Goal: Task Accomplishment & Management: Manage account settings

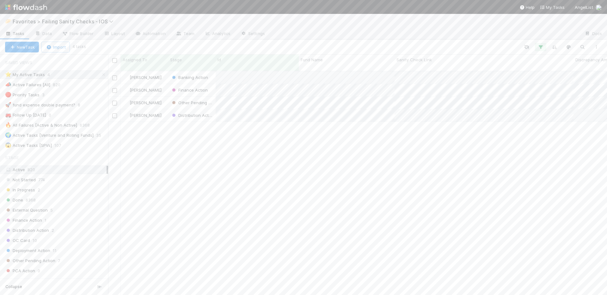
scroll to position [225, 494]
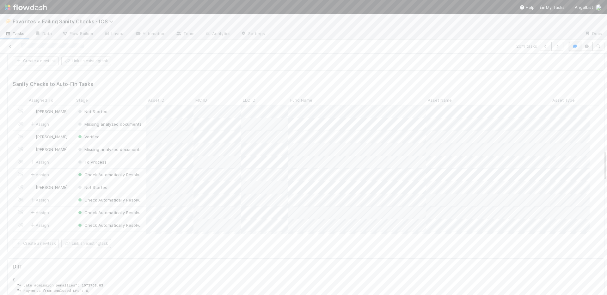
click at [572, 44] on button "button" at bounding box center [575, 46] width 12 height 9
click at [535, 79] on span "Add a comment..." at bounding box center [544, 78] width 34 height 5
click at [557, 128] on span "Jacob Weiss" at bounding box center [567, 128] width 32 height 5
click at [541, 215] on button "Add Comment" at bounding box center [543, 215] width 37 height 11
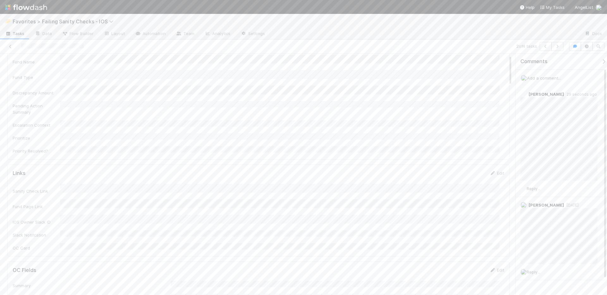
scroll to position [0, 0]
click at [570, 48] on button "button" at bounding box center [575, 46] width 12 height 9
click at [542, 47] on icon "button" at bounding box center [545, 47] width 6 height 4
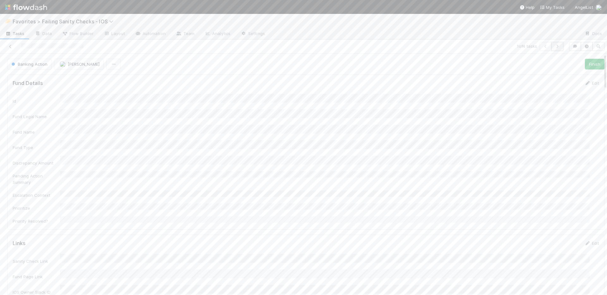
click at [553, 48] on button "button" at bounding box center [557, 46] width 12 height 9
click at [554, 48] on icon "button" at bounding box center [557, 47] width 6 height 4
click at [9, 47] on icon at bounding box center [10, 47] width 6 height 4
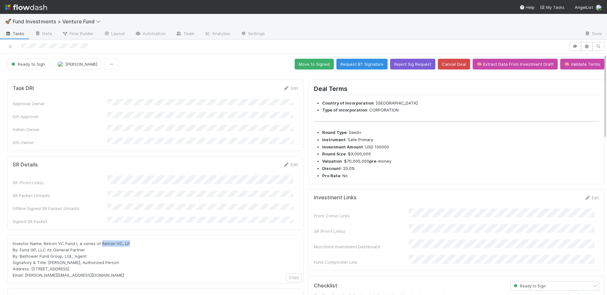
drag, startPoint x: 124, startPoint y: 231, endPoint x: 100, endPoint y: 231, distance: 23.1
click at [100, 240] on div "Investor Name: Retron VC Fund I, a series of Retron VC, LP By: Fund GP, LLC its…" at bounding box center [155, 259] width 285 height 38
copy span "Retron VC, LP"
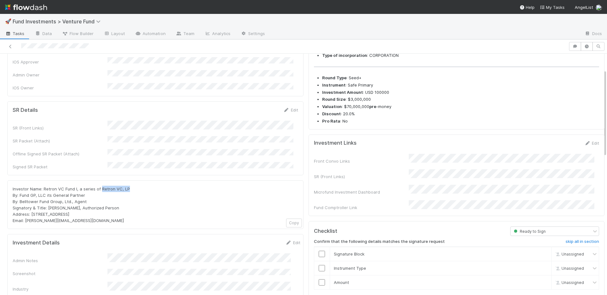
scroll to position [56, 0]
click at [98, 184] on div "Investor Name: Retron VC Fund I, a series of Retron VC, LP By: Fund GP, LLC its…" at bounding box center [155, 203] width 285 height 38
drag, startPoint x: 91, startPoint y: 180, endPoint x: 21, endPoint y: 180, distance: 69.8
click at [21, 184] on div "Investor Name: Retron VC Fund I, a series of Retron VC, LP By: Fund GP, LLC its…" at bounding box center [155, 203] width 285 height 38
copy span "Fund GP, LLC its General Partner"
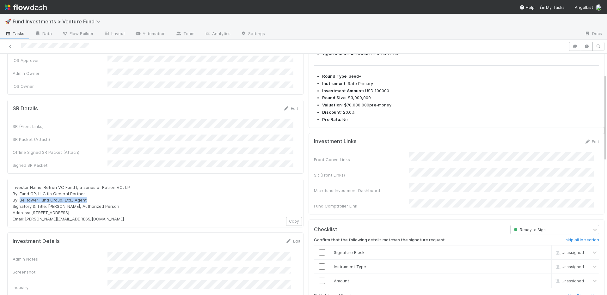
drag, startPoint x: 94, startPoint y: 187, endPoint x: 21, endPoint y: 187, distance: 73.6
click at [21, 187] on div "Investor Name: Retron VC Fund I, a series of Retron VC, LP By: Fund GP, LLC its…" at bounding box center [155, 203] width 285 height 38
copy span "Belltower Fund Group, Ltd., Agent"
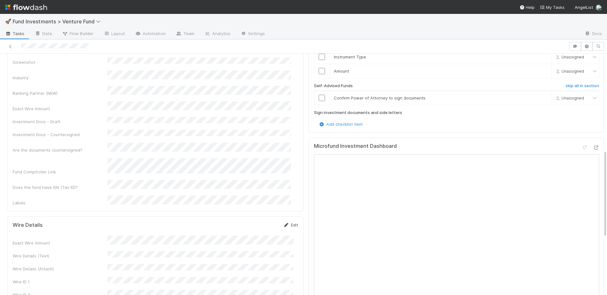
click at [283, 223] on icon at bounding box center [286, 225] width 6 height 4
click at [255, 222] on button "Save" at bounding box center [264, 227] width 18 height 11
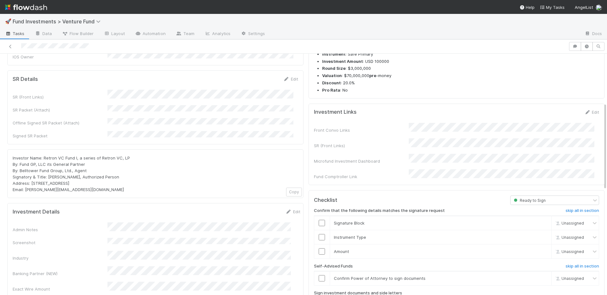
scroll to position [17, 0]
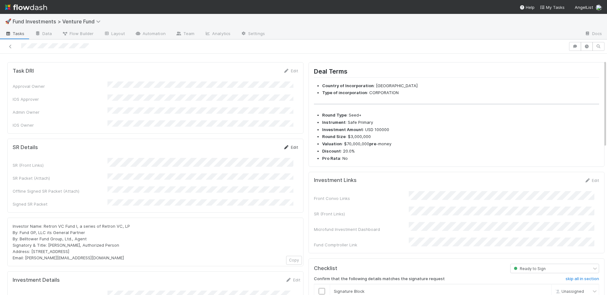
click at [287, 145] on link "Edit" at bounding box center [290, 147] width 15 height 5
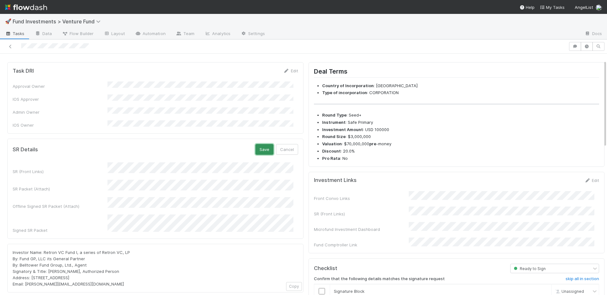
click at [259, 144] on button "Save" at bounding box center [264, 149] width 18 height 11
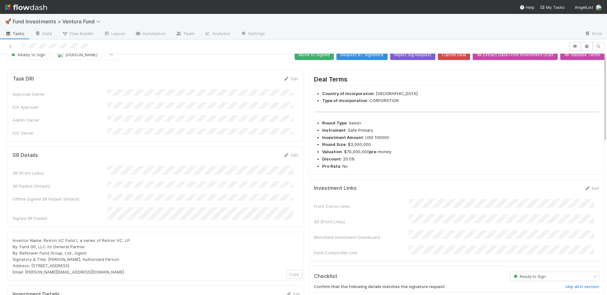
scroll to position [0, 0]
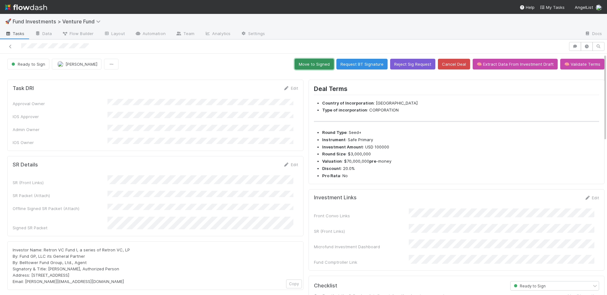
click at [301, 65] on button "Move to Signed" at bounding box center [313, 64] width 39 height 11
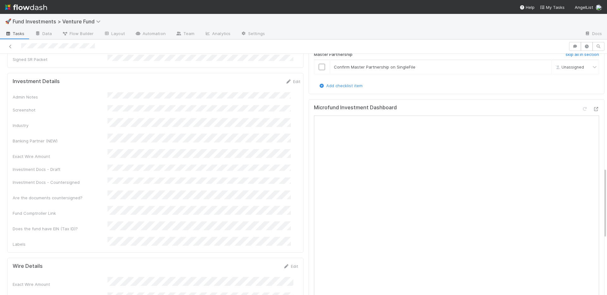
scroll to position [402, 0]
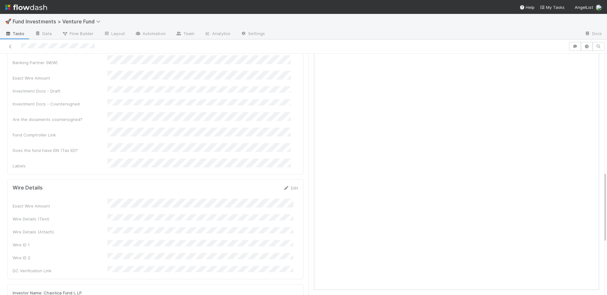
drag, startPoint x: 288, startPoint y: 147, endPoint x: 213, endPoint y: 202, distance: 92.6
click at [288, 185] on link "Edit" at bounding box center [290, 187] width 15 height 5
drag, startPoint x: 264, startPoint y: 148, endPoint x: 162, endPoint y: 18, distance: 165.3
click at [264, 185] on button "Save" at bounding box center [264, 190] width 18 height 11
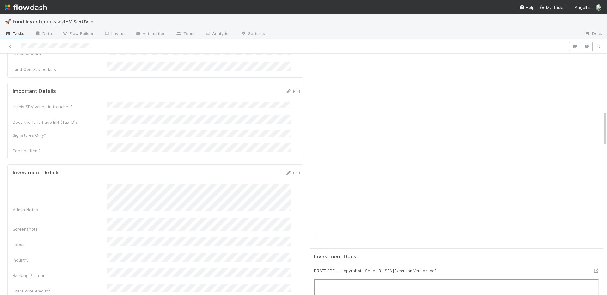
scroll to position [433, 0]
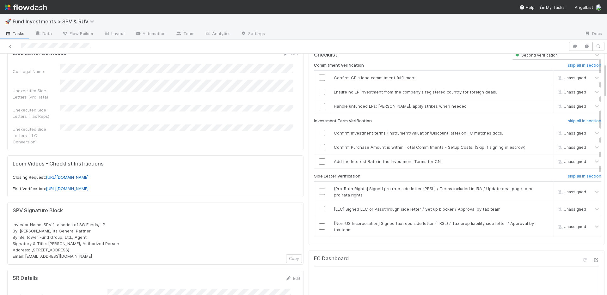
scroll to position [0, 0]
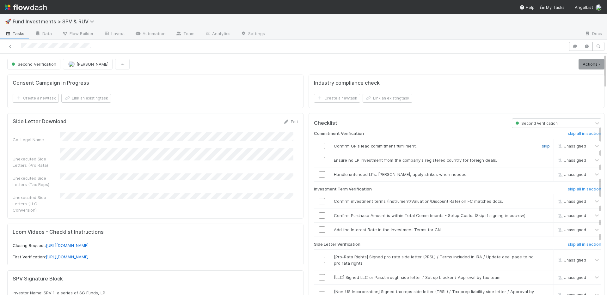
click at [541, 145] on link "skip" at bounding box center [545, 145] width 8 height 5
drag, startPoint x: 314, startPoint y: 161, endPoint x: 314, endPoint y: 164, distance: 3.2
click at [318, 161] on input "checkbox" at bounding box center [321, 160] width 6 height 6
click at [318, 174] on input "checkbox" at bounding box center [321, 174] width 6 height 6
click at [318, 200] on input "checkbox" at bounding box center [321, 201] width 6 height 6
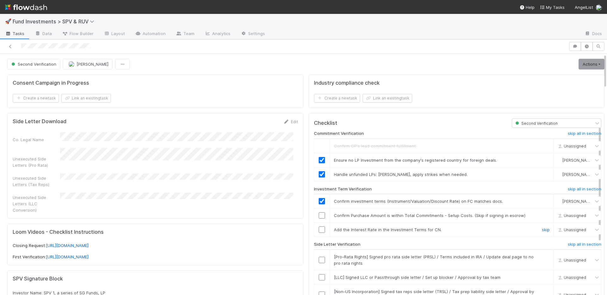
click at [541, 228] on link "skip" at bounding box center [545, 229] width 8 height 5
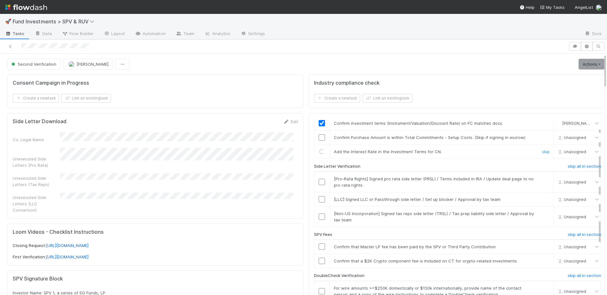
scroll to position [99, 0]
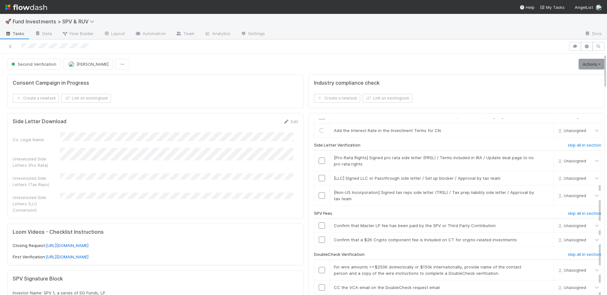
checkbox input "false"
click at [541, 177] on link "skip" at bounding box center [545, 178] width 8 height 5
click at [541, 192] on link "skip" at bounding box center [545, 192] width 8 height 5
click at [318, 288] on input "checkbox" at bounding box center [321, 287] width 6 height 6
click at [318, 270] on input "checkbox" at bounding box center [321, 270] width 6 height 6
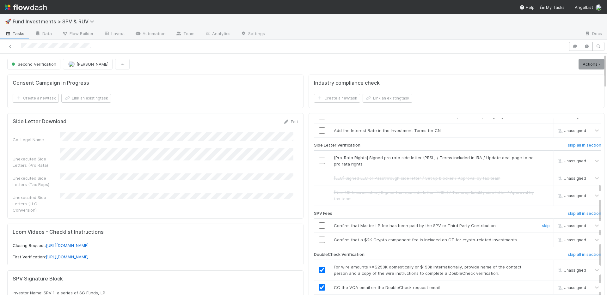
checkbox input "true"
click at [318, 226] on input "checkbox" at bounding box center [321, 225] width 6 height 6
click at [541, 239] on link "skip" at bounding box center [545, 239] width 8 height 5
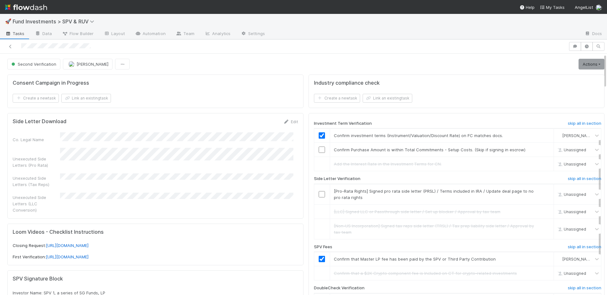
scroll to position [0, 0]
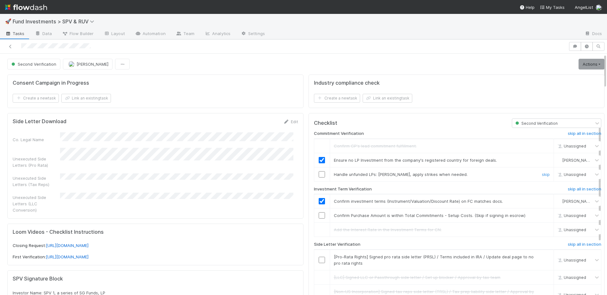
click at [318, 173] on input "checkbox" at bounding box center [321, 174] width 6 height 6
click at [318, 174] on input "checkbox" at bounding box center [321, 174] width 6 height 6
click at [578, 65] on link "Actions" at bounding box center [591, 64] width 26 height 11
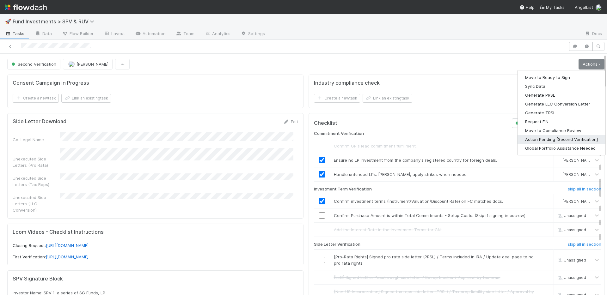
click at [549, 141] on button "Action Pending [Second Verification]" at bounding box center [561, 139] width 88 height 9
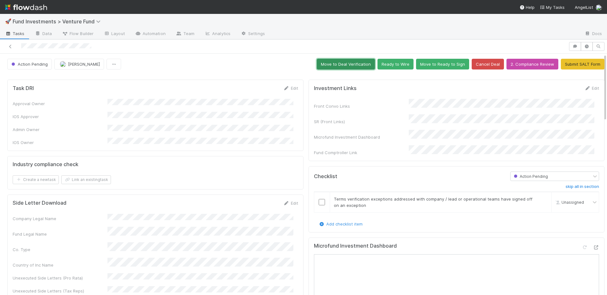
click at [342, 66] on button "Move to Deal Verification" at bounding box center [346, 64] width 58 height 11
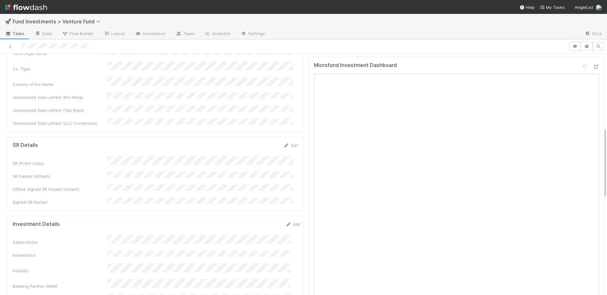
scroll to position [253, 0]
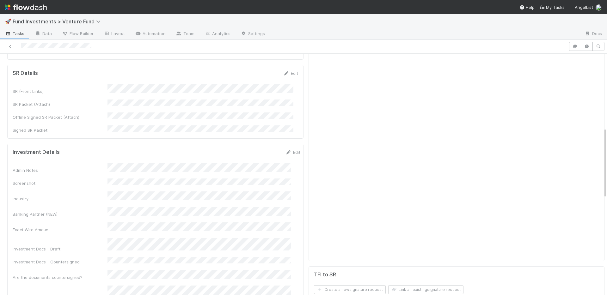
click at [286, 149] on div "Edit" at bounding box center [292, 152] width 15 height 6
click at [286, 150] on link "Edit" at bounding box center [292, 152] width 15 height 5
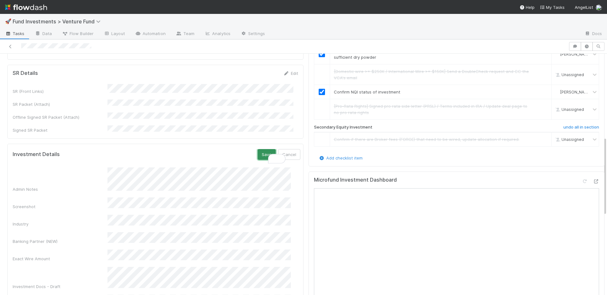
click at [261, 149] on button "Save" at bounding box center [266, 154] width 18 height 11
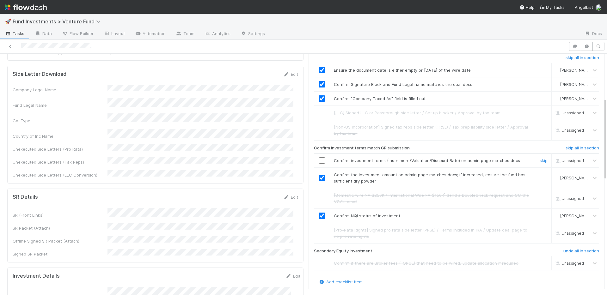
scroll to position [129, 0]
click at [318, 158] on input "checkbox" at bounding box center [321, 161] width 6 height 6
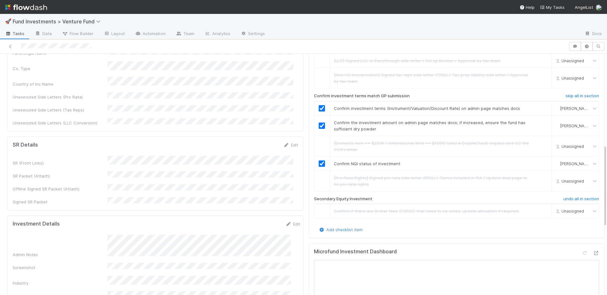
scroll to position [0, 0]
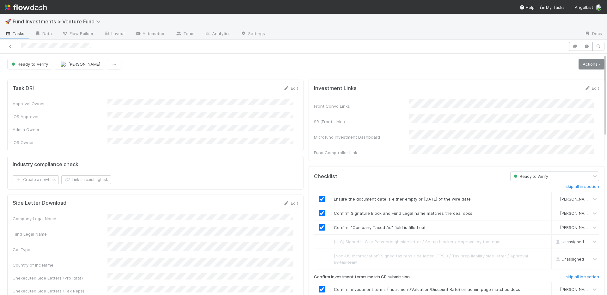
drag, startPoint x: 596, startPoint y: 63, endPoint x: 593, endPoint y: 64, distance: 3.2
click at [596, 63] on div "Ready to Verify Manav Mehta Actions Move to Ready to Sign Action Pending Cancel…" at bounding box center [306, 64] width 606 height 11
click at [587, 65] on link "Actions" at bounding box center [591, 64] width 26 height 11
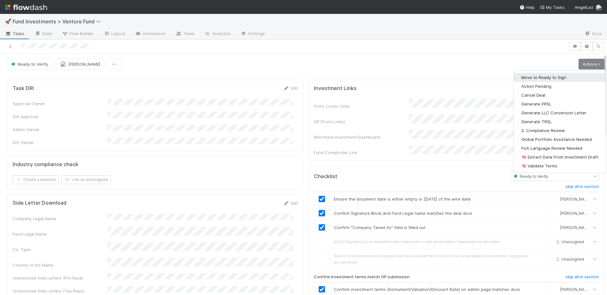
click at [564, 75] on button "Move to Ready to Sign" at bounding box center [559, 77] width 92 height 9
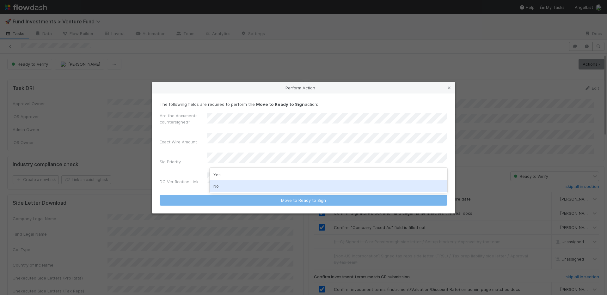
click at [239, 185] on div "No" at bounding box center [328, 185] width 238 height 11
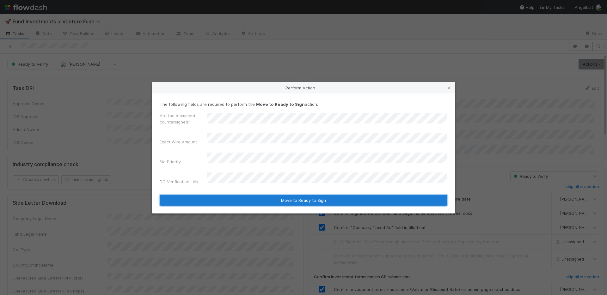
click at [269, 195] on button "Move to Ready to Sign" at bounding box center [303, 200] width 287 height 11
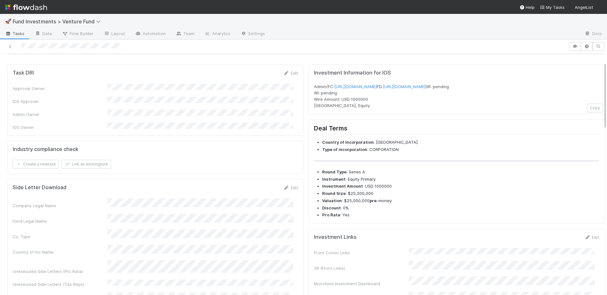
scroll to position [194, 0]
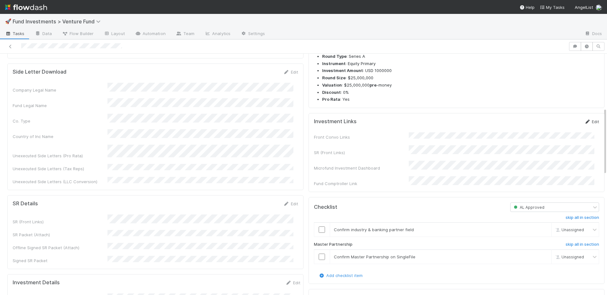
click at [584, 124] on icon at bounding box center [587, 122] width 6 height 4
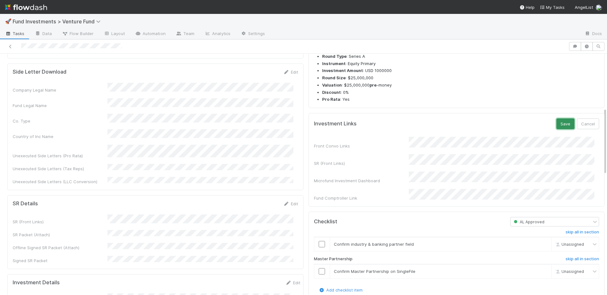
click at [556, 129] on button "Save" at bounding box center [565, 123] width 18 height 11
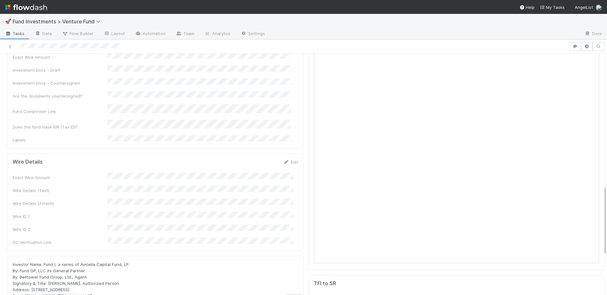
scroll to position [455, 0]
click at [283, 160] on icon at bounding box center [286, 162] width 6 height 4
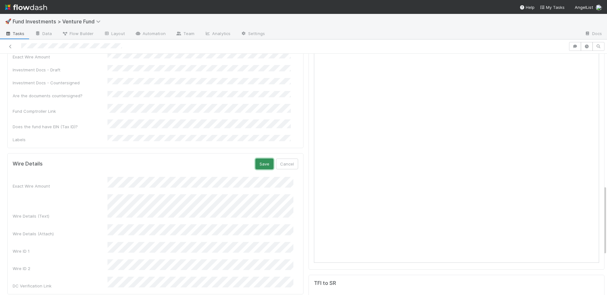
click at [260, 159] on button "Save" at bounding box center [264, 164] width 18 height 11
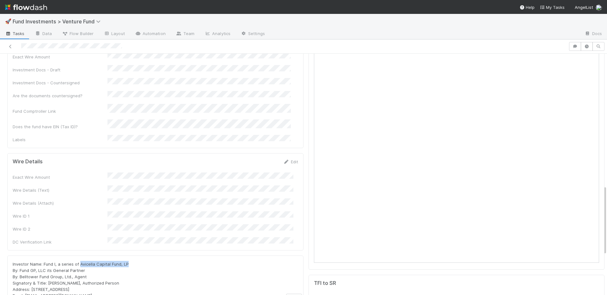
drag, startPoint x: 119, startPoint y: 216, endPoint x: 79, endPoint y: 215, distance: 39.8
click at [79, 261] on div "Investor Name: Fund I, a series of Avicella Capital Fund, LP By: Fund GP, LLC i…" at bounding box center [155, 280] width 285 height 38
copy span "Avicella Capital Fund, LP"
drag, startPoint x: 291, startPoint y: 118, endPoint x: 226, endPoint y: 132, distance: 65.9
click at [290, 159] on link "Edit" at bounding box center [290, 161] width 15 height 5
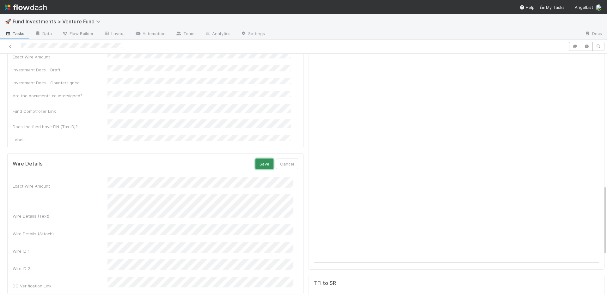
click at [256, 159] on button "Save" at bounding box center [264, 164] width 18 height 11
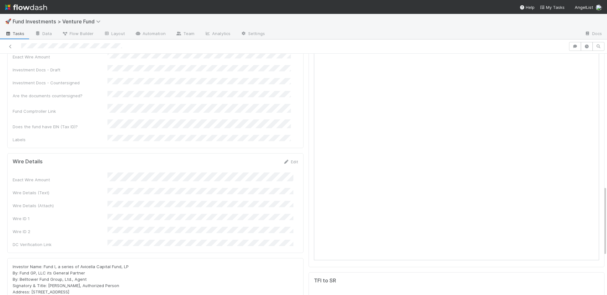
scroll to position [464, 0]
drag, startPoint x: 137, startPoint y: 216, endPoint x: 44, endPoint y: 215, distance: 93.5
click at [44, 263] on div "Investor Name: Fund I, a series of Avicella Capital Fund, LP By: Fund GP, LLC i…" at bounding box center [155, 282] width 285 height 38
copy span "Fund I, a series of Avicella Capital Fund, LP"
click at [285, 159] on link "Edit" at bounding box center [290, 161] width 15 height 5
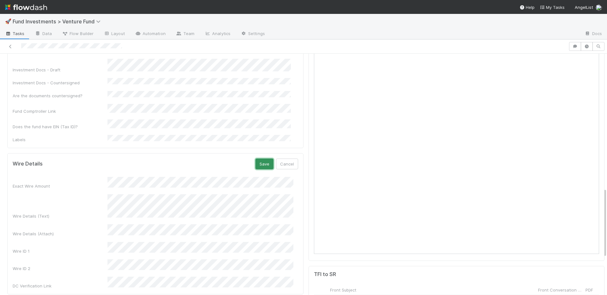
drag, startPoint x: 258, startPoint y: 122, endPoint x: 196, endPoint y: 49, distance: 95.3
click at [258, 159] on button "Save" at bounding box center [264, 164] width 18 height 11
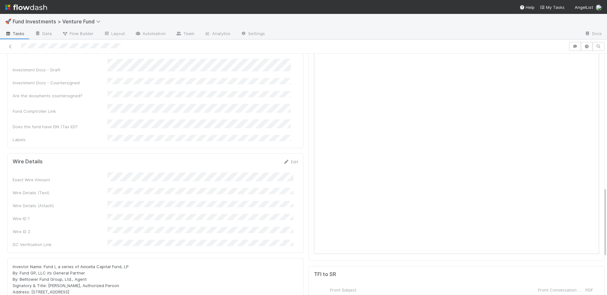
scroll to position [334, 0]
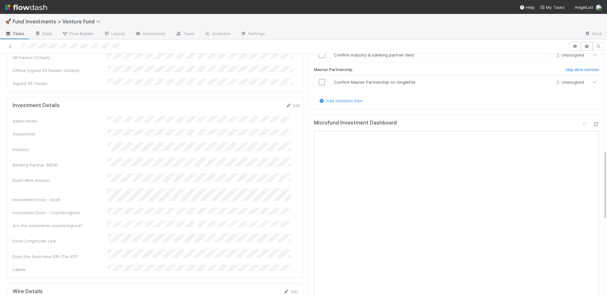
drag, startPoint x: 286, startPoint y: 82, endPoint x: 287, endPoint y: 91, distance: 8.9
click at [286, 103] on link "Edit" at bounding box center [292, 105] width 15 height 5
click at [257, 102] on button "Save" at bounding box center [266, 107] width 18 height 11
click at [285, 103] on link "Edit" at bounding box center [292, 105] width 15 height 5
click at [259, 102] on button "Save" at bounding box center [266, 107] width 18 height 11
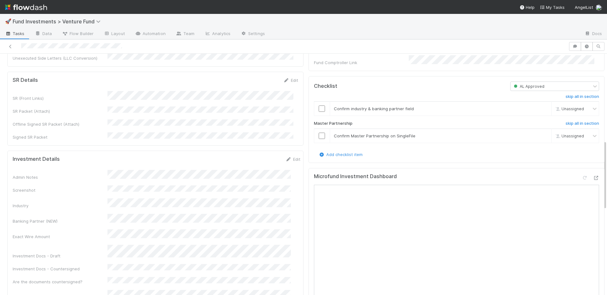
scroll to position [272, 0]
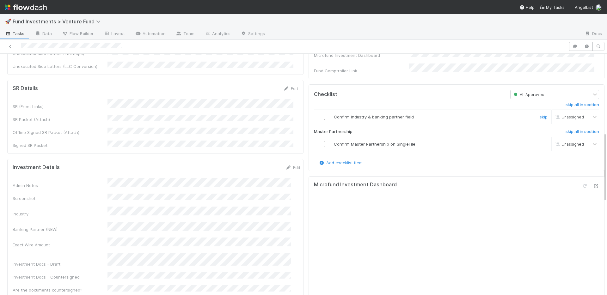
drag, startPoint x: 315, startPoint y: 123, endPoint x: 314, endPoint y: 130, distance: 7.3
click at [318, 120] on input "checkbox" at bounding box center [321, 117] width 6 height 6
click at [318, 147] on input "checkbox" at bounding box center [321, 144] width 6 height 6
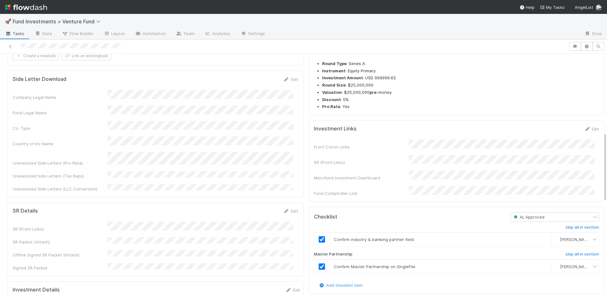
scroll to position [0, 0]
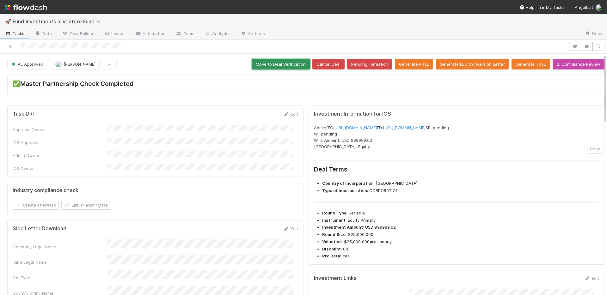
click at [286, 65] on button "Move to Deal Verification" at bounding box center [280, 64] width 58 height 11
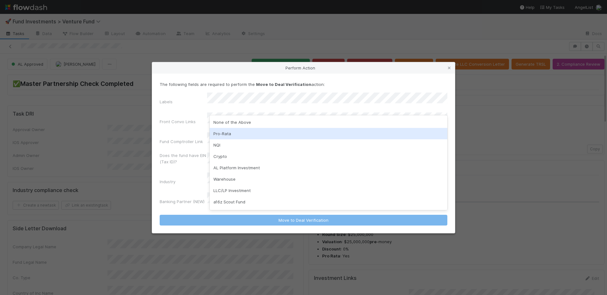
click at [237, 132] on div "Pro-Rata" at bounding box center [328, 133] width 238 height 11
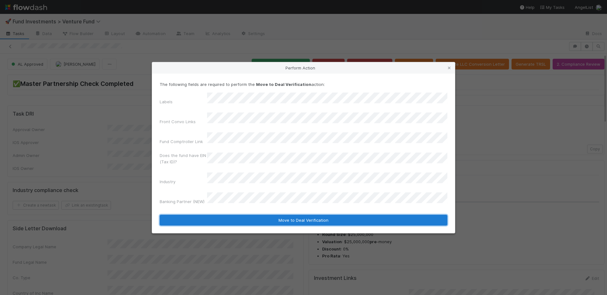
click at [279, 215] on button "Move to Deal Verification" at bounding box center [303, 220] width 287 height 11
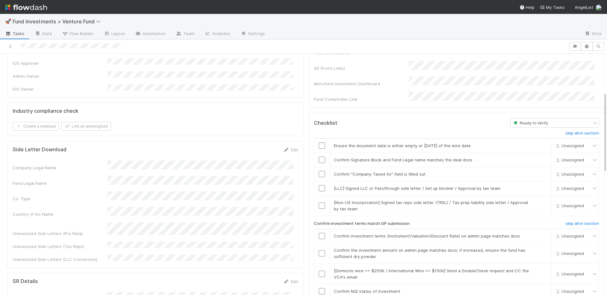
scroll to position [122, 0]
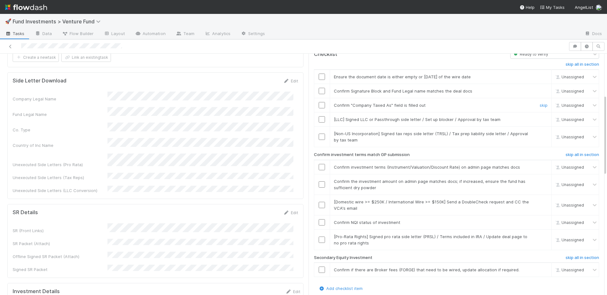
click at [318, 102] on input "checkbox" at bounding box center [321, 105] width 6 height 6
click at [318, 74] on input "checkbox" at bounding box center [321, 77] width 6 height 6
click at [318, 88] on input "checkbox" at bounding box center [321, 91] width 6 height 6
click at [539, 117] on link "skip" at bounding box center [543, 119] width 8 height 5
click at [539, 131] on link "skip" at bounding box center [543, 133] width 8 height 5
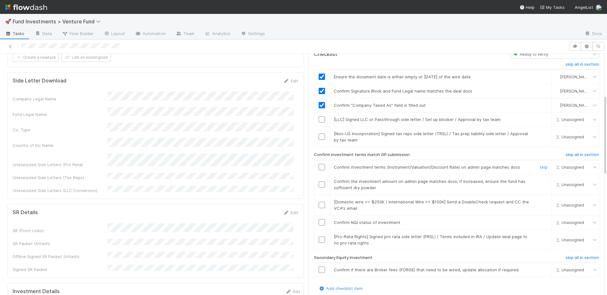
click at [318, 164] on input "checkbox" at bounding box center [321, 167] width 6 height 6
drag, startPoint x: 317, startPoint y: 178, endPoint x: 318, endPoint y: 186, distance: 8.2
click at [318, 181] on input "checkbox" at bounding box center [321, 184] width 6 height 6
click at [318, 202] on input "checkbox" at bounding box center [321, 205] width 6 height 6
click at [318, 237] on input "checkbox" at bounding box center [321, 240] width 6 height 6
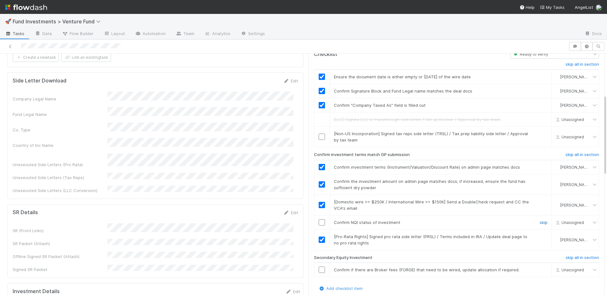
click at [539, 220] on link "skip" at bounding box center [543, 222] width 8 height 5
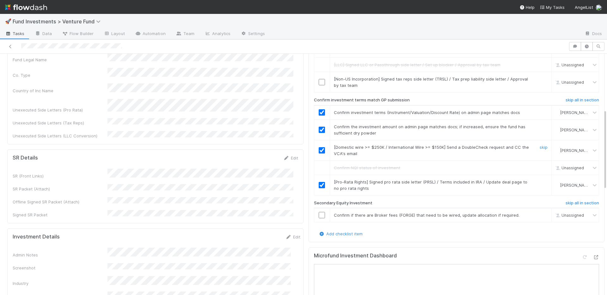
scroll to position [178, 0]
click at [566, 199] on h6 "skip all in section" at bounding box center [581, 201] width 33 height 5
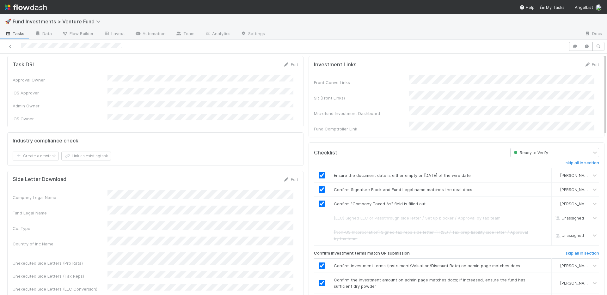
scroll to position [0, 0]
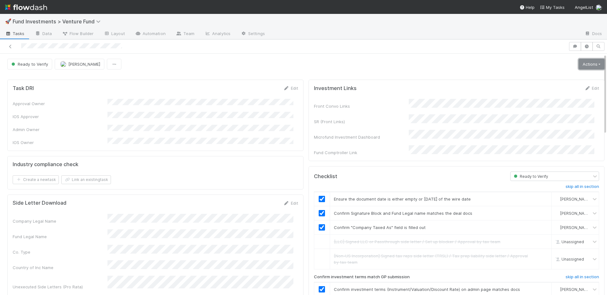
click at [578, 66] on link "Actions" at bounding box center [591, 64] width 26 height 11
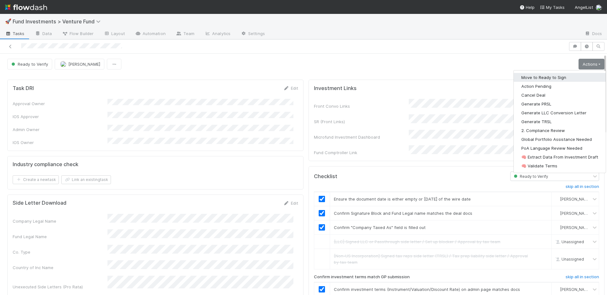
click at [559, 76] on button "Move to Ready to Sign" at bounding box center [559, 77] width 92 height 9
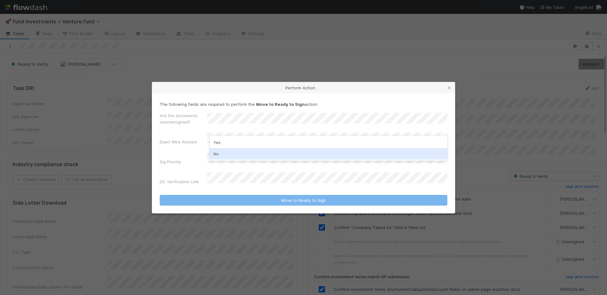
click at [236, 152] on div "No" at bounding box center [328, 153] width 238 height 11
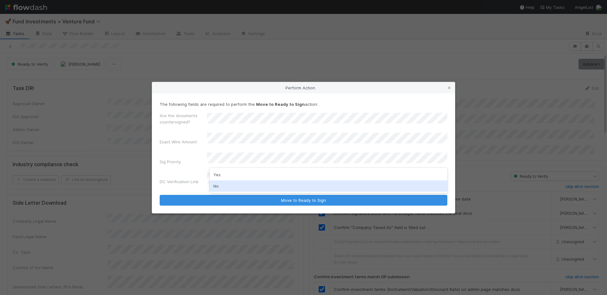
click at [233, 183] on div "No" at bounding box center [328, 185] width 238 height 11
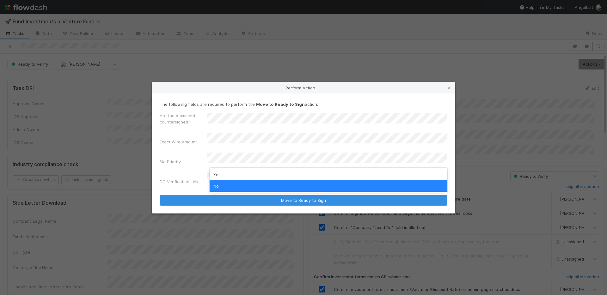
click at [184, 148] on div "Exact Wire Amount" at bounding box center [183, 143] width 47 height 9
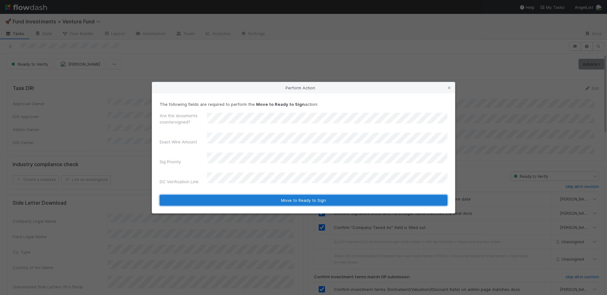
click at [258, 195] on button "Move to Ready to Sign" at bounding box center [303, 200] width 287 height 11
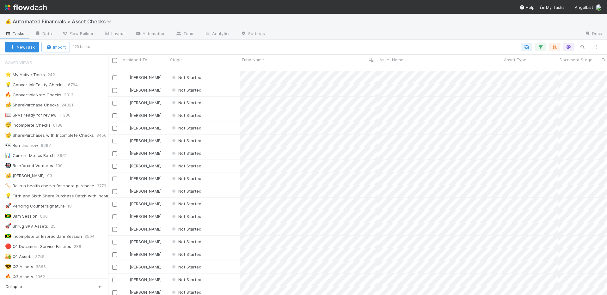
scroll to position [225, 494]
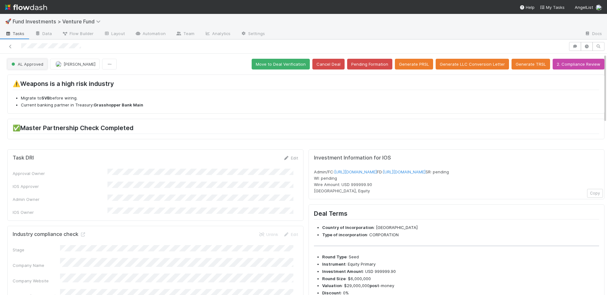
click at [22, 65] on span "AL Approved" at bounding box center [26, 64] width 33 height 5
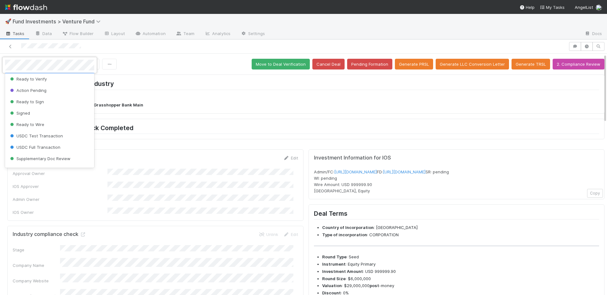
scroll to position [48, 0]
click at [59, 120] on div "Ready to Wire" at bounding box center [49, 122] width 89 height 11
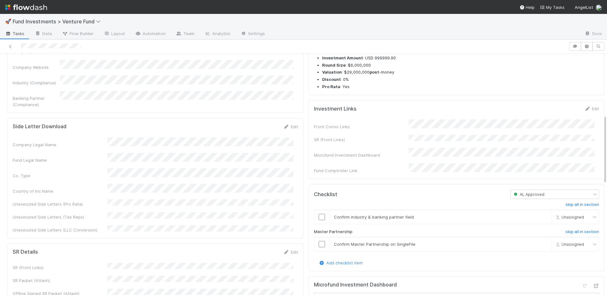
scroll to position [188, 0]
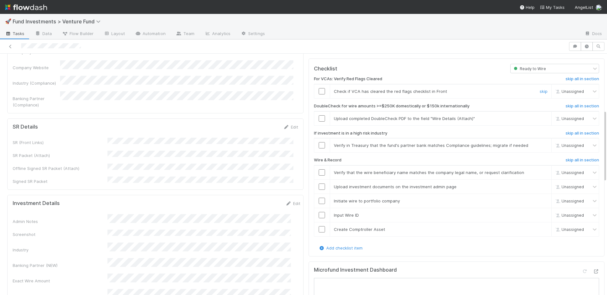
click at [318, 88] on input "checkbox" at bounding box center [321, 91] width 6 height 6
click at [318, 115] on input "checkbox" at bounding box center [321, 118] width 6 height 6
click at [318, 142] on input "checkbox" at bounding box center [321, 145] width 6 height 6
drag, startPoint x: 317, startPoint y: 224, endPoint x: 316, endPoint y: 210, distance: 14.0
click at [318, 226] on input "checkbox" at bounding box center [321, 229] width 6 height 6
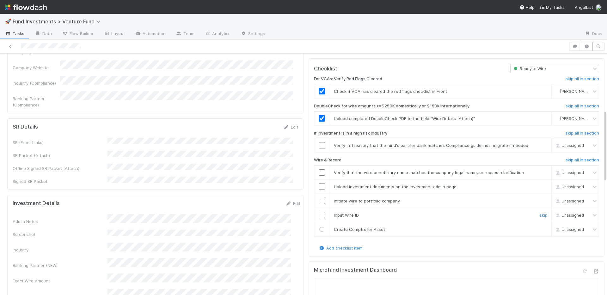
click at [316, 179] on td at bounding box center [322, 172] width 16 height 14
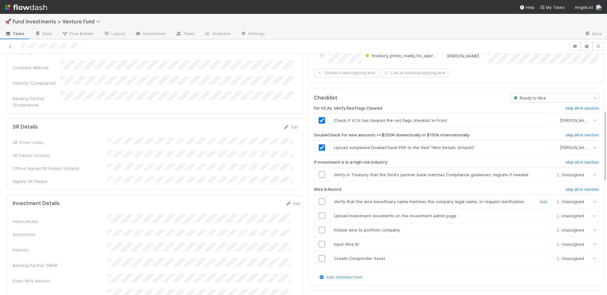
click at [318, 199] on input "checkbox" at bounding box center [321, 201] width 6 height 6
click at [318, 213] on input "checkbox" at bounding box center [321, 216] width 6 height 6
click at [318, 228] on input "checkbox" at bounding box center [321, 230] width 6 height 6
drag, startPoint x: 317, startPoint y: 245, endPoint x: 317, endPoint y: 251, distance: 6.3
click at [318, 245] on input "checkbox" at bounding box center [321, 244] width 6 height 6
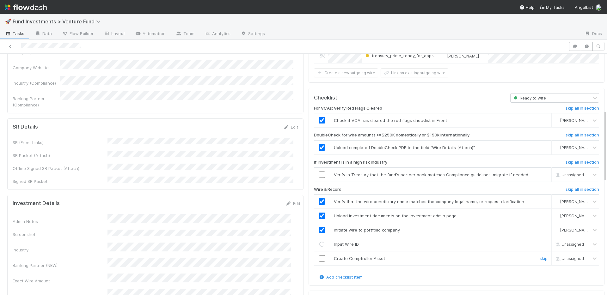
click at [318, 257] on input "checkbox" at bounding box center [321, 258] width 6 height 6
drag, startPoint x: 318, startPoint y: 172, endPoint x: 317, endPoint y: 167, distance: 5.0
click at [318, 172] on input "checkbox" at bounding box center [321, 175] width 6 height 6
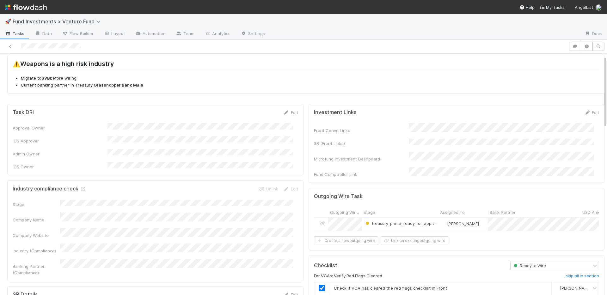
scroll to position [0, 0]
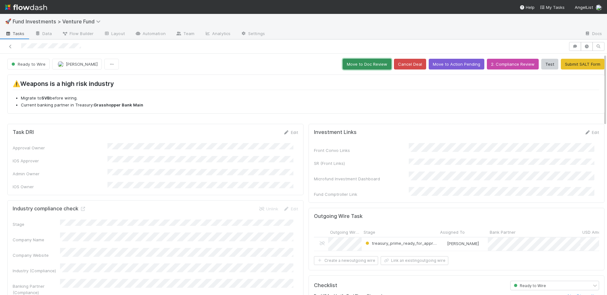
click at [370, 64] on button "Move to Doc Review" at bounding box center [366, 64] width 49 height 11
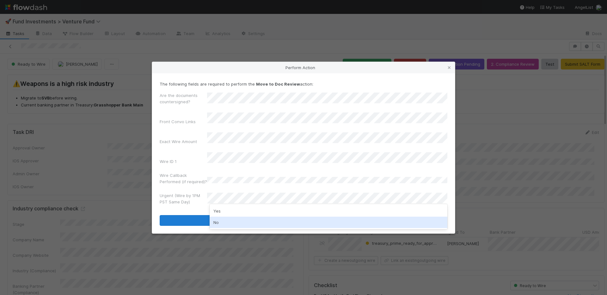
click at [230, 220] on div "No" at bounding box center [328, 222] width 238 height 11
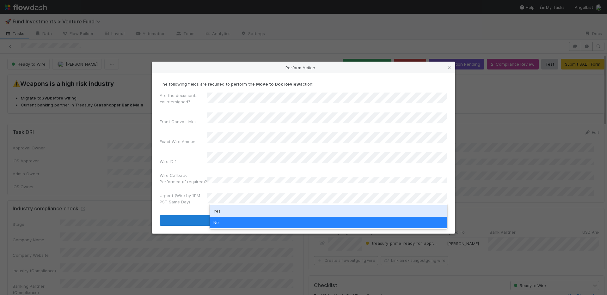
click at [223, 210] on div "Yes" at bounding box center [328, 210] width 238 height 11
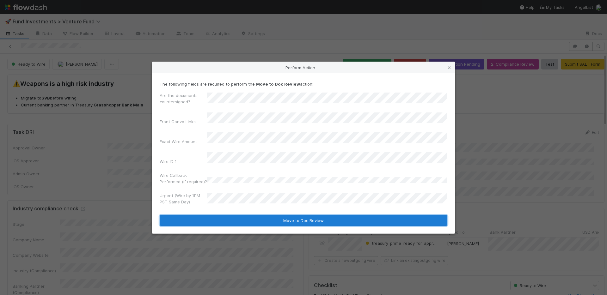
click at [224, 215] on button "Move to Doc Review" at bounding box center [303, 220] width 287 height 11
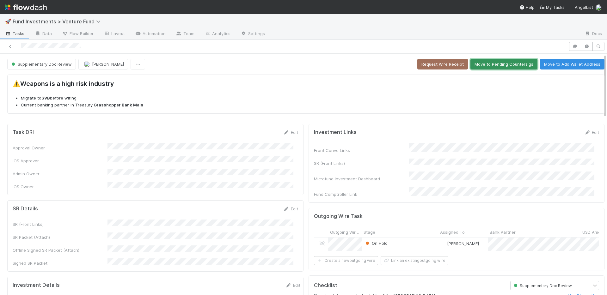
click at [474, 66] on button "Move to Pending Countersigs" at bounding box center [503, 64] width 67 height 11
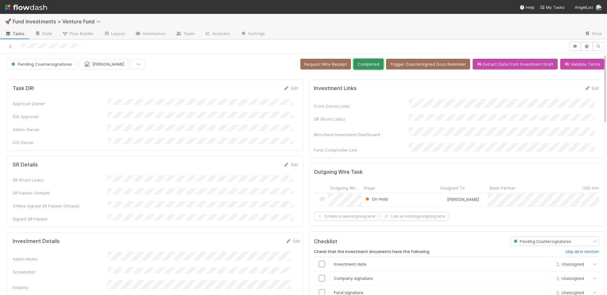
drag, startPoint x: 368, startPoint y: 65, endPoint x: 318, endPoint y: 37, distance: 57.0
click at [368, 65] on button "Completed" at bounding box center [368, 64] width 30 height 11
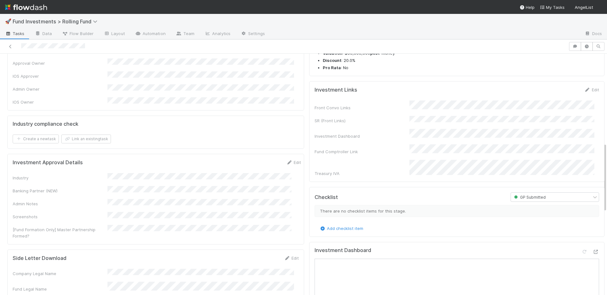
scroll to position [310, 0]
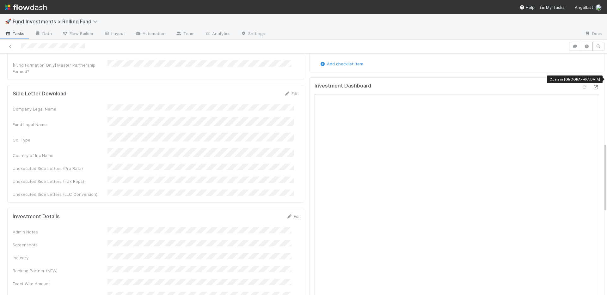
click at [592, 85] on icon at bounding box center [595, 87] width 6 height 4
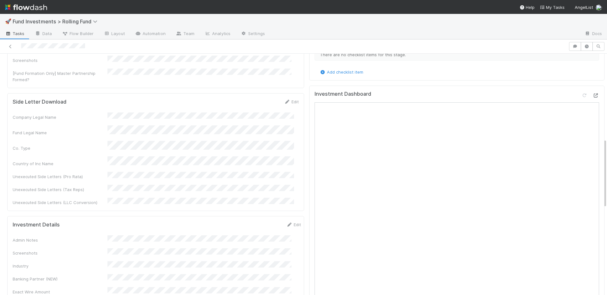
scroll to position [295, 0]
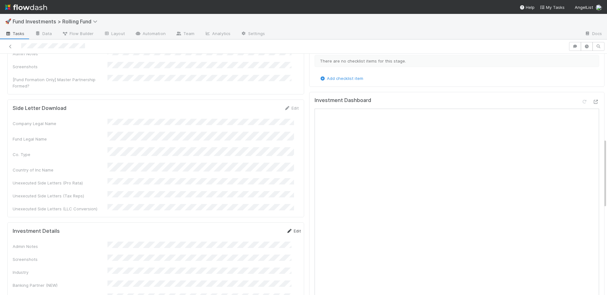
click at [286, 228] on link "Edit" at bounding box center [293, 230] width 15 height 5
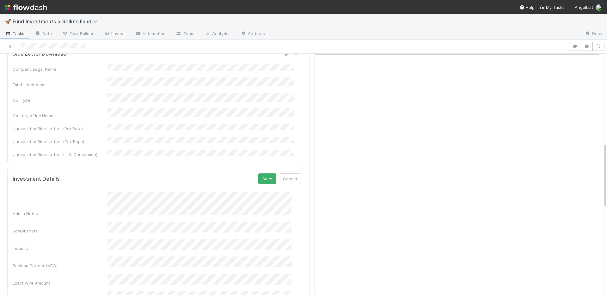
scroll to position [420, 0]
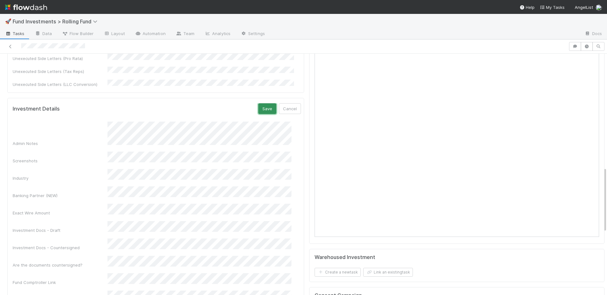
click at [261, 103] on button "Save" at bounding box center [267, 108] width 18 height 11
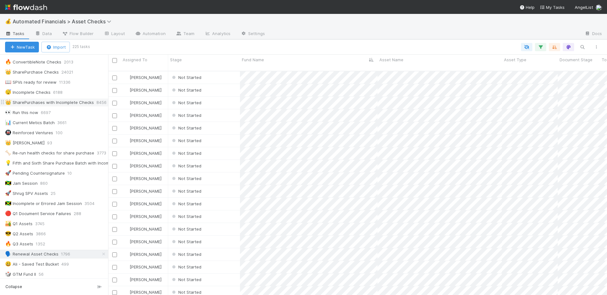
scroll to position [119, 0]
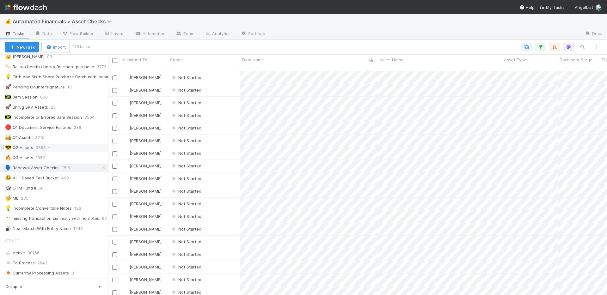
click at [76, 148] on div "😎 Q2 Assets 3866" at bounding box center [56, 148] width 103 height 8
click at [554, 46] on icon "button" at bounding box center [554, 47] width 6 height 6
click at [542, 47] on div "Sort by Fund Name from A → Z Then by" at bounding box center [303, 147] width 607 height 295
click at [540, 46] on icon "button" at bounding box center [540, 47] width 6 height 6
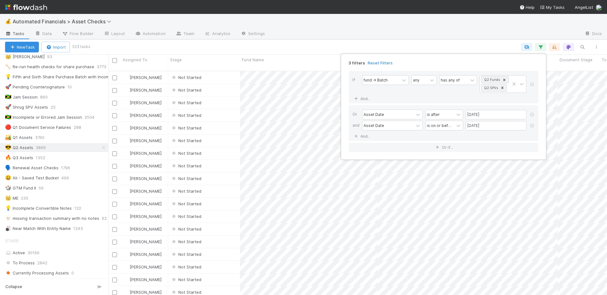
click at [465, 44] on div "3 filters Reset Filters If fund -> Batch any has any of Q2 Funds Q2 SPVs And.. …" at bounding box center [303, 147] width 607 height 295
click at [460, 40] on div "New Task Import 523 tasks" at bounding box center [303, 46] width 607 height 15
click at [538, 45] on icon "button" at bounding box center [540, 47] width 6 height 6
click at [438, 40] on div "Loading..." at bounding box center [303, 147] width 607 height 295
click at [537, 47] on icon "button" at bounding box center [540, 47] width 6 height 6
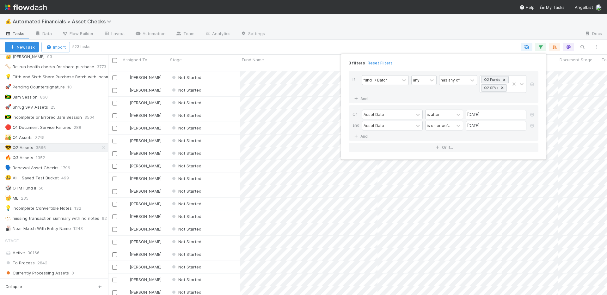
click at [490, 41] on div "3 filters Reset Filters If fund -> Batch any has any of Q2 Funds Q2 SPVs And.. …" at bounding box center [303, 147] width 607 height 295
click at [70, 136] on div "🏜️ Q1 Assets 3745" at bounding box center [56, 138] width 103 height 8
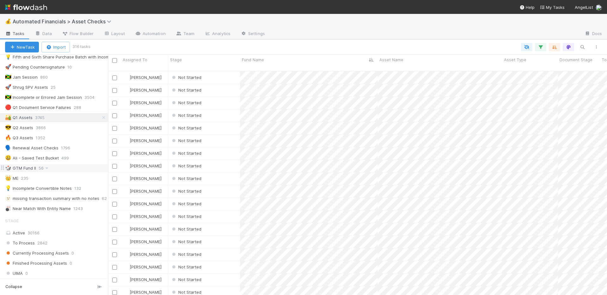
scroll to position [136, 0]
click at [543, 48] on icon "button" at bounding box center [540, 47] width 6 height 6
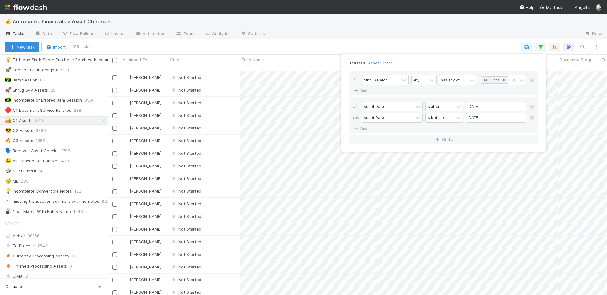
click at [489, 39] on div "3 filters Reset Filters If fund -> Batch any has any of Q1 Funds And.. Or Asset…" at bounding box center [303, 147] width 607 height 295
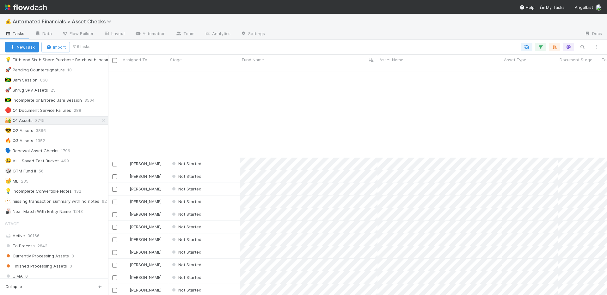
scroll to position [845, 0]
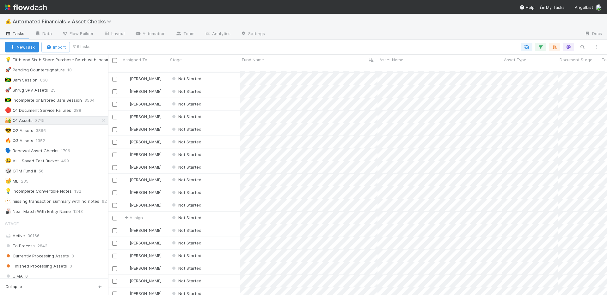
click at [465, 46] on div at bounding box center [346, 47] width 514 height 8
click at [541, 45] on icon "button" at bounding box center [540, 47] width 6 height 6
click at [475, 43] on div "3 filters Reset Filters If fund -> Batch any has any of Q1 Funds And.. Or Asset…" at bounding box center [303, 147] width 607 height 295
click at [57, 133] on div "😎 Q2 Assets 3866" at bounding box center [56, 131] width 103 height 8
click at [61, 119] on div "🏜️ Q1 Assets 3745" at bounding box center [56, 121] width 103 height 8
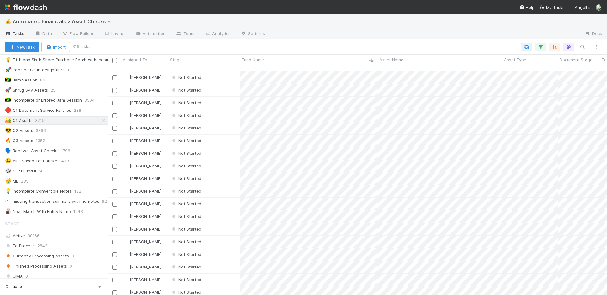
scroll to position [225, 494]
click at [221, 72] on div "Not Started" at bounding box center [204, 77] width 72 height 12
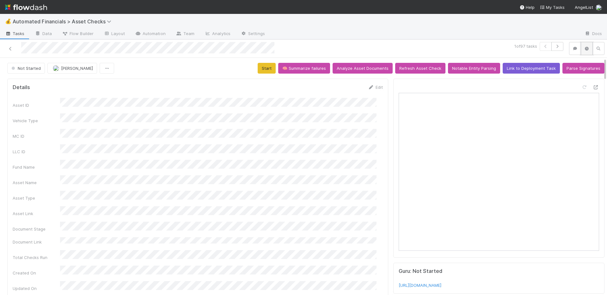
click at [583, 47] on icon "button" at bounding box center [586, 49] width 6 height 4
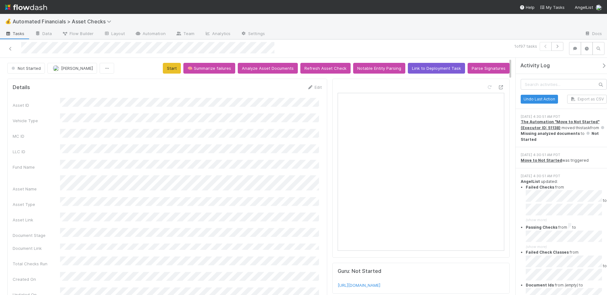
click at [538, 27] on div "💰 Automated Financials > Asset Checks" at bounding box center [303, 21] width 607 height 15
click at [586, 49] on icon "button" at bounding box center [586, 49] width 6 height 4
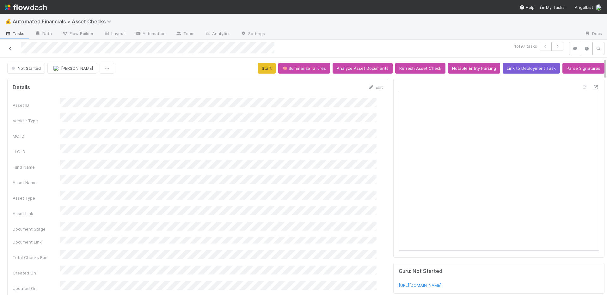
click at [7, 47] on icon at bounding box center [10, 49] width 6 height 4
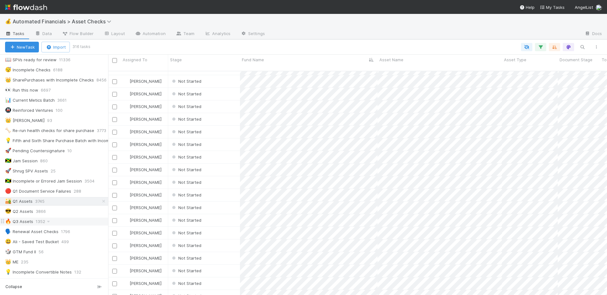
scroll to position [56, 0]
click at [61, 221] on div "🔥 Q3 Assets 1352" at bounding box center [56, 221] width 103 height 8
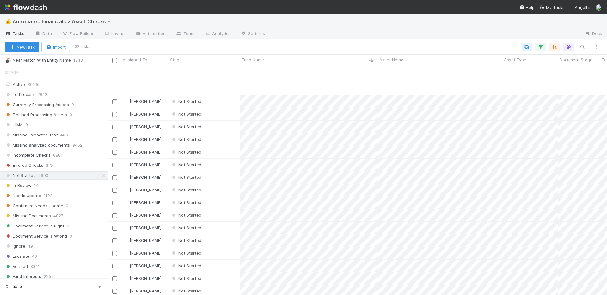
scroll to position [461, 0]
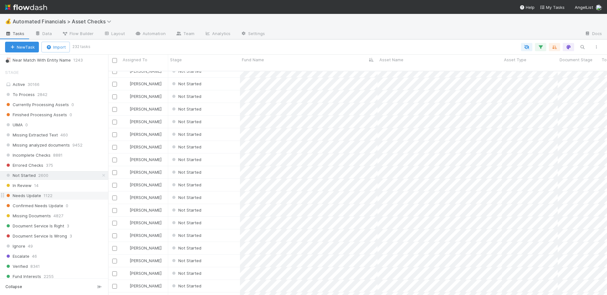
click at [77, 196] on div "Needs Update 1122" at bounding box center [56, 196] width 103 height 8
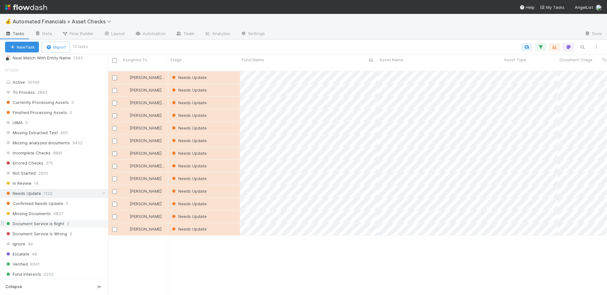
scroll to position [279, 0]
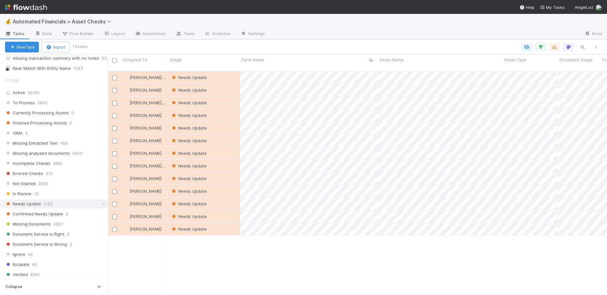
click at [420, 41] on div "New Task Import 13 tasks" at bounding box center [303, 46] width 607 height 15
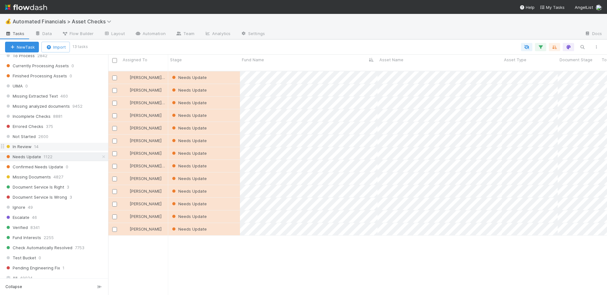
scroll to position [304, 0]
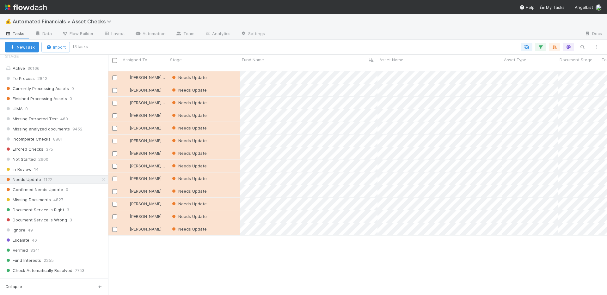
click at [277, 251] on div "Kennedy Wall Needs Update 7/18/25, 5:41:08 AM 7/28/25, 5:53:36 AM 0 0 0 1 0 Sus…" at bounding box center [357, 185] width 498 height 229
click at [37, 200] on span "Missing Documents" at bounding box center [28, 200] width 46 height 8
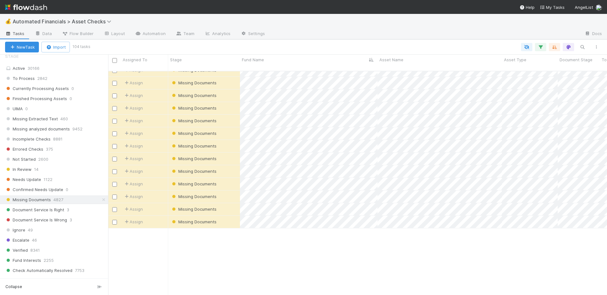
scroll to position [121, 0]
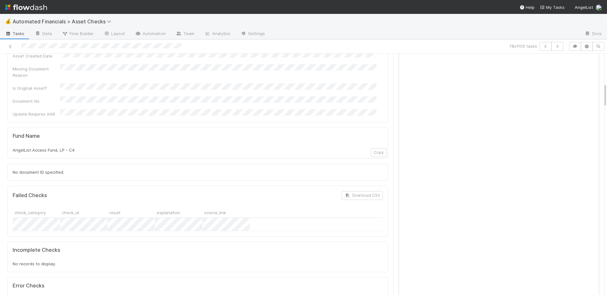
scroll to position [124, 0]
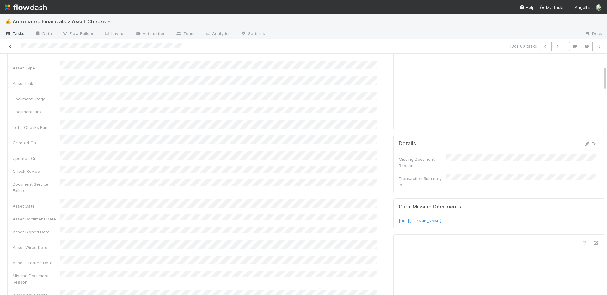
click at [8, 46] on icon at bounding box center [10, 47] width 6 height 4
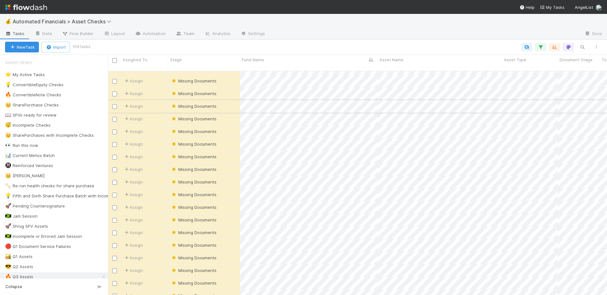
scroll to position [103, 0]
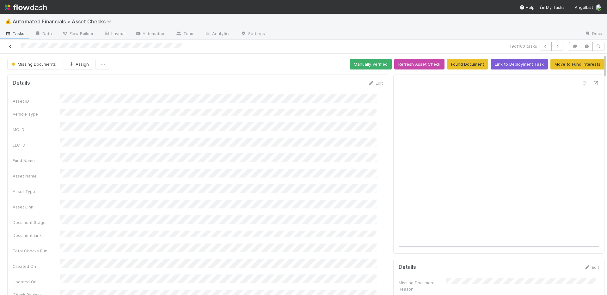
click at [10, 46] on icon at bounding box center [10, 47] width 6 height 4
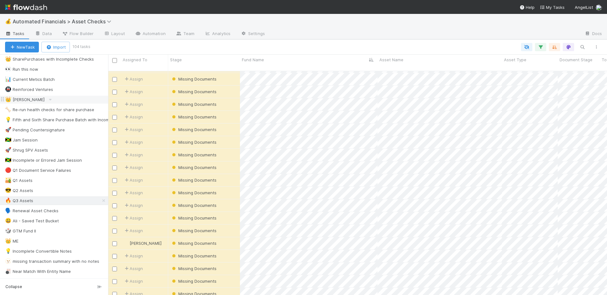
scroll to position [92, 0]
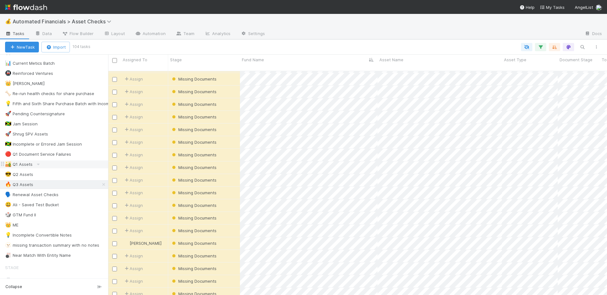
click at [68, 165] on div "🏜️ Q1 Assets" at bounding box center [56, 164] width 103 height 8
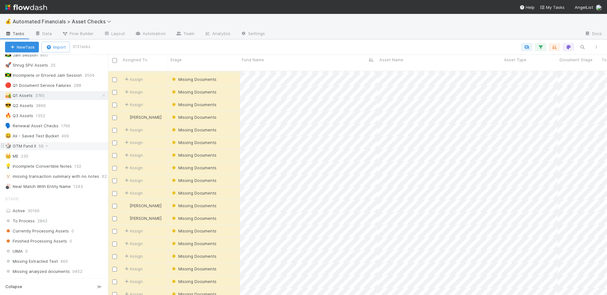
scroll to position [228, 0]
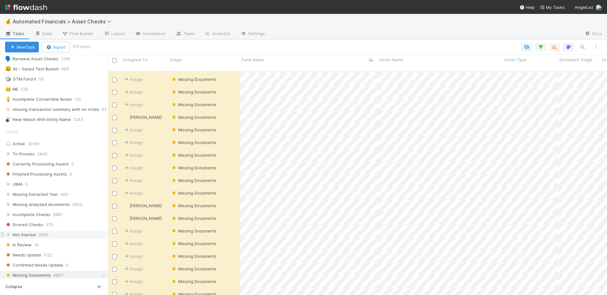
click at [64, 236] on div "Not Started 2600" at bounding box center [56, 235] width 103 height 8
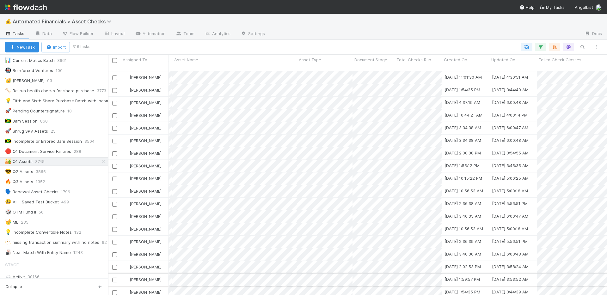
scroll to position [0, 210]
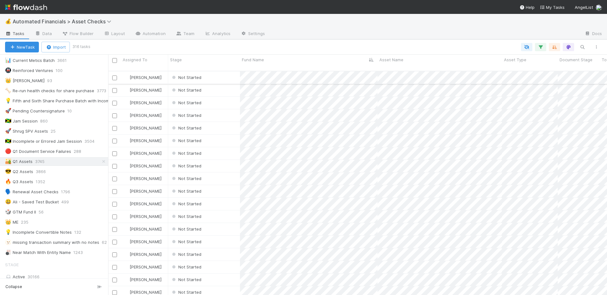
click at [215, 71] on div "Not Started" at bounding box center [204, 77] width 72 height 12
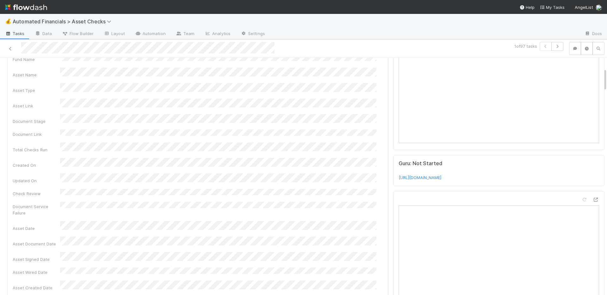
click at [379, 142] on div "Details Edit Asset ID Vehicle Type MC ID LLC ID Fund Name Asset Name Asset Type…" at bounding box center [197, 175] width 381 height 408
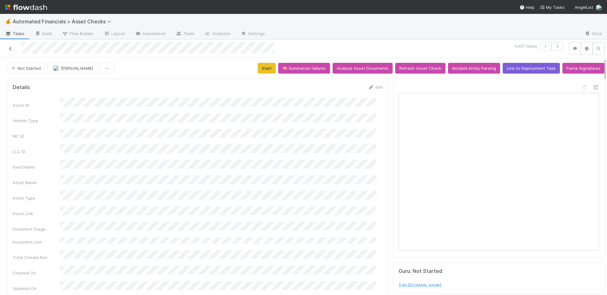
click at [9, 49] on icon at bounding box center [10, 49] width 6 height 4
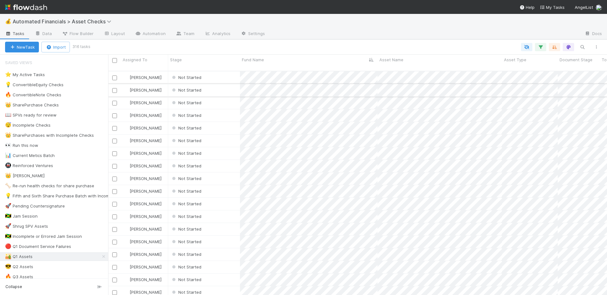
click at [219, 85] on div "Not Started" at bounding box center [204, 90] width 72 height 12
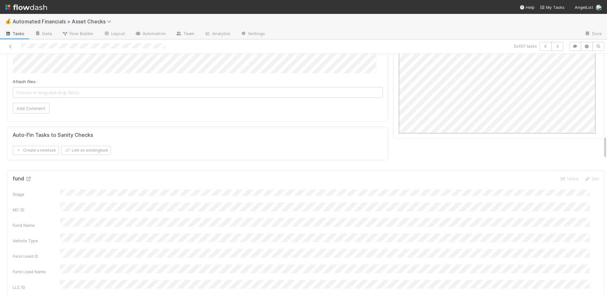
click at [27, 177] on icon at bounding box center [28, 179] width 6 height 4
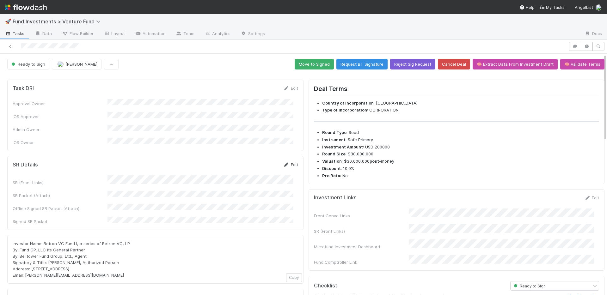
click at [289, 162] on link "Edit" at bounding box center [290, 164] width 15 height 5
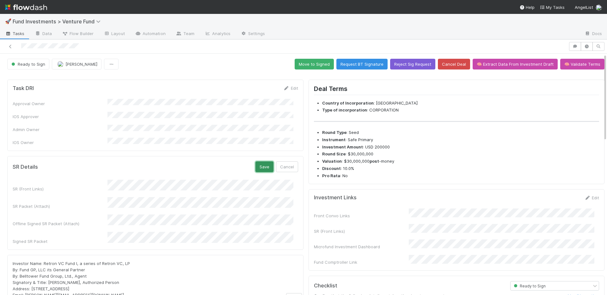
click at [255, 161] on button "Save" at bounding box center [264, 166] width 18 height 11
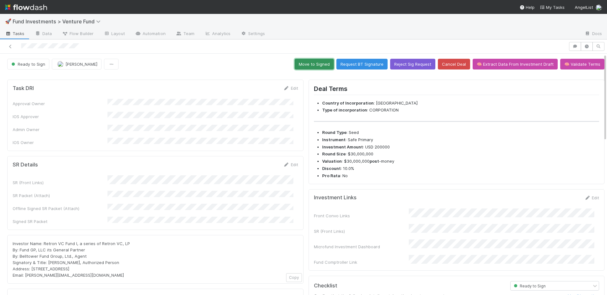
click at [311, 63] on button "Move to Signed" at bounding box center [313, 64] width 39 height 11
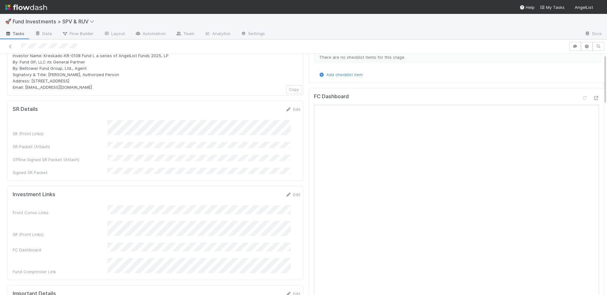
scroll to position [46, 0]
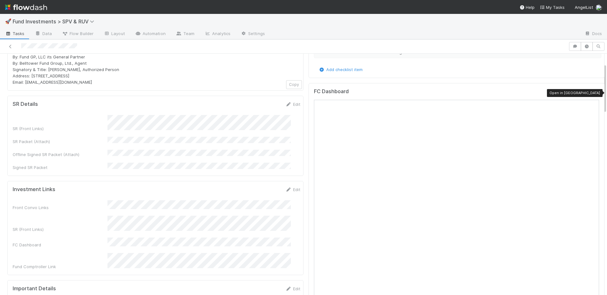
click at [592, 94] on icon at bounding box center [595, 93] width 6 height 4
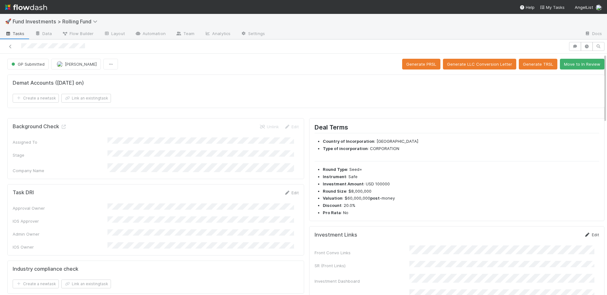
click at [588, 234] on link "Edit" at bounding box center [591, 234] width 15 height 5
click at [556, 238] on button "Save" at bounding box center [565, 237] width 18 height 11
click at [589, 66] on button "Move to In Review" at bounding box center [581, 64] width 45 height 11
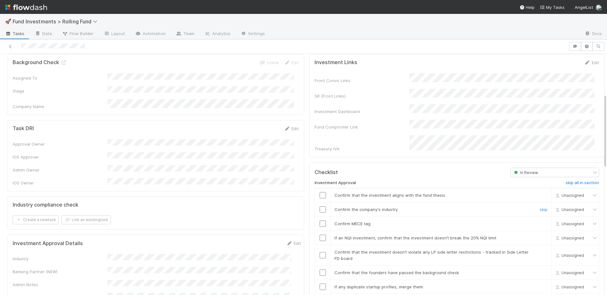
scroll to position [130, 0]
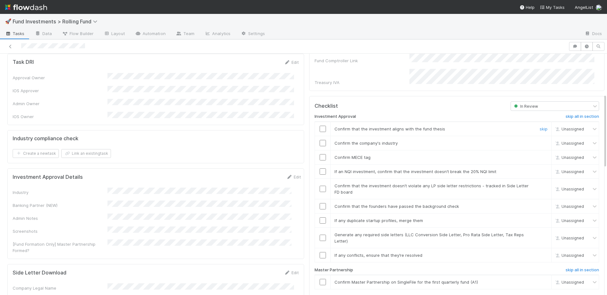
click at [319, 126] on input "checkbox" at bounding box center [322, 129] width 6 height 6
drag, startPoint x: 319, startPoint y: 137, endPoint x: 318, endPoint y: 127, distance: 10.1
click at [319, 140] on input "checkbox" at bounding box center [322, 143] width 6 height 6
checkbox input "true"
click at [319, 126] on input "checkbox" at bounding box center [322, 129] width 6 height 6
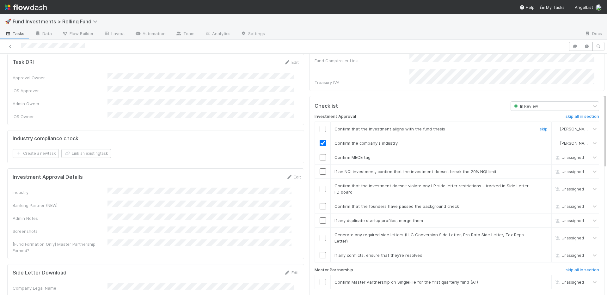
click at [319, 126] on input "checkbox" at bounding box center [322, 129] width 6 height 6
click at [319, 154] on input "checkbox" at bounding box center [322, 157] width 6 height 6
drag, startPoint x: 532, startPoint y: 164, endPoint x: 493, endPoint y: 168, distance: 39.4
click at [539, 169] on link "skip" at bounding box center [543, 171] width 8 height 5
click at [319, 186] on input "checkbox" at bounding box center [322, 189] width 6 height 6
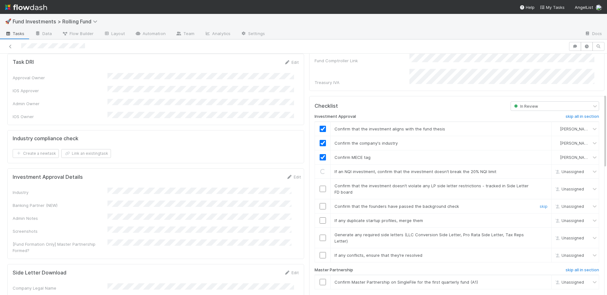
click at [319, 203] on input "checkbox" at bounding box center [322, 206] width 6 height 6
checkbox input "true"
drag, startPoint x: 532, startPoint y: 213, endPoint x: 533, endPoint y: 218, distance: 5.1
click at [539, 218] on link "skip" at bounding box center [543, 220] width 8 height 5
click at [539, 232] on link "skip" at bounding box center [543, 234] width 8 height 5
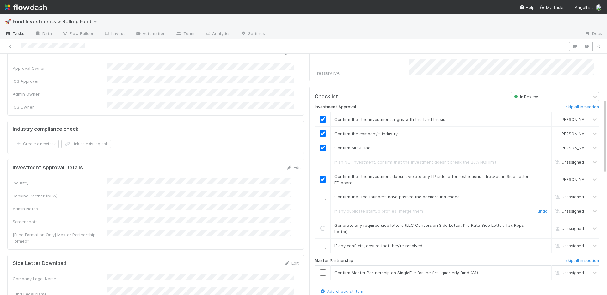
scroll to position [172, 0]
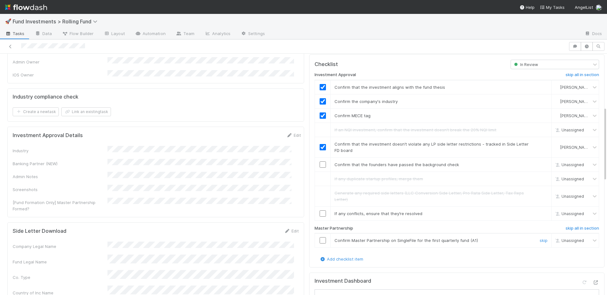
click at [319, 237] on input "checkbox" at bounding box center [322, 240] width 6 height 6
drag, startPoint x: 317, startPoint y: 208, endPoint x: 319, endPoint y: 196, distance: 12.1
click at [319, 210] on input "checkbox" at bounding box center [322, 213] width 6 height 6
click at [319, 161] on input "checkbox" at bounding box center [322, 164] width 6 height 6
checkbox input "true"
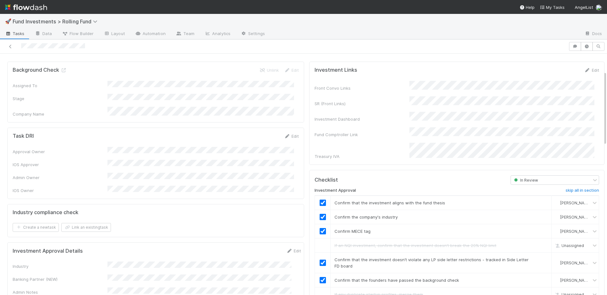
scroll to position [0, 0]
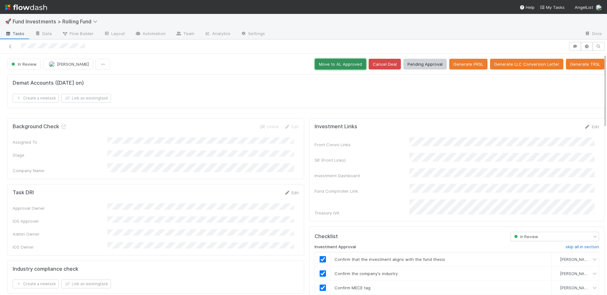
click at [326, 64] on button "Move to AL Approved" at bounding box center [340, 64] width 51 height 11
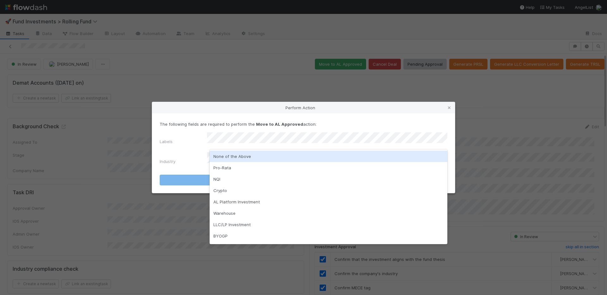
click at [250, 158] on div "None of the Above" at bounding box center [328, 156] width 238 height 11
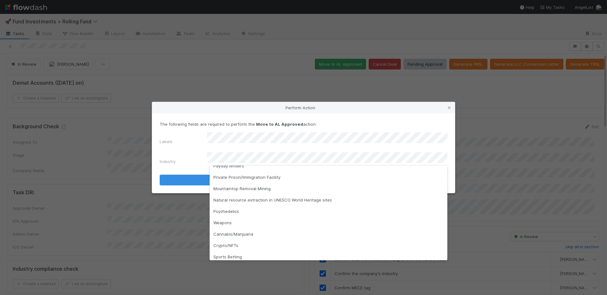
scroll to position [181, 0]
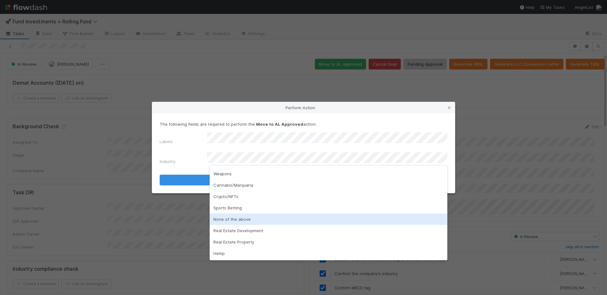
click at [246, 218] on div "None of the above" at bounding box center [328, 219] width 238 height 11
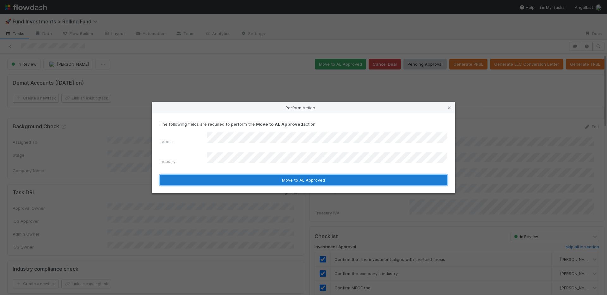
click at [249, 177] on button "Move to AL Approved" at bounding box center [303, 180] width 287 height 11
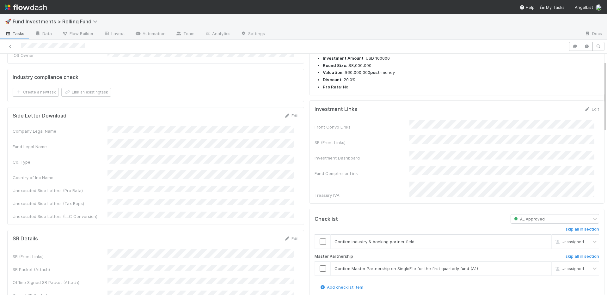
scroll to position [214, 0]
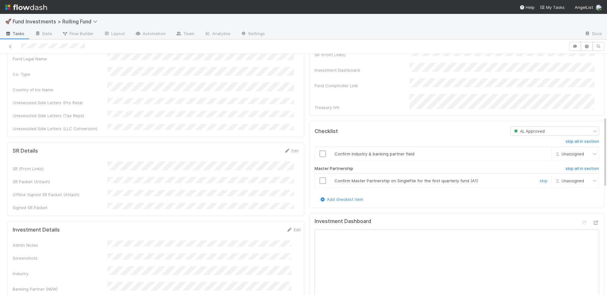
click at [319, 178] on input "checkbox" at bounding box center [322, 181] width 6 height 6
click at [319, 151] on input "checkbox" at bounding box center [322, 154] width 6 height 6
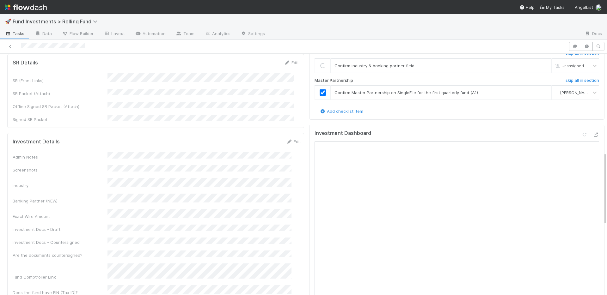
scroll to position [335, 0]
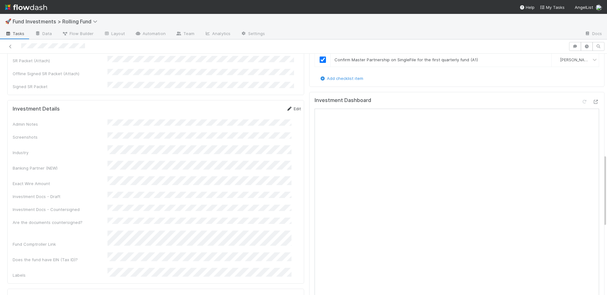
click at [286, 106] on link "Edit" at bounding box center [293, 108] width 15 height 5
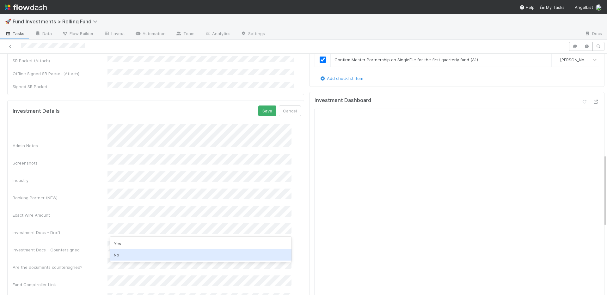
click at [137, 254] on div "No" at bounding box center [200, 254] width 181 height 11
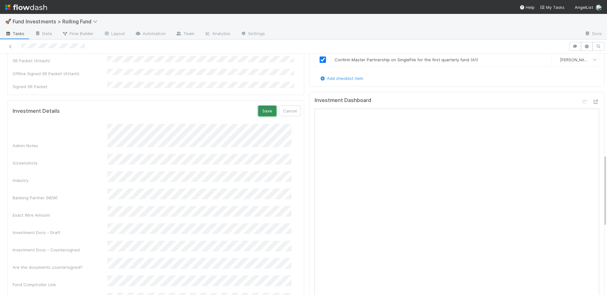
click at [258, 106] on button "Save" at bounding box center [267, 111] width 18 height 11
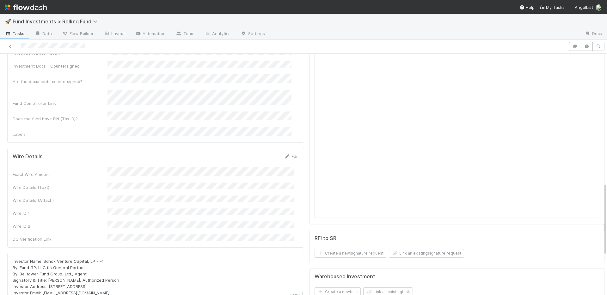
scroll to position [429, 0]
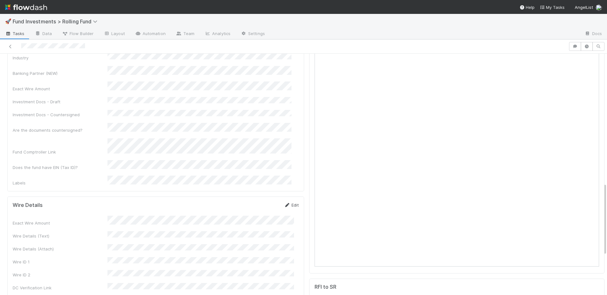
click at [292, 202] on link "Edit" at bounding box center [291, 204] width 15 height 5
click at [261, 202] on button "Save" at bounding box center [265, 207] width 18 height 11
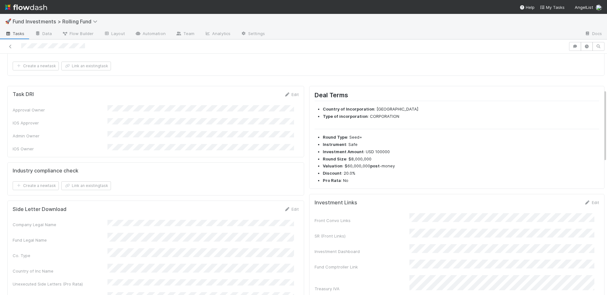
scroll to position [0, 0]
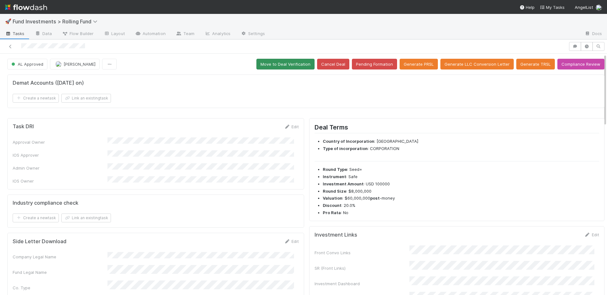
drag, startPoint x: 283, startPoint y: 69, endPoint x: 283, endPoint y: 65, distance: 4.7
click at [283, 65] on button "Move to Deal Verification" at bounding box center [285, 64] width 58 height 11
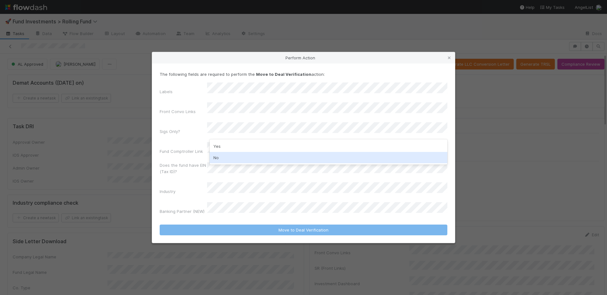
click at [231, 155] on div "No" at bounding box center [328, 157] width 238 height 11
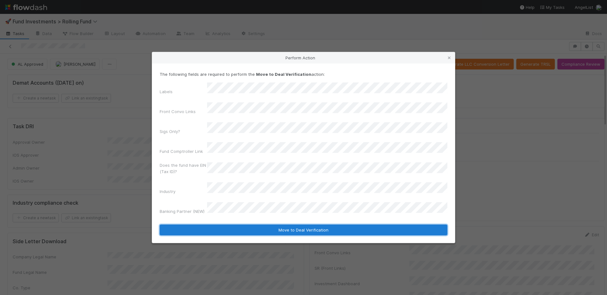
click at [270, 225] on button "Move to Deal Verification" at bounding box center [303, 230] width 287 height 11
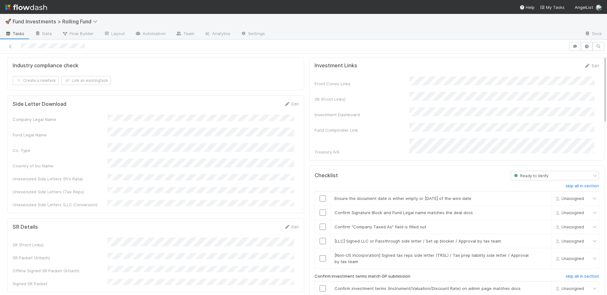
scroll to position [130, 0]
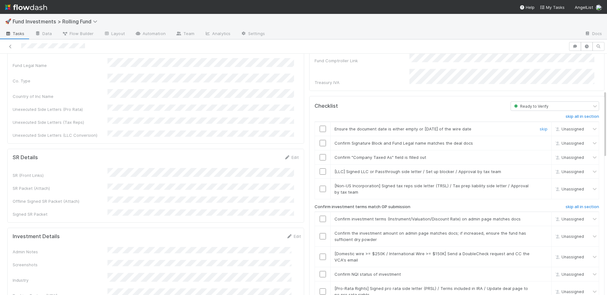
click at [319, 126] on input "checkbox" at bounding box center [322, 129] width 6 height 6
click at [319, 140] on input "checkbox" at bounding box center [322, 143] width 6 height 6
click at [319, 154] on input "checkbox" at bounding box center [322, 157] width 6 height 6
click at [539, 169] on link "skip" at bounding box center [543, 171] width 8 height 5
drag, startPoint x: 535, startPoint y: 177, endPoint x: 438, endPoint y: 133, distance: 107.0
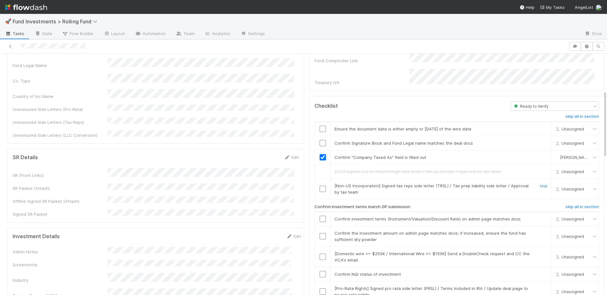
click at [539, 183] on link "skip" at bounding box center [543, 185] width 8 height 5
click at [319, 126] on input "checkbox" at bounding box center [322, 129] width 6 height 6
drag, startPoint x: 317, startPoint y: 134, endPoint x: 321, endPoint y: 135, distance: 3.3
click at [319, 140] on input "checkbox" at bounding box center [322, 143] width 6 height 6
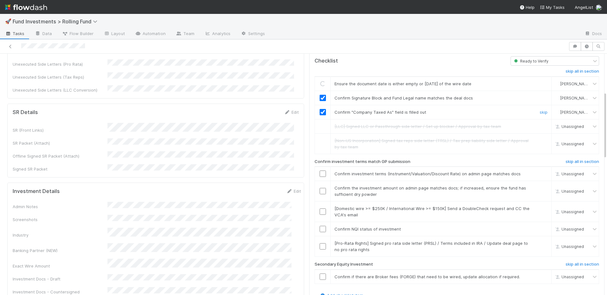
scroll to position [180, 0]
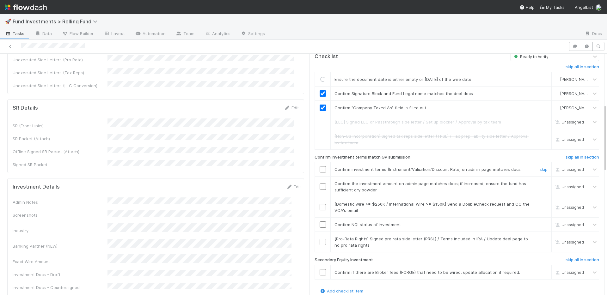
click at [319, 166] on input "checkbox" at bounding box center [322, 169] width 6 height 6
click at [319, 184] on input "checkbox" at bounding box center [322, 187] width 6 height 6
click at [319, 221] on input "checkbox" at bounding box center [322, 224] width 6 height 6
drag, startPoint x: 577, startPoint y: 252, endPoint x: 550, endPoint y: 245, distance: 27.7
click at [577, 257] on h6 "skip all in section" at bounding box center [581, 259] width 33 height 5
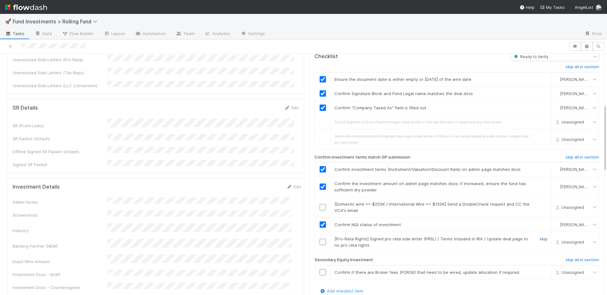
click at [539, 236] on link "skip" at bounding box center [543, 238] width 8 height 5
click at [539, 202] on link "skip" at bounding box center [543, 204] width 8 height 5
click at [539, 236] on link "skip" at bounding box center [543, 238] width 8 height 5
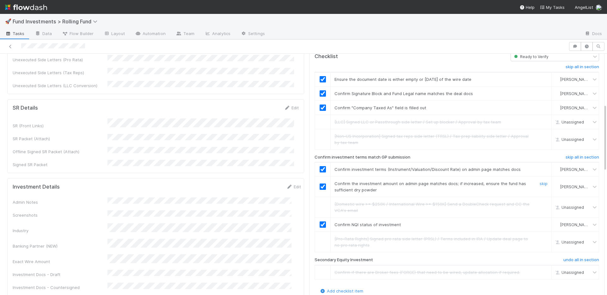
scroll to position [0, 0]
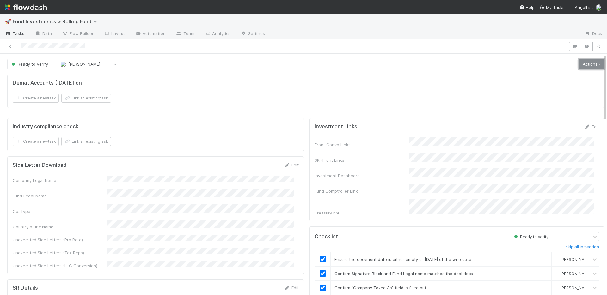
click at [583, 67] on link "Actions" at bounding box center [591, 64] width 26 height 11
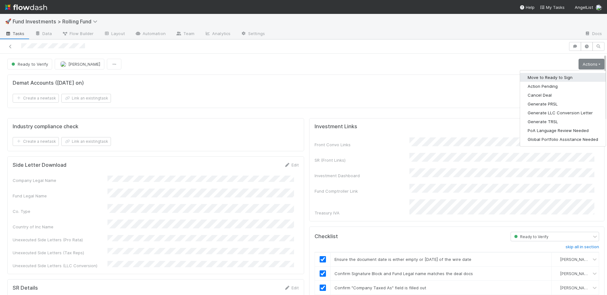
click at [563, 76] on button "Move to Ready to Sign" at bounding box center [563, 77] width 86 height 9
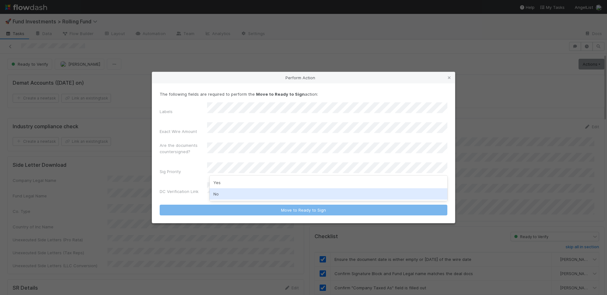
click at [234, 192] on div "No" at bounding box center [328, 193] width 238 height 11
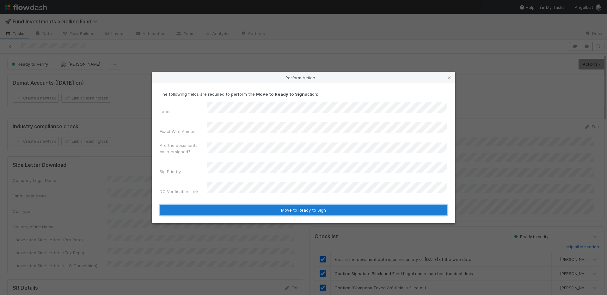
click at [254, 205] on button "Move to Ready to Sign" at bounding box center [303, 210] width 287 height 11
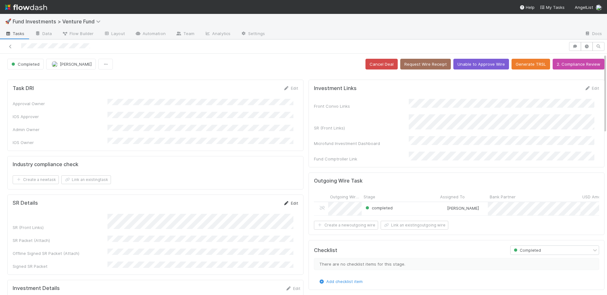
click at [288, 201] on link "Edit" at bounding box center [290, 203] width 15 height 5
click at [260, 202] on button "Save" at bounding box center [264, 205] width 18 height 11
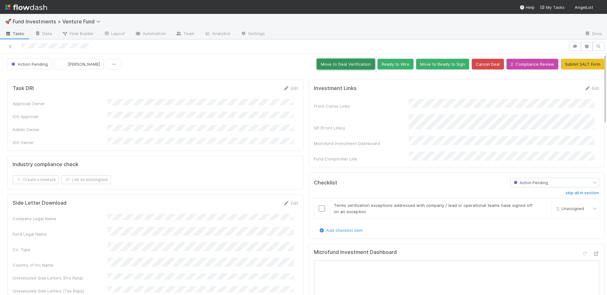
click at [328, 66] on button "Move to Deal Verification" at bounding box center [346, 64] width 58 height 11
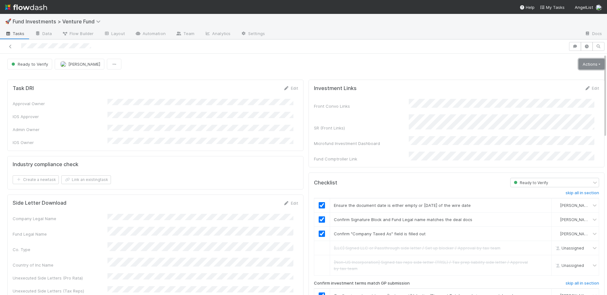
click at [578, 61] on link "Actions" at bounding box center [591, 64] width 26 height 11
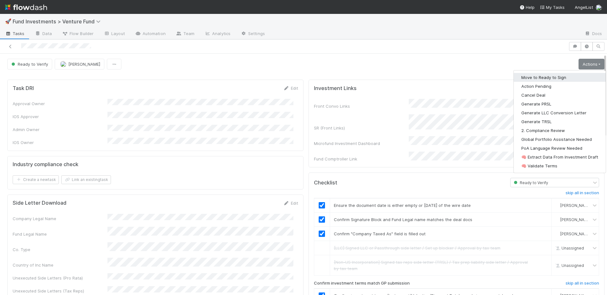
click at [566, 75] on button "Move to Ready to Sign" at bounding box center [559, 77] width 92 height 9
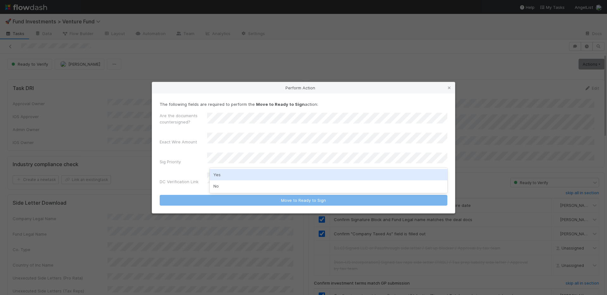
click at [248, 185] on div "No" at bounding box center [328, 185] width 238 height 11
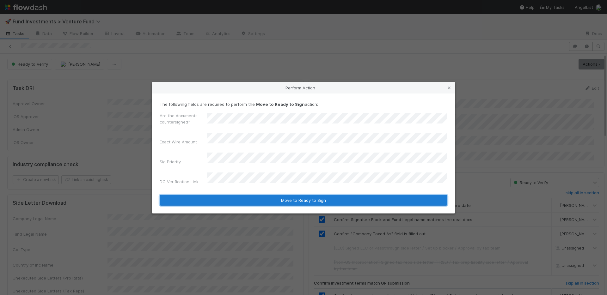
click at [251, 195] on button "Move to Ready to Sign" at bounding box center [303, 200] width 287 height 11
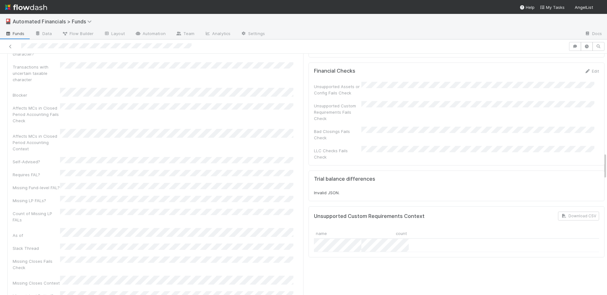
scroll to position [857, 0]
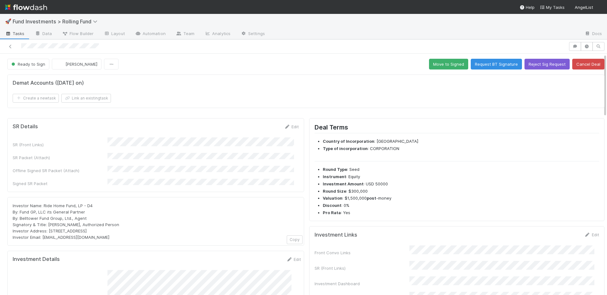
click at [286, 76] on div "Demat Accounts (April 2025 on) Create a new task Link an existing task" at bounding box center [305, 91] width 597 height 33
click at [530, 64] on button "Reject Sig Request" at bounding box center [546, 64] width 45 height 11
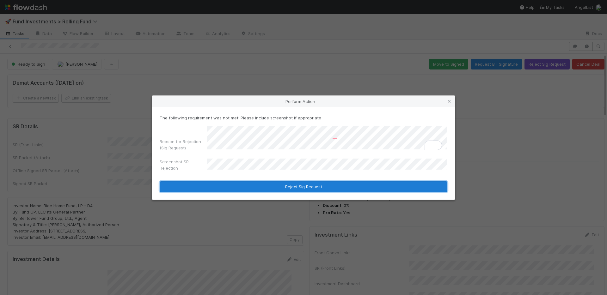
click at [323, 185] on button "Reject Sig Request" at bounding box center [303, 186] width 287 height 11
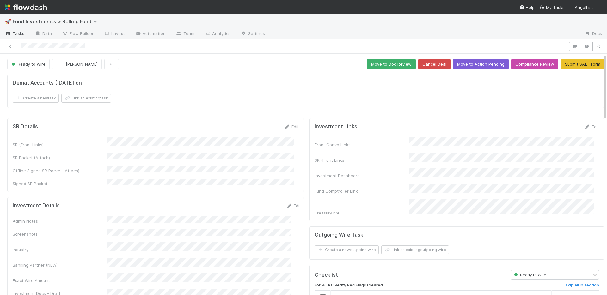
click at [253, 129] on div "SR Details Edit" at bounding box center [156, 127] width 286 height 6
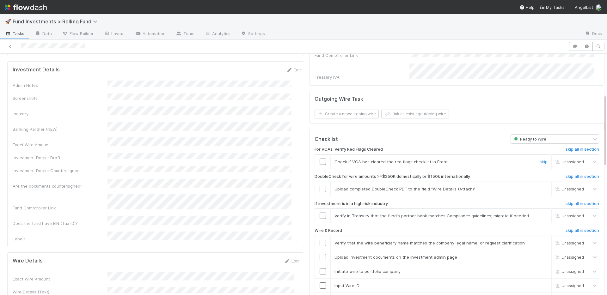
drag, startPoint x: 318, startPoint y: 152, endPoint x: 323, endPoint y: 144, distance: 9.7
click at [319, 159] on input "checkbox" at bounding box center [322, 162] width 6 height 6
click at [539, 186] on link "skip" at bounding box center [543, 188] width 8 height 5
click at [539, 213] on link "skip" at bounding box center [543, 215] width 8 height 5
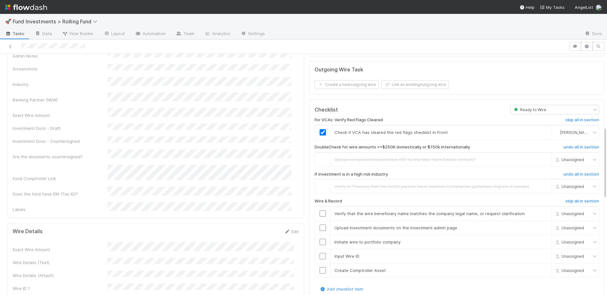
scroll to position [244, 0]
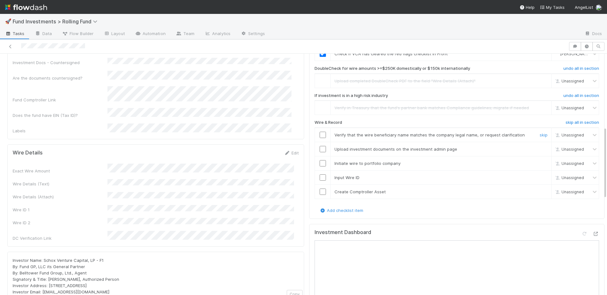
click at [319, 132] on input "checkbox" at bounding box center [322, 135] width 6 height 6
click at [319, 146] on input "checkbox" at bounding box center [322, 149] width 6 height 6
click at [320, 160] on input "checkbox" at bounding box center [322, 163] width 6 height 6
click at [319, 174] on input "checkbox" at bounding box center [322, 177] width 6 height 6
click at [319, 189] on input "checkbox" at bounding box center [322, 192] width 6 height 6
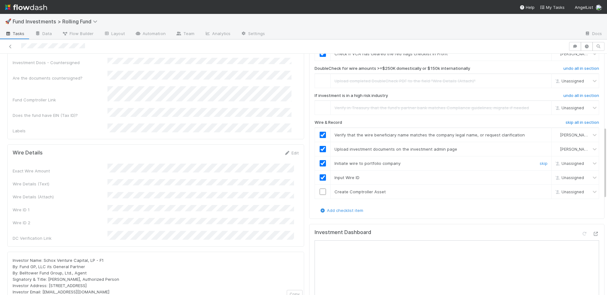
checkbox input "true"
click at [319, 189] on input "checkbox" at bounding box center [322, 192] width 6 height 6
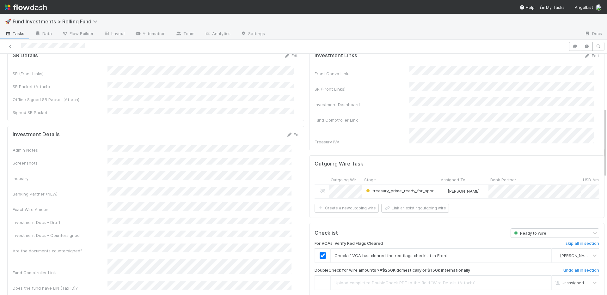
scroll to position [0, 0]
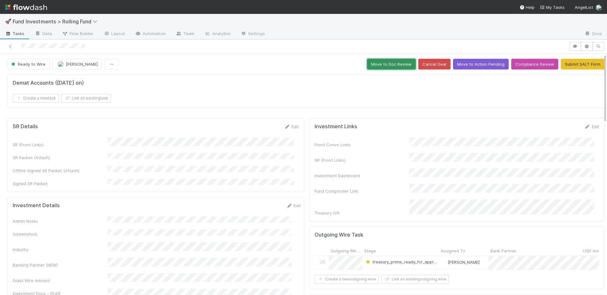
click at [371, 69] on button "Move to Doc Review" at bounding box center [391, 64] width 49 height 11
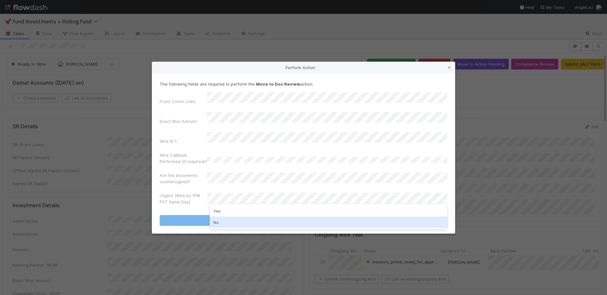
click at [239, 220] on div "No" at bounding box center [328, 222] width 238 height 11
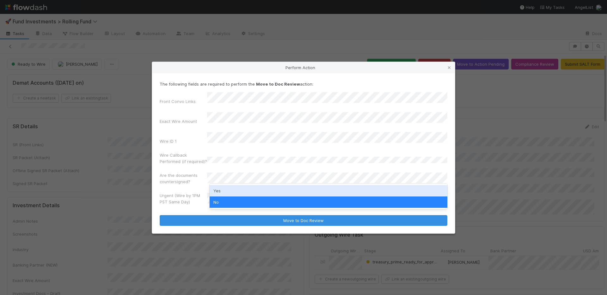
click at [225, 190] on div "Yes" at bounding box center [328, 190] width 238 height 11
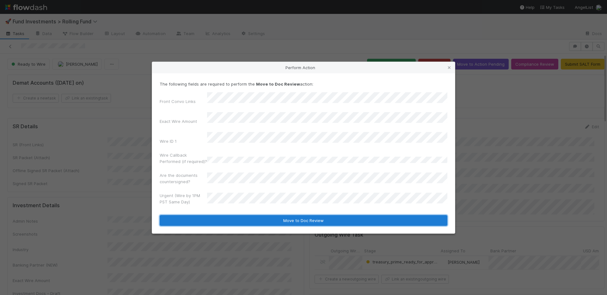
click at [237, 215] on button "Move to Doc Review" at bounding box center [303, 220] width 287 height 11
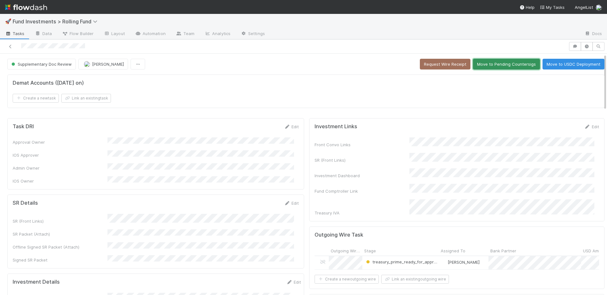
click at [485, 65] on button "Move to Pending Countersigs" at bounding box center [506, 64] width 67 height 11
click at [488, 64] on button "Completed" at bounding box center [502, 64] width 30 height 11
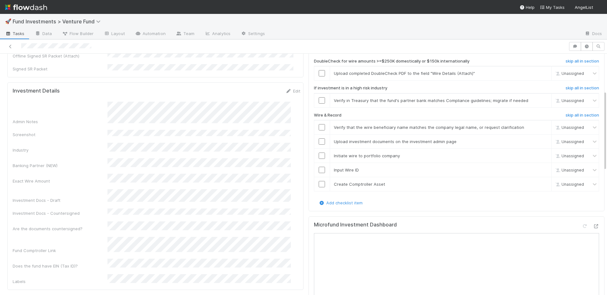
scroll to position [107, 0]
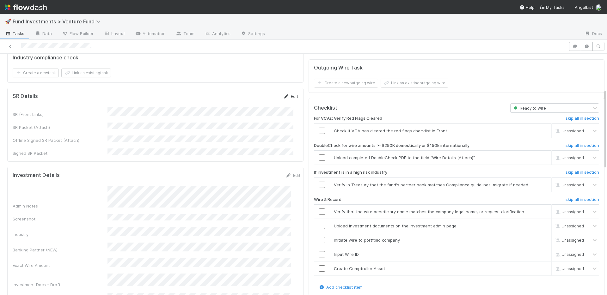
click at [287, 94] on link "Edit" at bounding box center [290, 96] width 15 height 5
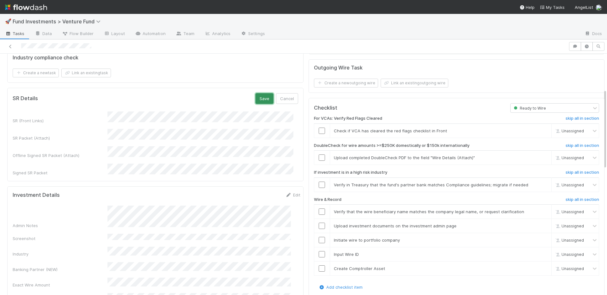
click at [257, 93] on button "Save" at bounding box center [264, 98] width 18 height 11
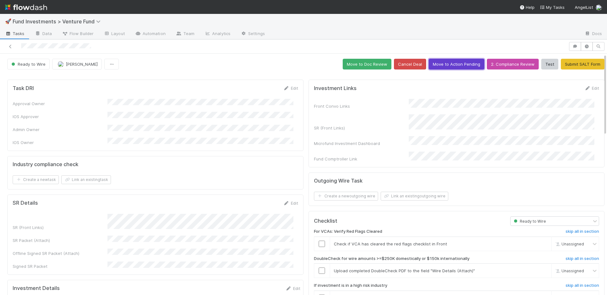
click at [453, 65] on button "Move to Action Pending" at bounding box center [456, 64] width 56 height 11
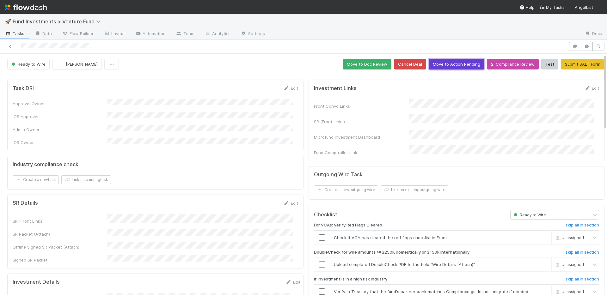
click at [449, 65] on button "Move to Action Pending" at bounding box center [456, 64] width 56 height 11
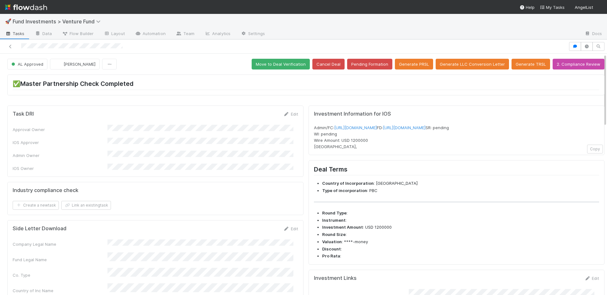
scroll to position [209, 0]
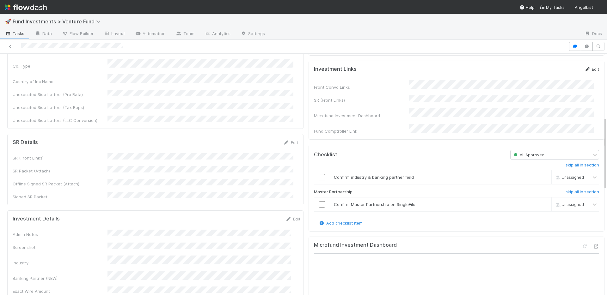
click at [587, 72] on link "Edit" at bounding box center [591, 69] width 15 height 5
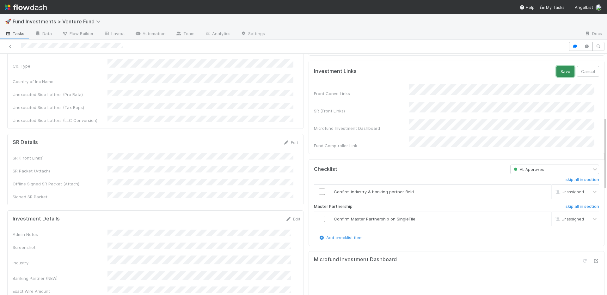
click at [556, 77] on button "Save" at bounding box center [565, 71] width 18 height 11
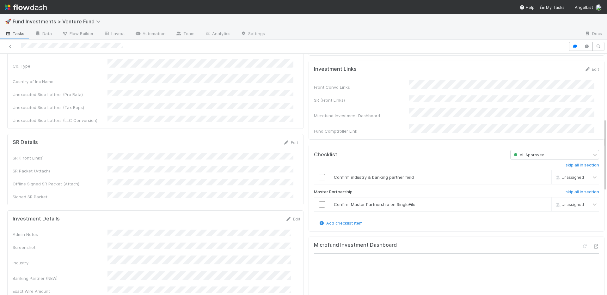
scroll to position [417, 0]
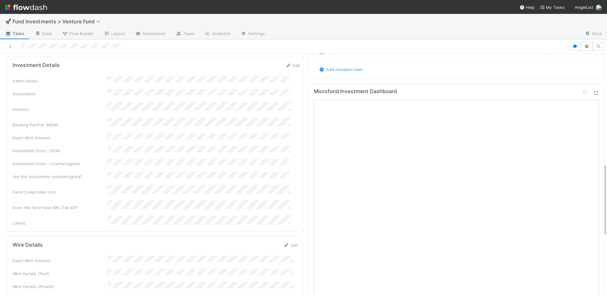
click at [185, 124] on div "Admin Notes Screenshot Industry Banking Partner (NEW) Exact Wire Amount Investm…" at bounding box center [156, 151] width 287 height 150
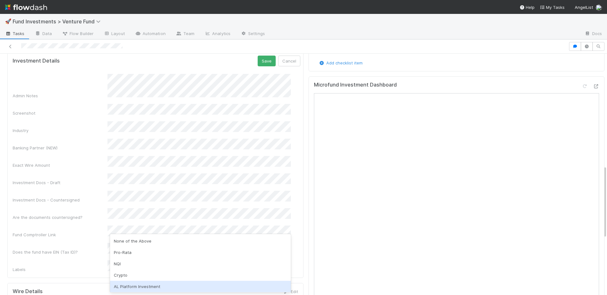
drag, startPoint x: 139, startPoint y: 285, endPoint x: 138, endPoint y: 281, distance: 4.3
click at [139, 285] on div "AL Platform Investment" at bounding box center [200, 286] width 181 height 11
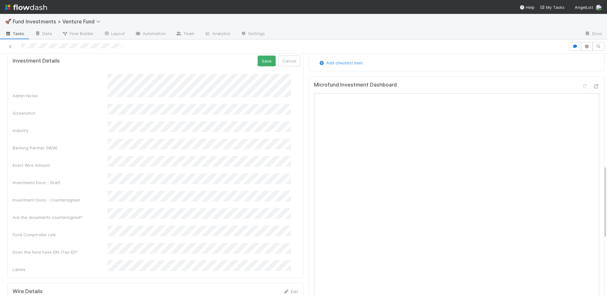
click at [90, 232] on div "Fund Comptroller Link" at bounding box center [60, 235] width 95 height 6
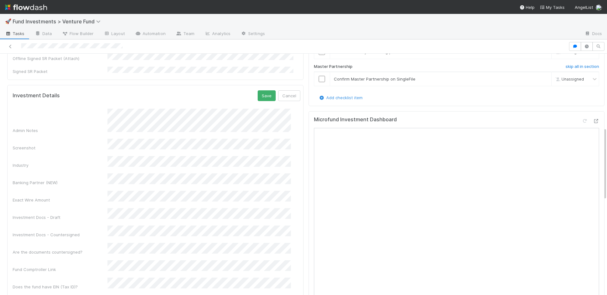
scroll to position [243, 0]
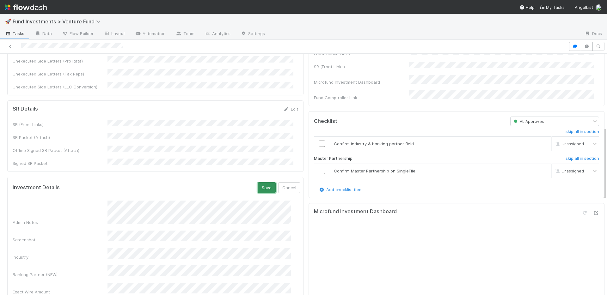
click at [257, 182] on button "Save" at bounding box center [266, 187] width 18 height 11
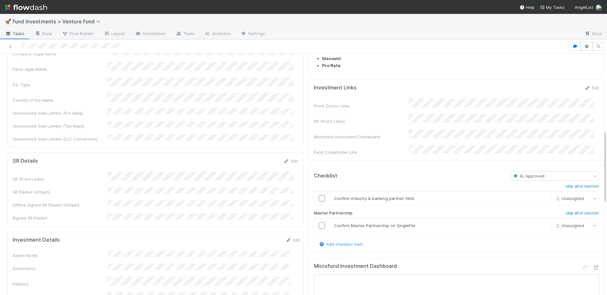
scroll to position [267, 0]
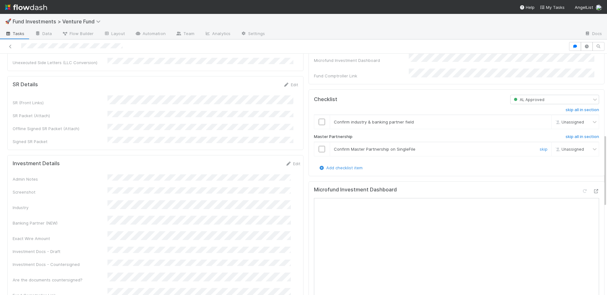
drag, startPoint x: 316, startPoint y: 154, endPoint x: 316, endPoint y: 146, distance: 8.5
click at [318, 152] on input "checkbox" at bounding box center [321, 149] width 6 height 6
click at [318, 125] on input "checkbox" at bounding box center [321, 122] width 6 height 6
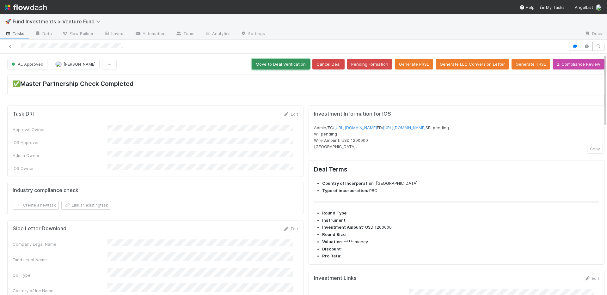
click at [271, 64] on button "Move to Deal Verification" at bounding box center [280, 64] width 58 height 11
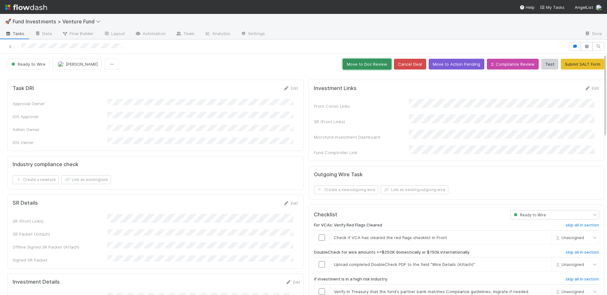
click at [362, 61] on button "Move to Doc Review" at bounding box center [366, 64] width 49 height 11
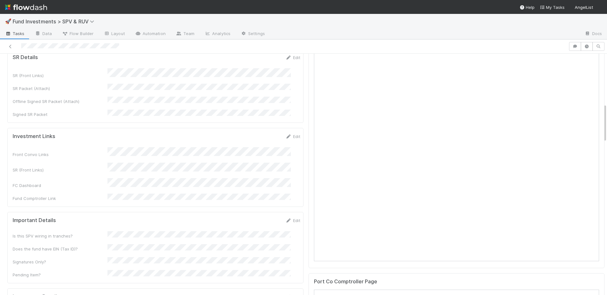
scroll to position [282, 0]
click at [287, 135] on link "Edit" at bounding box center [292, 137] width 15 height 5
click at [50, 170] on div "SR (Front Links)" at bounding box center [156, 176] width 287 height 12
click at [258, 134] on button "Save" at bounding box center [266, 139] width 18 height 11
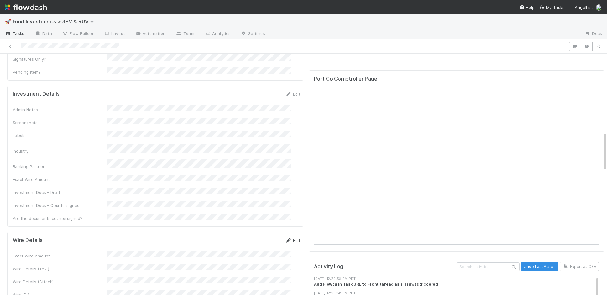
click at [285, 238] on link "Edit" at bounding box center [292, 240] width 15 height 5
click at [257, 237] on button "Save" at bounding box center [266, 242] width 18 height 11
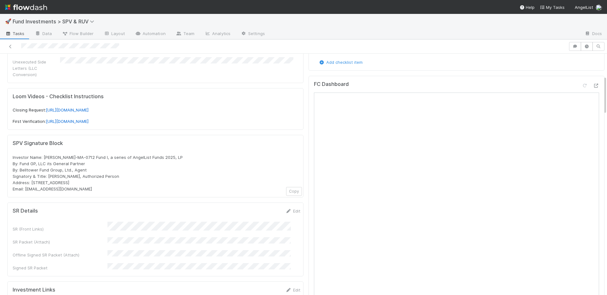
scroll to position [125, 0]
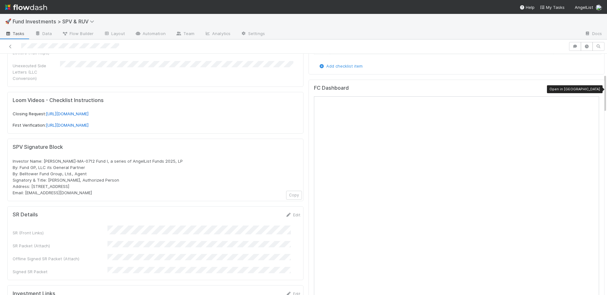
click at [592, 90] on icon at bounding box center [595, 90] width 6 height 4
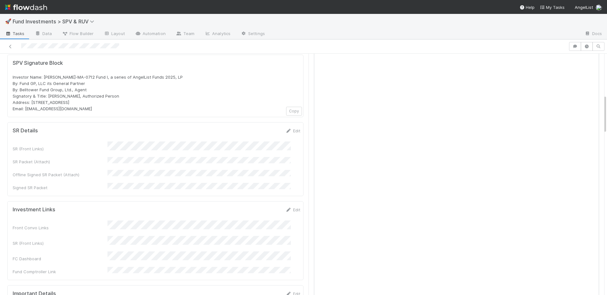
scroll to position [254, 0]
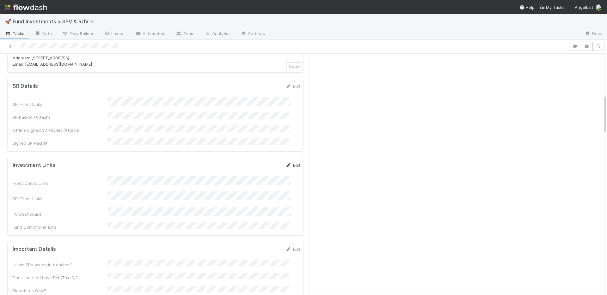
click at [286, 163] on link "Edit" at bounding box center [292, 165] width 15 height 5
click at [257, 162] on button "Save" at bounding box center [266, 167] width 18 height 11
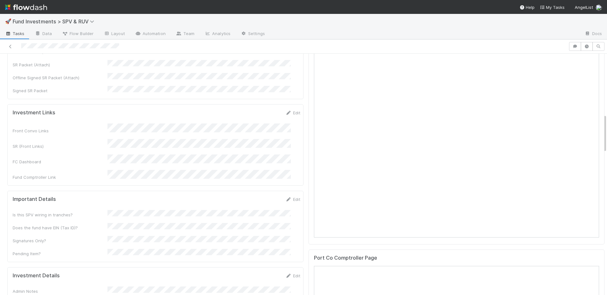
scroll to position [375, 0]
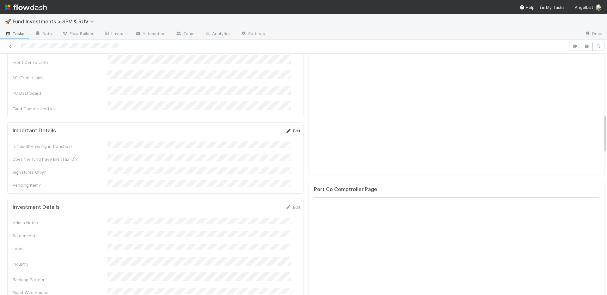
click at [285, 128] on link "Edit" at bounding box center [292, 130] width 15 height 5
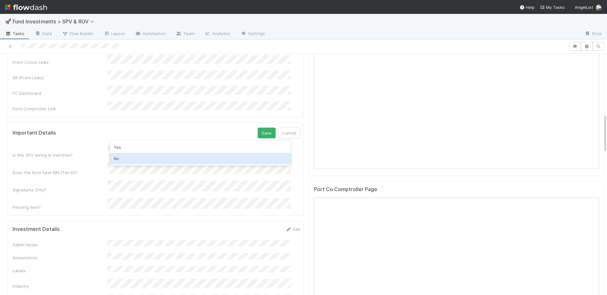
click at [120, 158] on div "No" at bounding box center [200, 158] width 181 height 11
click at [126, 160] on div "Yes" at bounding box center [200, 162] width 181 height 11
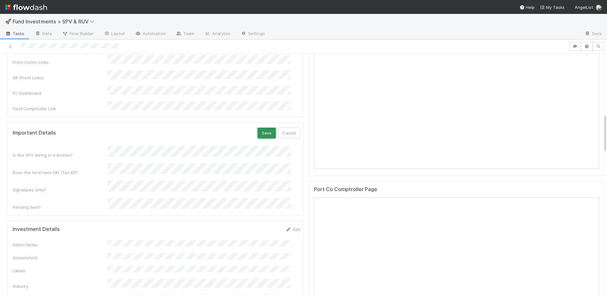
click at [257, 128] on button "Save" at bounding box center [266, 133] width 18 height 11
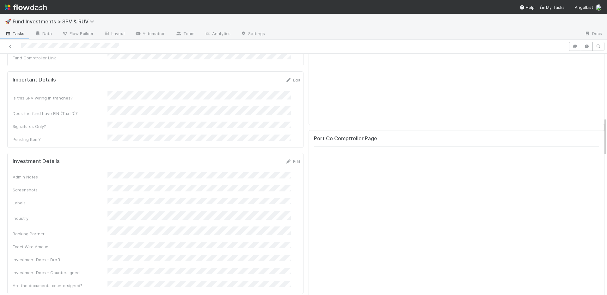
scroll to position [428, 0]
click at [287, 157] on link "Edit" at bounding box center [292, 159] width 15 height 5
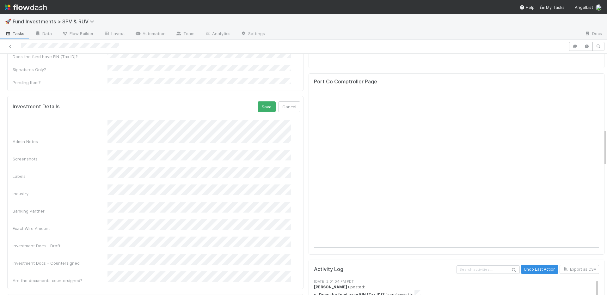
scroll to position [484, 0]
click at [257, 100] on button "Save" at bounding box center [266, 105] width 18 height 11
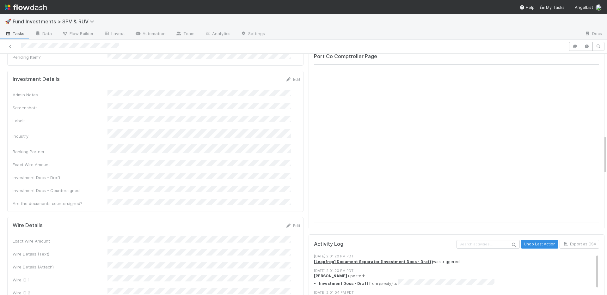
scroll to position [510, 0]
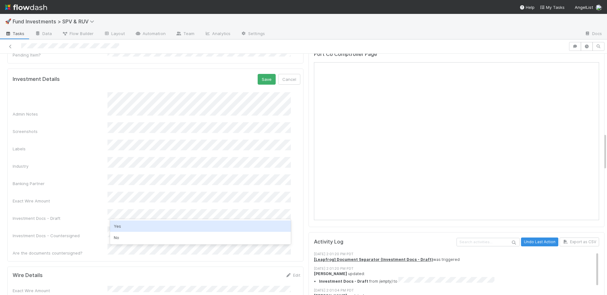
click at [132, 226] on div "Yes" at bounding box center [200, 226] width 181 height 11
click at [258, 74] on button "Save" at bounding box center [266, 79] width 18 height 11
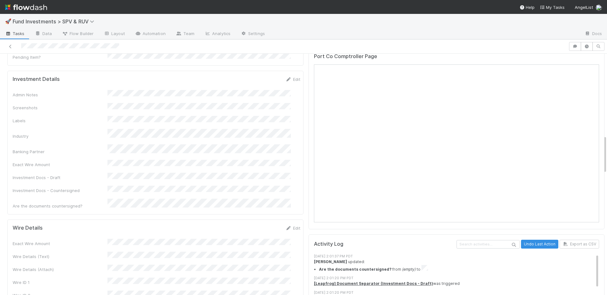
click at [213, 109] on div "Admin Notes Screenshots Labels Industry Banking Partner Exact Wire Amount Inves…" at bounding box center [156, 149] width 287 height 119
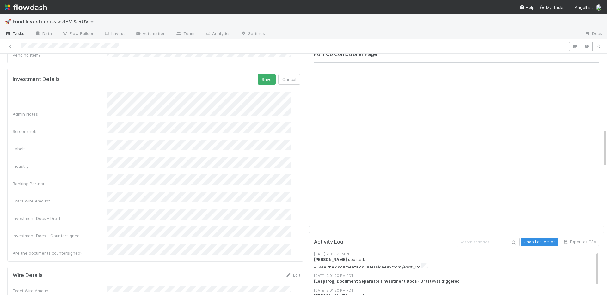
scroll to position [384, 0]
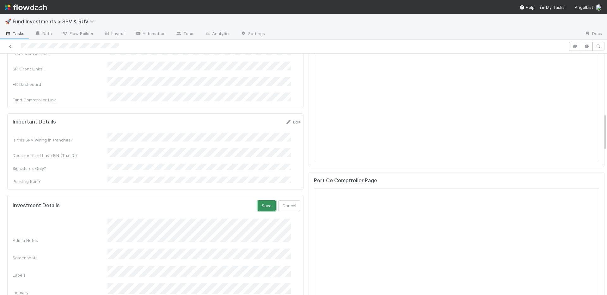
drag, startPoint x: 256, startPoint y: 182, endPoint x: 247, endPoint y: 149, distance: 34.0
click at [257, 200] on button "Save" at bounding box center [266, 205] width 18 height 11
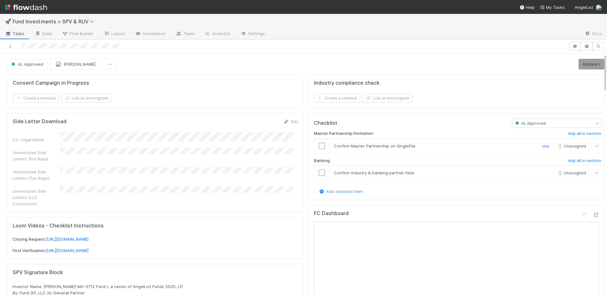
click at [318, 148] on input "checkbox" at bounding box center [321, 146] width 6 height 6
drag, startPoint x: 317, startPoint y: 172, endPoint x: 307, endPoint y: 171, distance: 10.5
click at [318, 172] on input "checkbox" at bounding box center [321, 173] width 6 height 6
click at [583, 65] on link "Actions" at bounding box center [591, 64] width 26 height 11
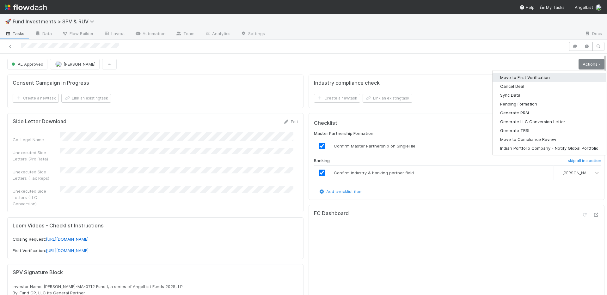
click at [553, 77] on button "Move to First Verification" at bounding box center [548, 77] width 113 height 9
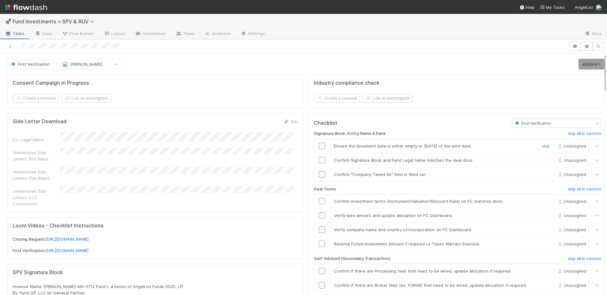
click at [317, 149] on td at bounding box center [322, 146] width 16 height 14
click at [318, 148] on input "checkbox" at bounding box center [321, 146] width 6 height 6
click at [318, 160] on input "checkbox" at bounding box center [321, 160] width 6 height 6
click at [318, 174] on input "checkbox" at bounding box center [321, 174] width 6 height 6
click at [318, 201] on input "checkbox" at bounding box center [321, 201] width 6 height 6
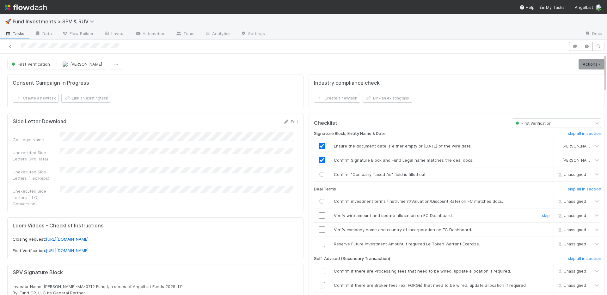
click at [318, 216] on input "checkbox" at bounding box center [321, 215] width 6 height 6
click at [318, 228] on input "checkbox" at bounding box center [321, 230] width 6 height 6
click at [567, 258] on h6 "skip all in section" at bounding box center [583, 257] width 33 height 5
click at [541, 241] on link "skip" at bounding box center [545, 242] width 8 height 5
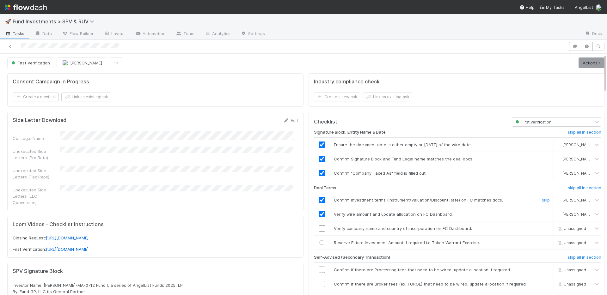
scroll to position [51, 0]
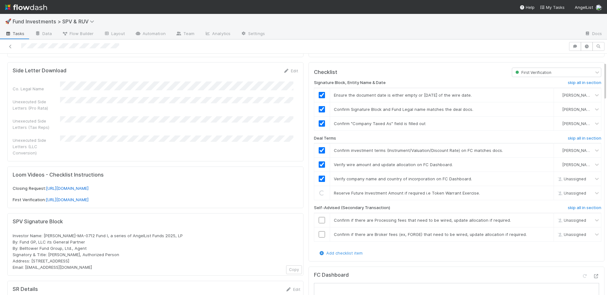
checkbox input "true"
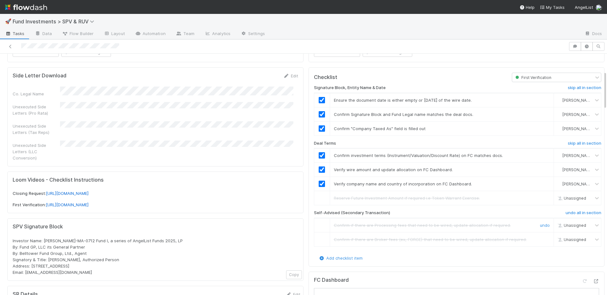
scroll to position [0, 0]
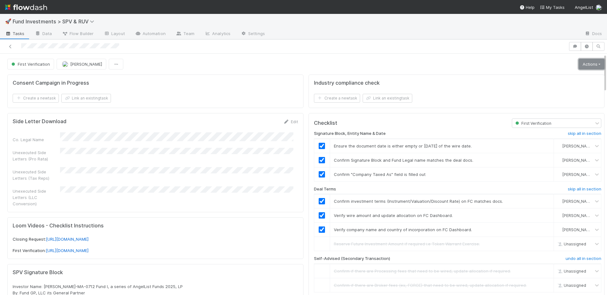
click at [586, 65] on link "Actions" at bounding box center [591, 64] width 26 height 11
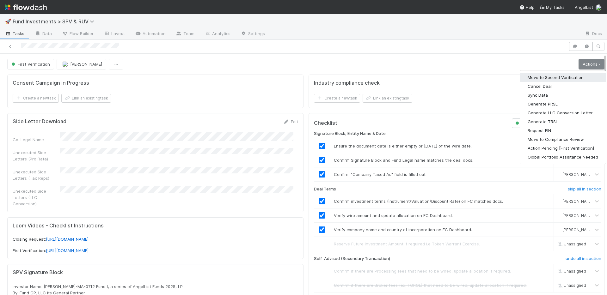
click at [566, 77] on button "Move to Second Verification" at bounding box center [563, 77] width 86 height 9
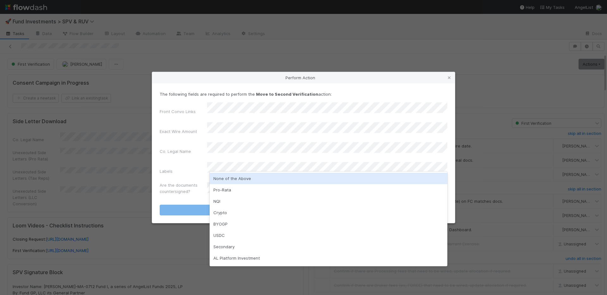
click at [228, 178] on div "None of the Above" at bounding box center [328, 178] width 238 height 11
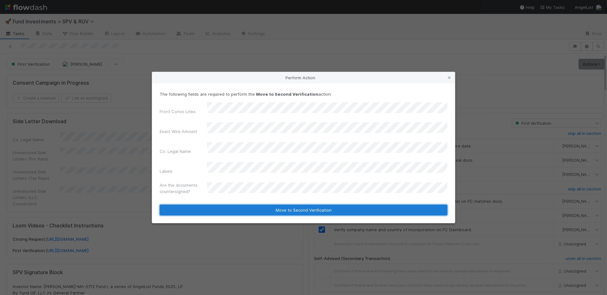
click at [233, 205] on button "Move to Second Verification" at bounding box center [303, 210] width 287 height 11
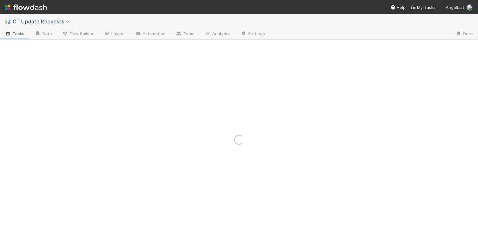
click at [39, 2] on img at bounding box center [26, 7] width 42 height 11
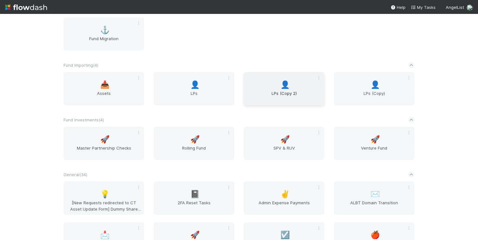
scroll to position [1125, 0]
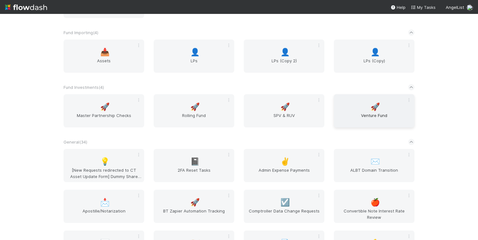
click at [357, 108] on div "🚀 Venture Fund" at bounding box center [374, 110] width 81 height 33
drag, startPoint x: 275, startPoint y: 112, endPoint x: 253, endPoint y: 115, distance: 22.3
click at [275, 112] on span "SPV & RUV" at bounding box center [284, 118] width 76 height 13
click at [212, 115] on span "Rolling Fund" at bounding box center [194, 118] width 76 height 13
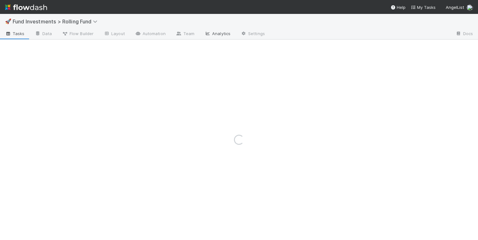
click at [207, 32] on icon at bounding box center [207, 34] width 6 height 4
click at [119, 53] on div "Loading..." at bounding box center [239, 127] width 478 height 226
click at [210, 37] on link "Analytics" at bounding box center [217, 34] width 36 height 10
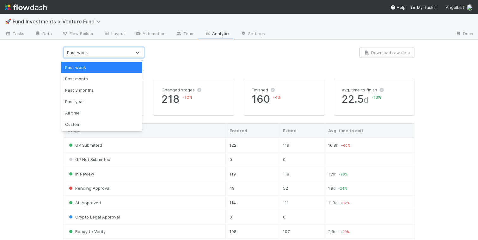
click at [122, 55] on div "Past week" at bounding box center [97, 52] width 67 height 10
click at [101, 123] on div "Custom" at bounding box center [101, 123] width 81 height 11
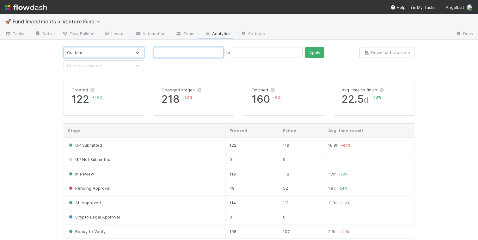
click at [177, 52] on input "text" at bounding box center [189, 52] width 70 height 11
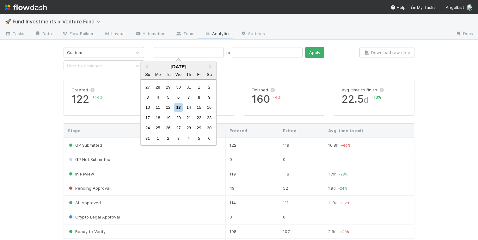
drag, startPoint x: 178, startPoint y: 107, endPoint x: 194, endPoint y: 90, distance: 23.5
click at [178, 107] on div "13" at bounding box center [178, 107] width 9 height 9
type input "[DATE]"
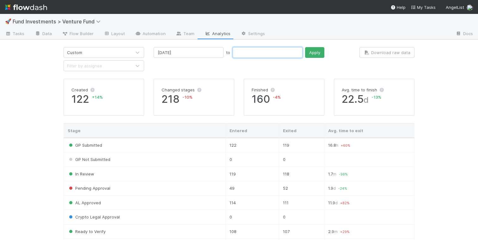
click at [233, 54] on input "text" at bounding box center [268, 52] width 70 height 11
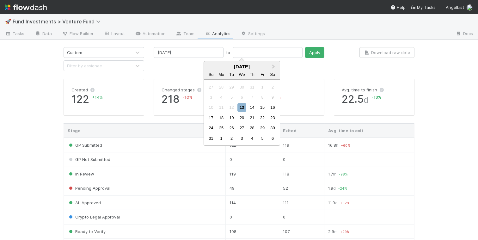
click at [243, 107] on div "13" at bounding box center [241, 107] width 9 height 9
type input "[DATE]"
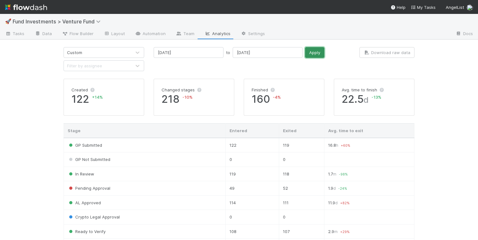
click at [305, 51] on button "Apply" at bounding box center [314, 52] width 19 height 11
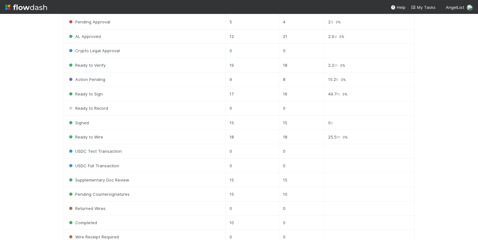
scroll to position [159, 0]
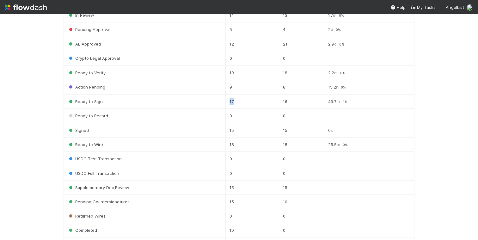
drag, startPoint x: 235, startPoint y: 100, endPoint x: 226, endPoint y: 99, distance: 9.8
click at [226, 99] on tr "Ready to Sign 17 16 49.7 m 0 %" at bounding box center [239, 101] width 350 height 14
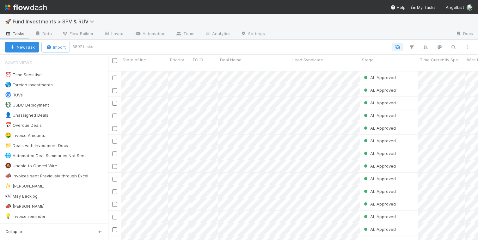
scroll to position [169, 365]
click at [215, 35] on link "Analytics" at bounding box center [217, 34] width 36 height 10
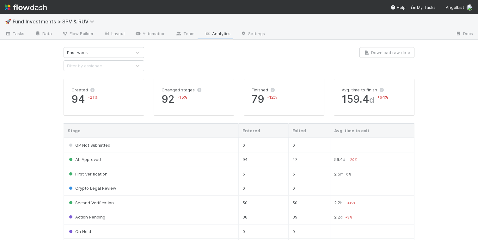
click at [120, 51] on div "Past week" at bounding box center [97, 52] width 67 height 10
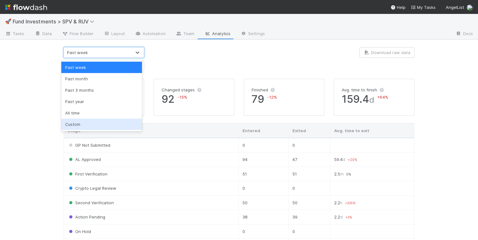
click at [100, 123] on div "Custom" at bounding box center [101, 123] width 81 height 11
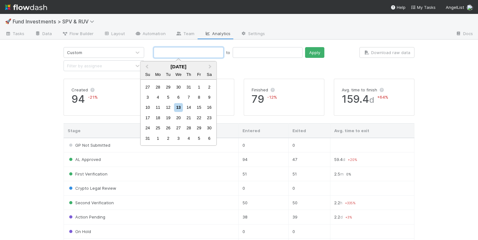
drag, startPoint x: 173, startPoint y: 52, endPoint x: 173, endPoint y: 56, distance: 4.4
click at [173, 52] on input "text" at bounding box center [189, 52] width 70 height 11
click at [180, 107] on div "13" at bounding box center [178, 107] width 9 height 9
type input "08/13/2025"
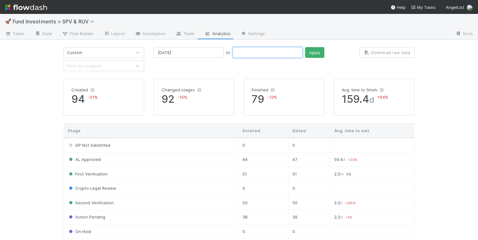
click at [236, 54] on input "text" at bounding box center [268, 52] width 70 height 11
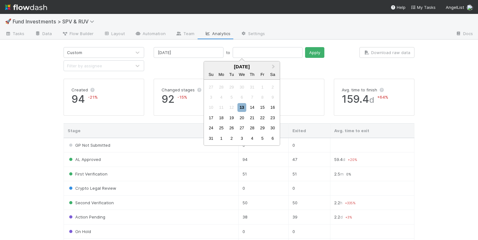
click at [240, 109] on div "13" at bounding box center [241, 107] width 9 height 9
type input "08/13/2025"
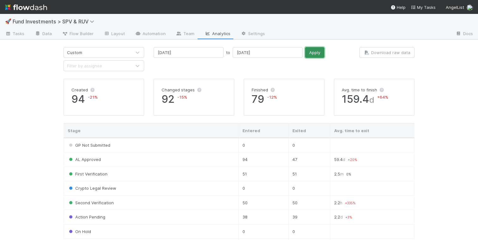
click at [305, 51] on button "Apply" at bounding box center [314, 52] width 19 height 11
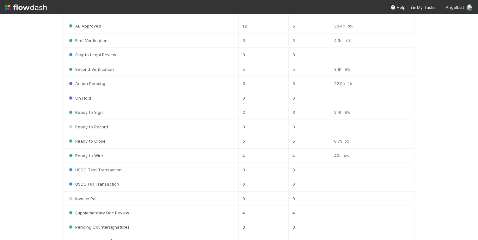
scroll to position [136, 0]
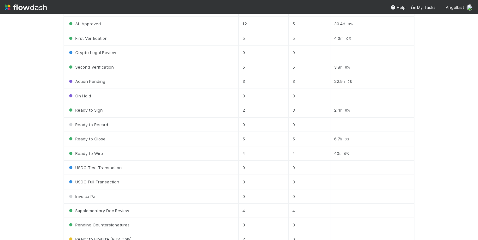
click at [17, 9] on img at bounding box center [26, 7] width 42 height 11
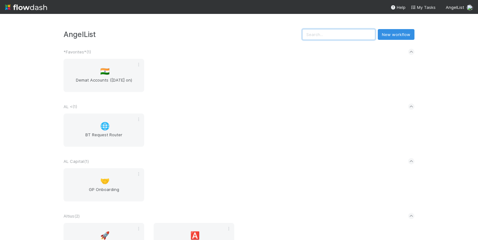
click at [339, 37] on input "text" at bounding box center [338, 34] width 73 height 11
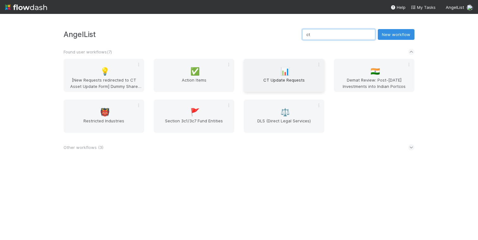
type input "ct"
click at [267, 73] on div "📊 CT Update Requests" at bounding box center [284, 75] width 81 height 33
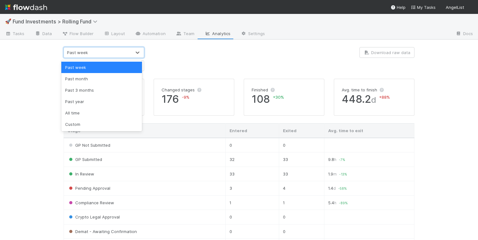
click at [118, 52] on div "Past week" at bounding box center [97, 52] width 67 height 10
drag, startPoint x: 98, startPoint y: 124, endPoint x: 110, endPoint y: 111, distance: 17.9
click at [98, 124] on div "Custom" at bounding box center [101, 123] width 81 height 11
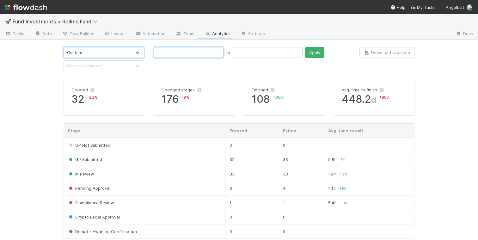
click at [173, 55] on input "text" at bounding box center [189, 52] width 70 height 11
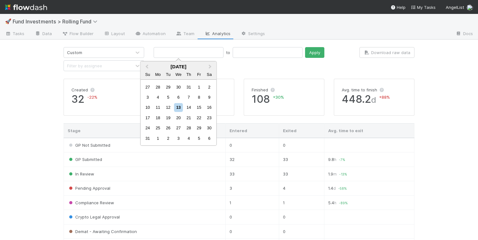
drag, startPoint x: 177, startPoint y: 108, endPoint x: 180, endPoint y: 104, distance: 4.9
click at [177, 108] on div "13" at bounding box center [178, 107] width 9 height 9
type input "08/13/2025"
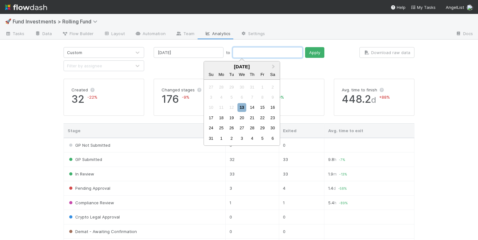
click at [233, 52] on input "text" at bounding box center [268, 52] width 70 height 11
click at [241, 106] on div "13" at bounding box center [241, 107] width 9 height 9
type input "08/13/2025"
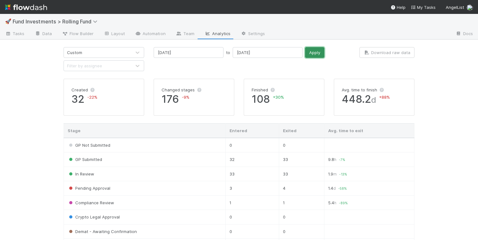
click at [305, 53] on button "Apply" at bounding box center [314, 52] width 19 height 11
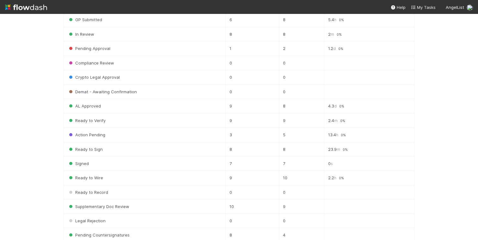
scroll to position [154, 0]
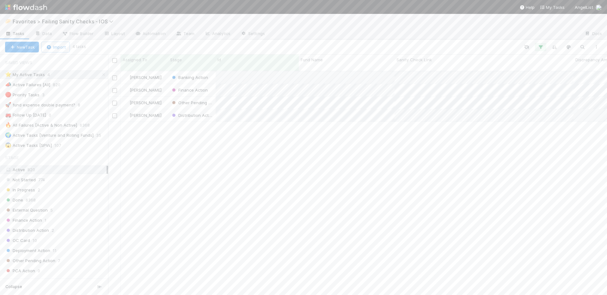
scroll to position [225, 494]
click at [152, 34] on link "Automation" at bounding box center [150, 34] width 41 height 10
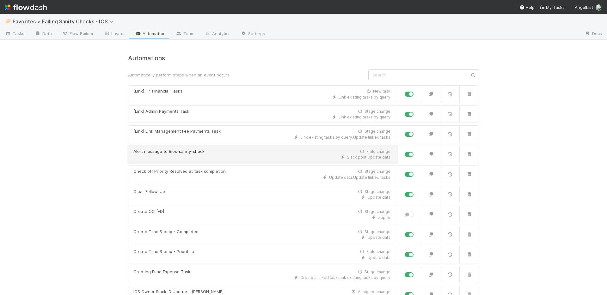
click at [234, 157] on div "Slack post , Update data" at bounding box center [261, 157] width 257 height 6
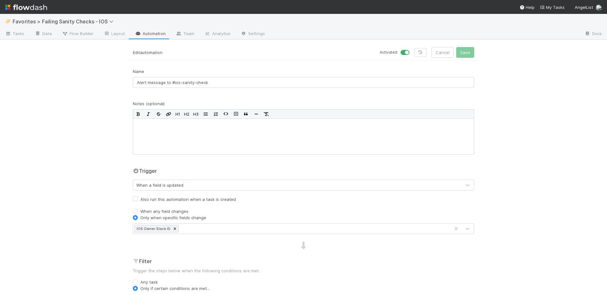
click at [138, 28] on div "🥟 Favorites > Failing Sanity Checks - IOS" at bounding box center [303, 21] width 607 height 15
click at [139, 32] on icon at bounding box center [138, 34] width 6 height 4
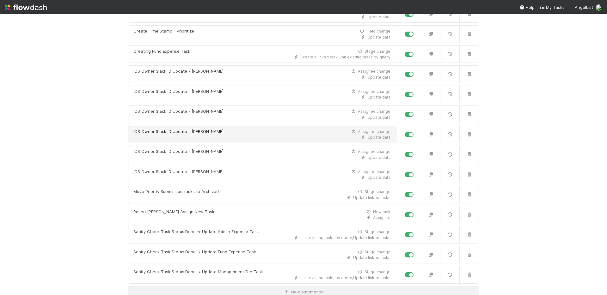
scroll to position [223, 0]
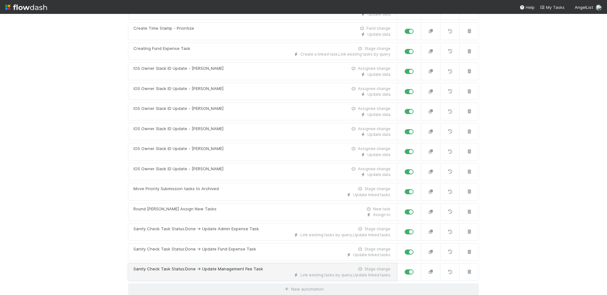
click at [271, 271] on div "Sanity Check Task Status:Done -> Update Management Fee Task Stage change" at bounding box center [261, 269] width 257 height 6
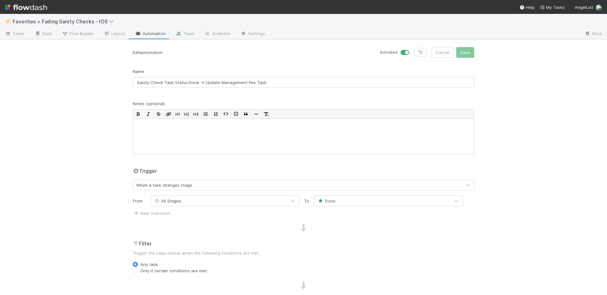
scroll to position [119, 0]
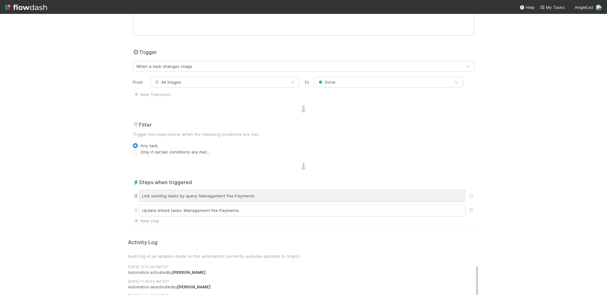
click at [257, 194] on div "Link existing tasks by query: Management Fee Payments" at bounding box center [302, 196] width 326 height 12
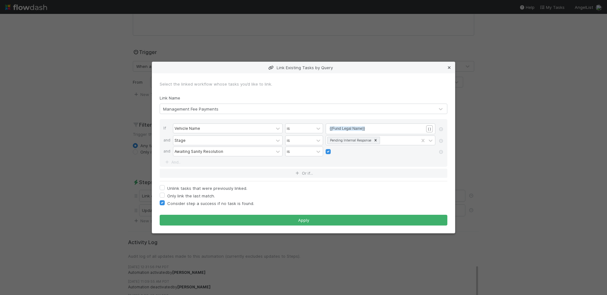
click at [447, 67] on icon at bounding box center [449, 68] width 6 height 4
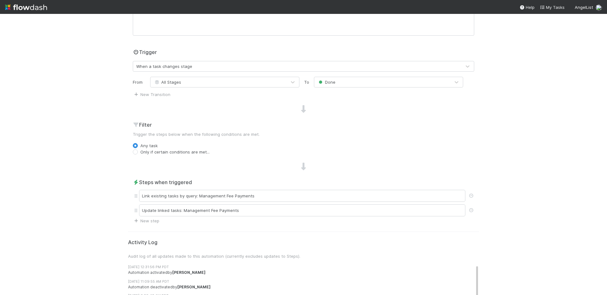
click at [98, 62] on div "🥟 Favorites > Failing Sanity Checks - IOS Tasks Data Flow Builder Layout Automa…" at bounding box center [303, 154] width 607 height 281
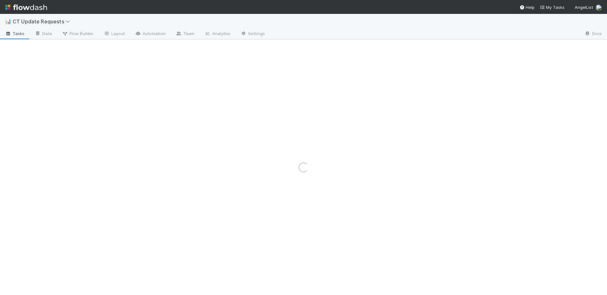
click at [39, 8] on img at bounding box center [26, 7] width 42 height 11
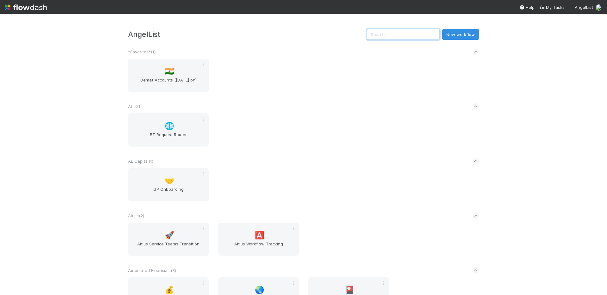
click at [434, 35] on input "text" at bounding box center [402, 34] width 73 height 11
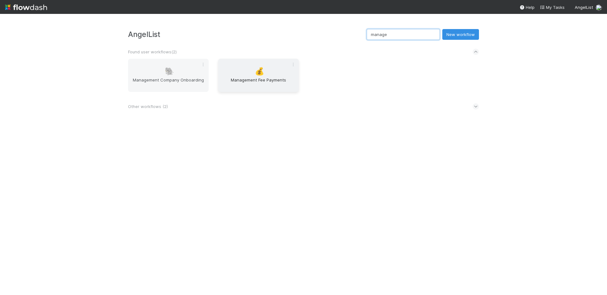
type input "manage"
click at [241, 79] on span "Management Fee Payments" at bounding box center [259, 83] width 76 height 13
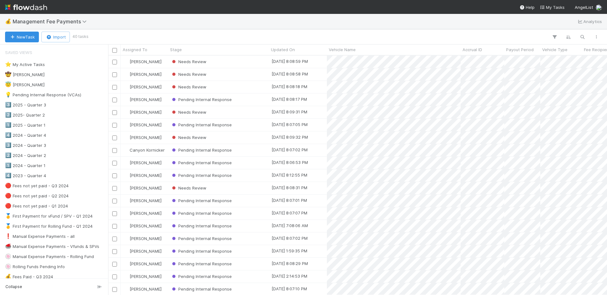
scroll to position [235, 494]
click at [78, 22] on span "Management Fee Payments" at bounding box center [51, 21] width 77 height 6
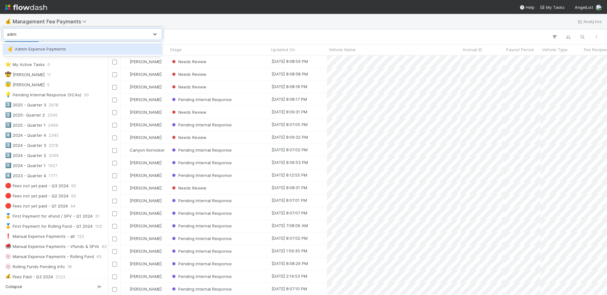
type input "admin"
click at [83, 49] on div "✌️ Admin Expense Payments" at bounding box center [82, 49] width 150 height 6
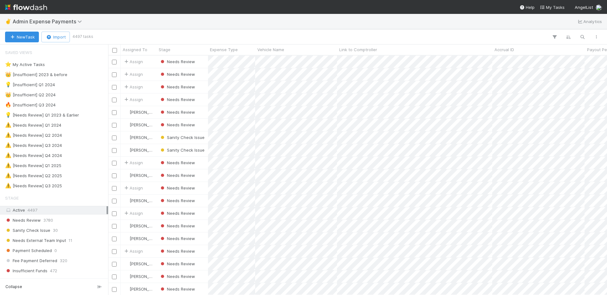
scroll to position [235, 494]
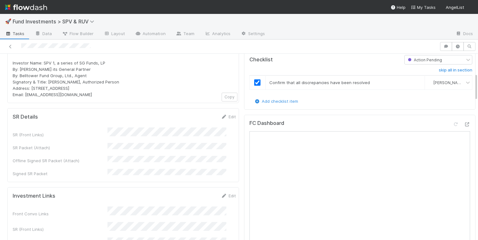
scroll to position [129, 0]
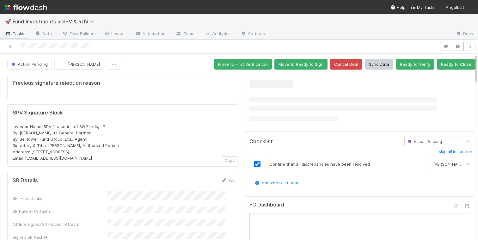
scroll to position [124, 0]
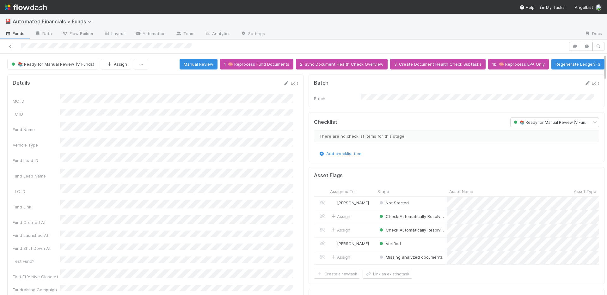
click at [348, 30] on div at bounding box center [424, 34] width 309 height 10
click at [84, 35] on span "Flow Builder" at bounding box center [78, 33] width 32 height 6
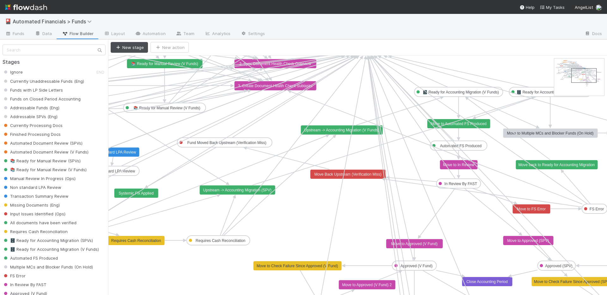
drag, startPoint x: 571, startPoint y: 66, endPoint x: 589, endPoint y: 76, distance: 19.7
drag, startPoint x: 186, startPoint y: 18, endPoint x: 102, endPoint y: 17, distance: 84.3
click at [186, 18] on div "🎴 Automated Financials > Funds" at bounding box center [303, 21] width 607 height 15
drag, startPoint x: 13, startPoint y: 33, endPoint x: 31, endPoint y: 31, distance: 18.1
click at [13, 33] on span "Funds" at bounding box center [15, 33] width 20 height 6
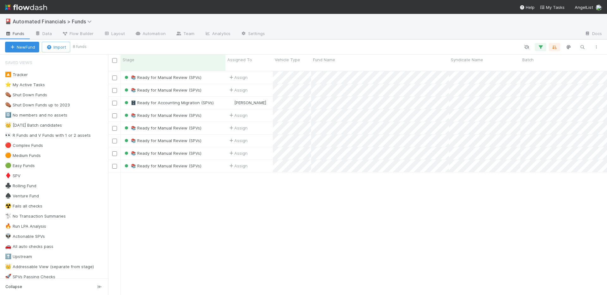
scroll to position [225, 494]
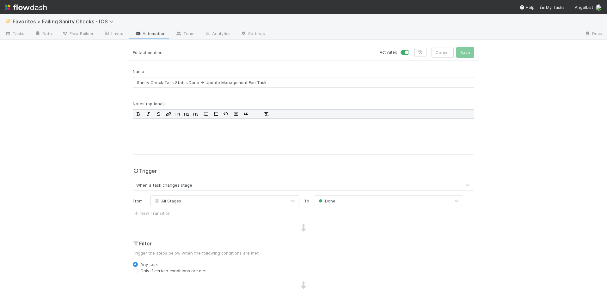
scroll to position [119, 0]
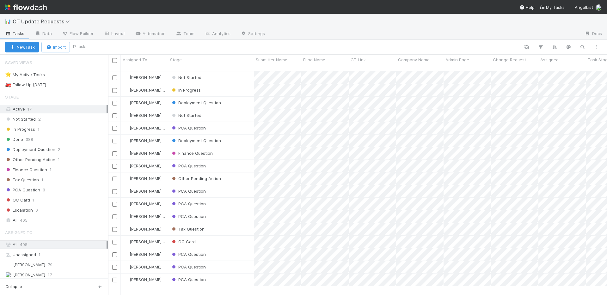
scroll to position [225, 494]
click at [31, 7] on img at bounding box center [26, 7] width 42 height 11
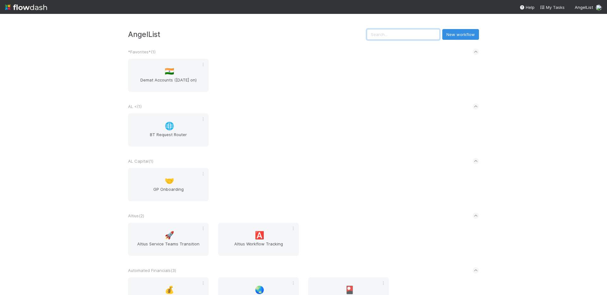
click at [417, 34] on input "text" at bounding box center [402, 34] width 73 height 11
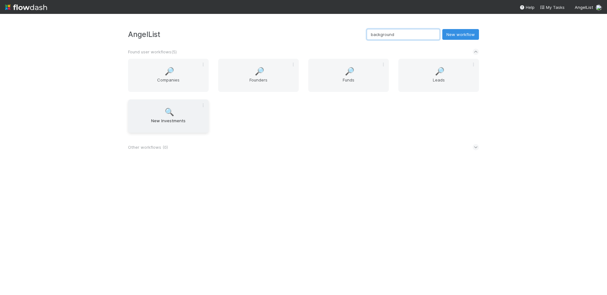
type input "background"
click at [154, 117] on div "🔍 New Investments" at bounding box center [168, 116] width 81 height 33
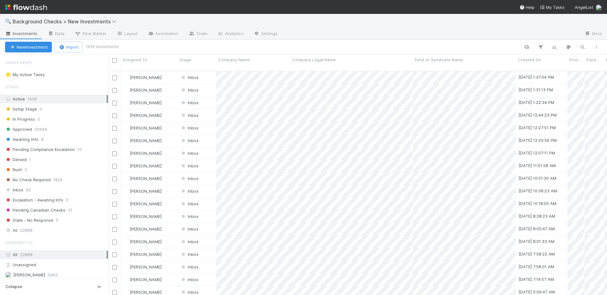
scroll to position [225, 494]
click at [167, 31] on link "Automation" at bounding box center [162, 34] width 41 height 10
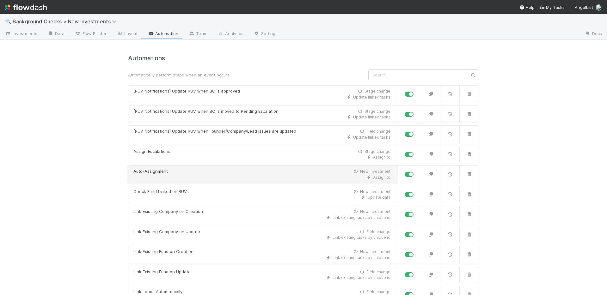
click at [214, 172] on div "Auto-Assignment New Investment" at bounding box center [261, 171] width 257 height 6
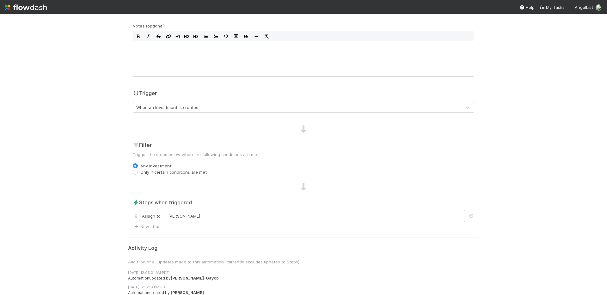
scroll to position [82, 0]
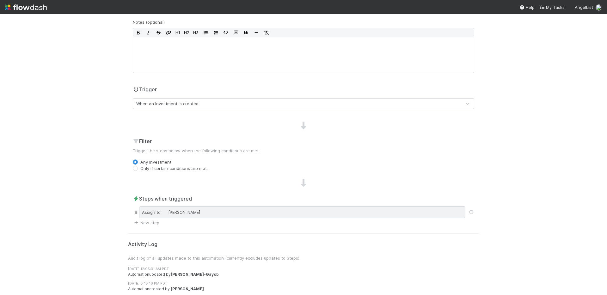
click at [223, 214] on div "Assign to Michael Capilitan" at bounding box center [302, 212] width 326 height 12
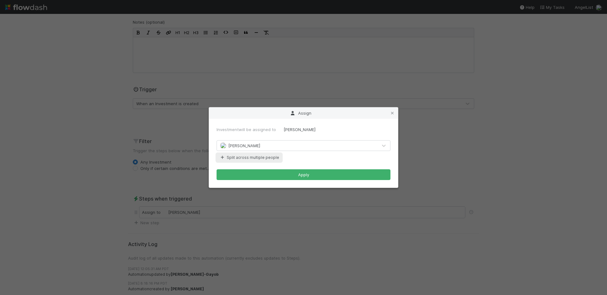
click at [245, 158] on button "Split across multiple people" at bounding box center [248, 158] width 65 height 8
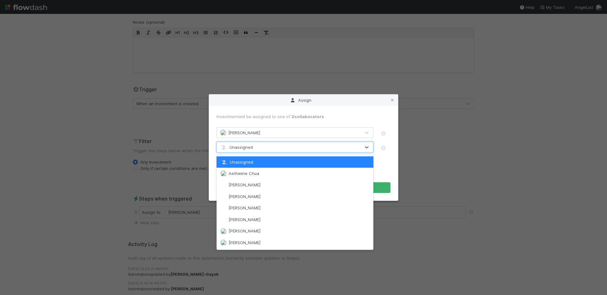
click at [247, 146] on span "Unassigned" at bounding box center [236, 147] width 33 height 5
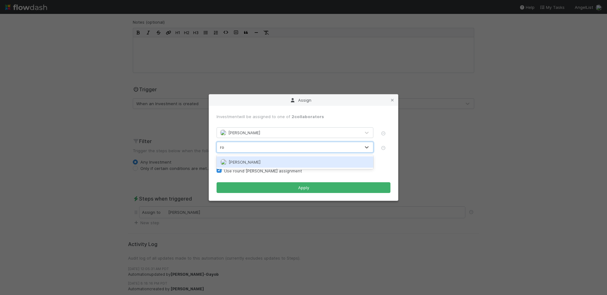
type input "rose"
click at [248, 162] on span "Roselyn de Villa" at bounding box center [244, 162] width 32 height 5
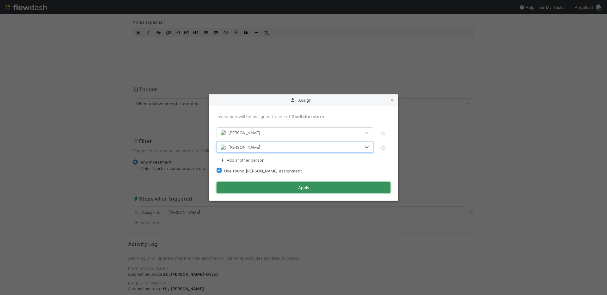
click at [290, 184] on button "Apply" at bounding box center [303, 187] width 174 height 11
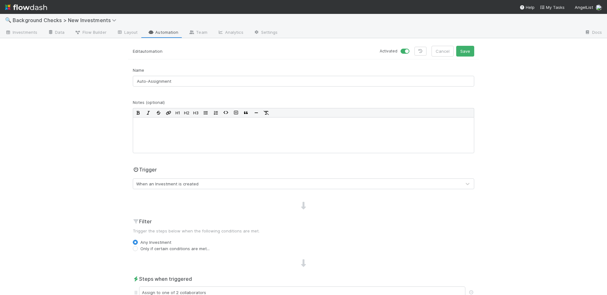
scroll to position [0, 0]
click at [48, 22] on span "Background Checks > New Investments" at bounding box center [66, 21] width 107 height 6
click at [40, 8] on div "Search workflows" at bounding box center [303, 147] width 607 height 295
click at [41, 9] on img at bounding box center [26, 7] width 42 height 11
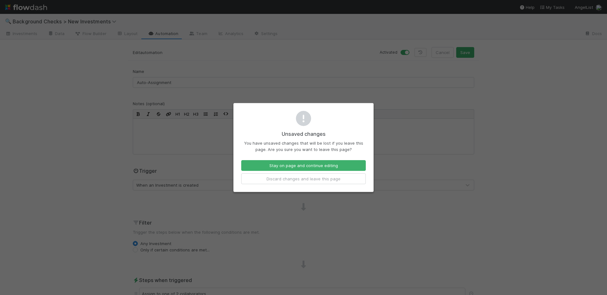
click at [489, 97] on div "Unsaved changes You have unsaved changes that will be lost if you leave this pa…" at bounding box center [303, 147] width 607 height 295
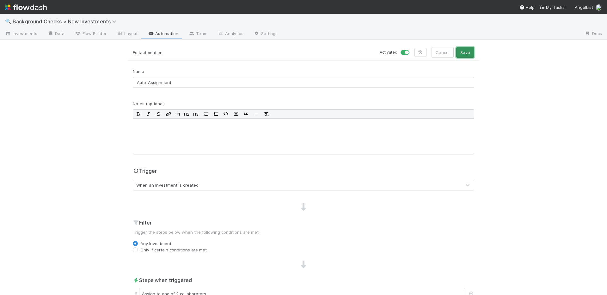
click at [461, 53] on button "Save" at bounding box center [465, 52] width 18 height 11
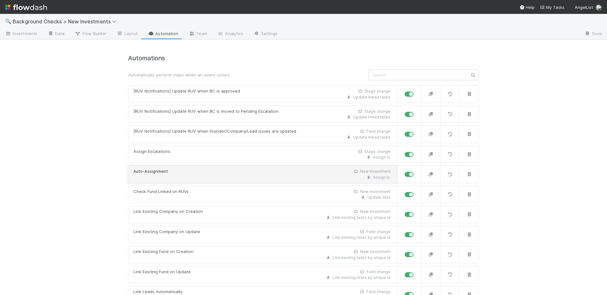
click at [206, 172] on div "Auto-Assignment New Investment" at bounding box center [261, 171] width 257 height 6
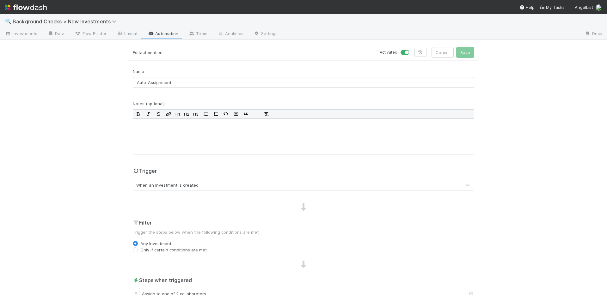
click at [43, 10] on img at bounding box center [26, 7] width 42 height 11
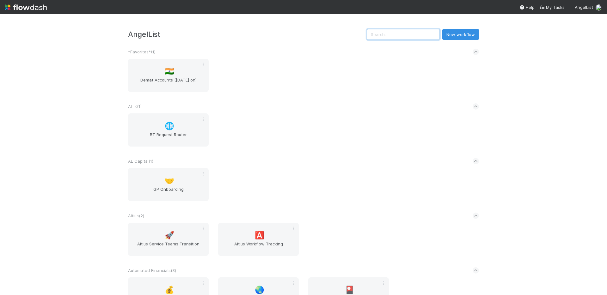
click at [408, 35] on input "text" at bounding box center [402, 34] width 73 height 11
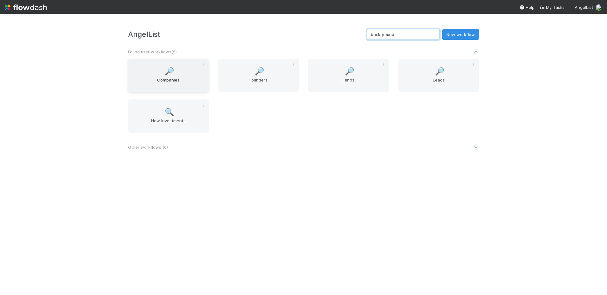
type input "background"
click at [178, 76] on div "🔎 Companies" at bounding box center [168, 75] width 81 height 33
click at [249, 71] on div "🔎 Founders" at bounding box center [258, 75] width 81 height 33
click at [361, 70] on div "🔎 Funds" at bounding box center [348, 75] width 81 height 33
click at [434, 70] on div "🔎 Leads" at bounding box center [438, 75] width 81 height 33
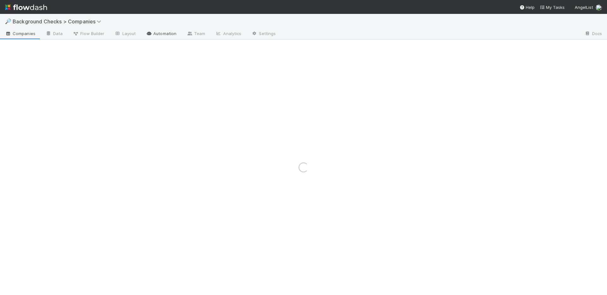
click at [162, 34] on link "Automation" at bounding box center [161, 34] width 41 height 10
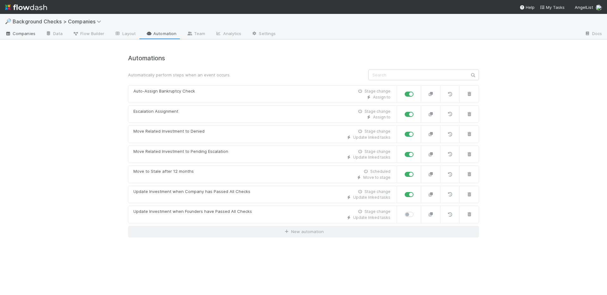
click at [21, 31] on span "Companies" at bounding box center [20, 33] width 30 height 6
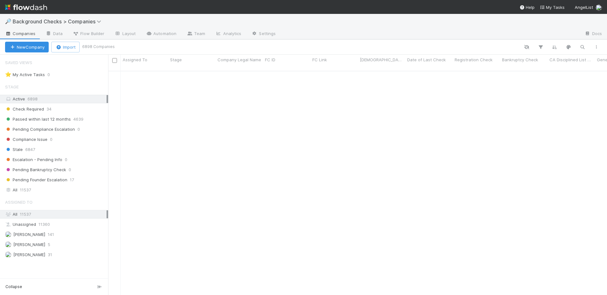
scroll to position [361, 0]
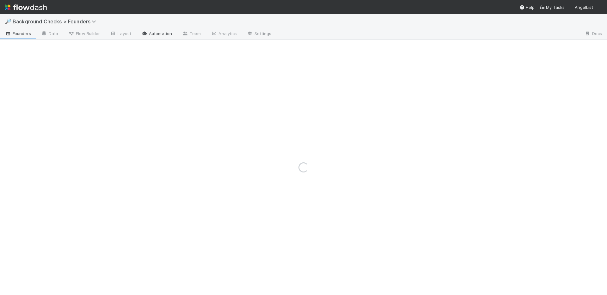
click at [157, 32] on link "Automation" at bounding box center [156, 34] width 41 height 10
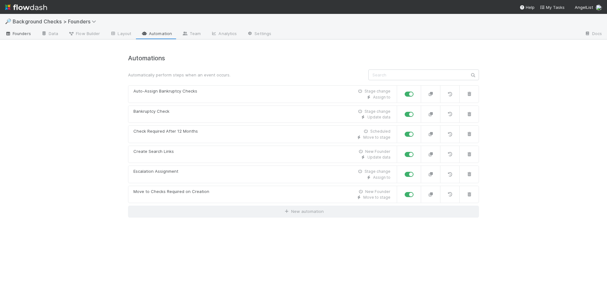
click at [22, 35] on span "Founders" at bounding box center [18, 33] width 26 height 6
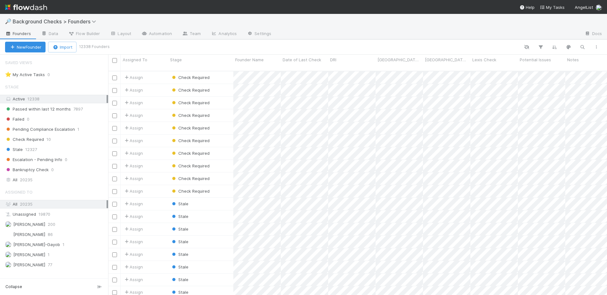
scroll to position [5, 5]
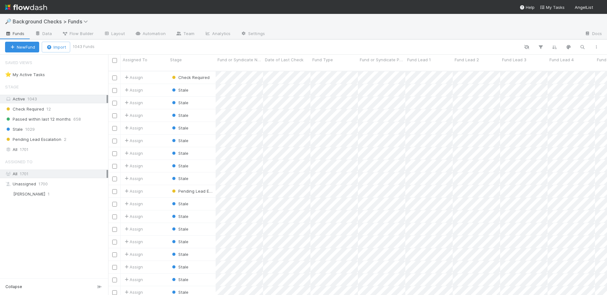
scroll to position [225, 494]
click at [146, 33] on link "Automation" at bounding box center [150, 34] width 41 height 10
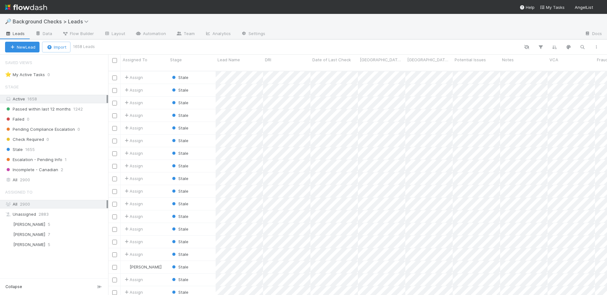
scroll to position [5, 5]
click at [148, 33] on link "Automation" at bounding box center [150, 34] width 41 height 10
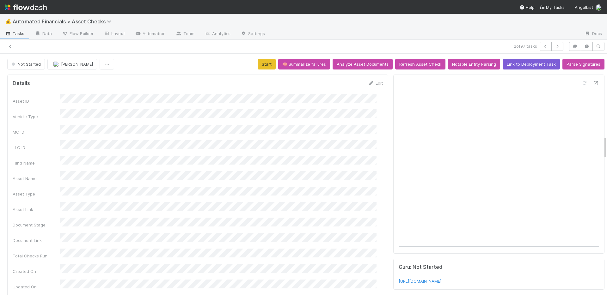
scroll to position [854, 0]
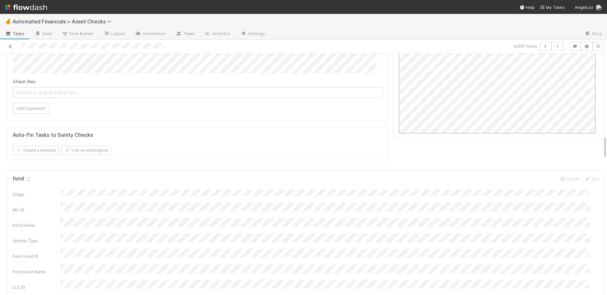
click at [9, 46] on icon at bounding box center [10, 47] width 6 height 4
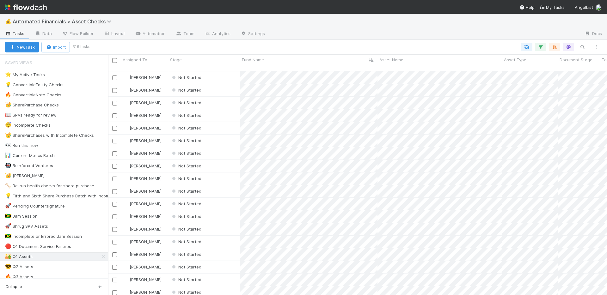
scroll to position [225, 494]
click at [250, 31] on link "Settings" at bounding box center [252, 34] width 34 height 10
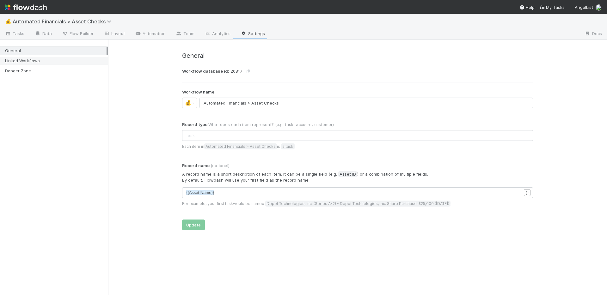
click at [58, 62] on div "Linked Workflows" at bounding box center [55, 61] width 101 height 8
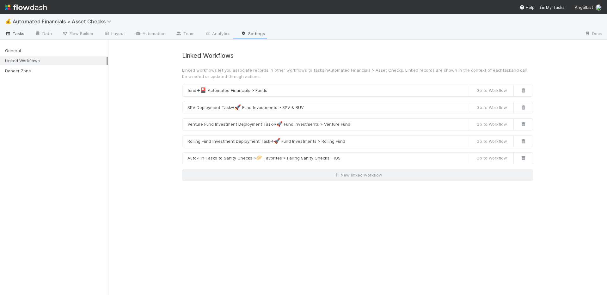
click at [18, 35] on span "Tasks" at bounding box center [15, 33] width 20 height 6
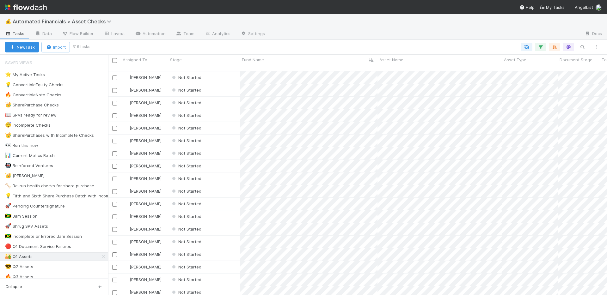
scroll to position [225, 494]
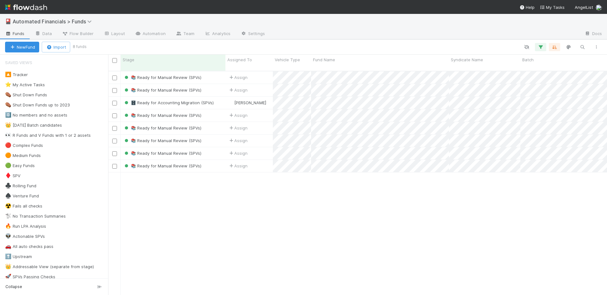
scroll to position [225, 494]
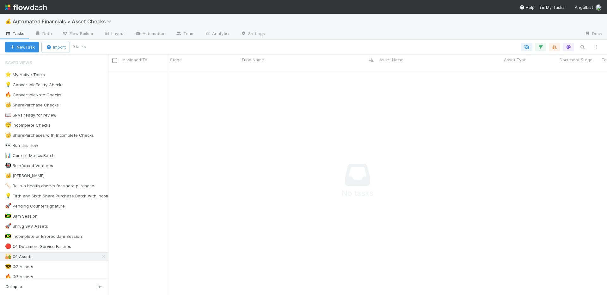
scroll to position [5, 5]
click at [254, 36] on link "Settings" at bounding box center [252, 34] width 34 height 10
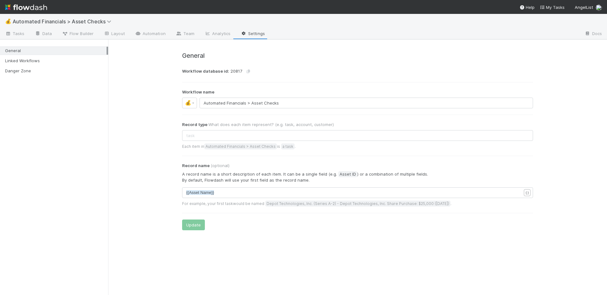
click at [146, 74] on div "General Workflow database id: 20817 Workflow name 💰 Automated Financials > Asse…" at bounding box center [357, 137] width 498 height 196
drag, startPoint x: 48, startPoint y: 63, endPoint x: 54, endPoint y: 61, distance: 6.2
click at [48, 63] on div "Linked Workflows" at bounding box center [55, 61] width 101 height 8
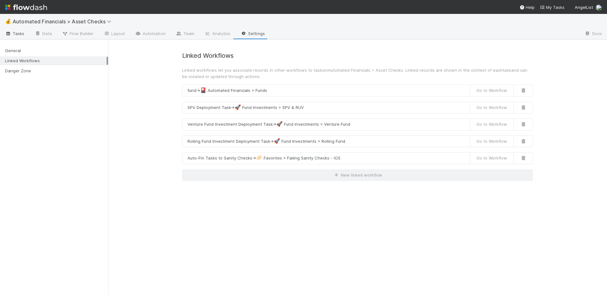
click at [21, 34] on span "Tasks" at bounding box center [15, 33] width 20 height 6
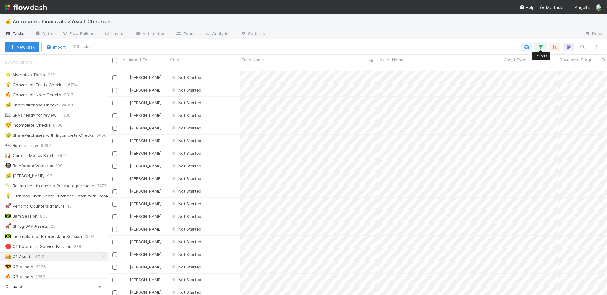
click at [540, 47] on icon "button" at bounding box center [540, 47] width 6 height 6
click at [316, 33] on div "3 filters Reset Filters If fund -> Batch any has any of Q1 Funds And.. Or Asset…" at bounding box center [303, 147] width 607 height 295
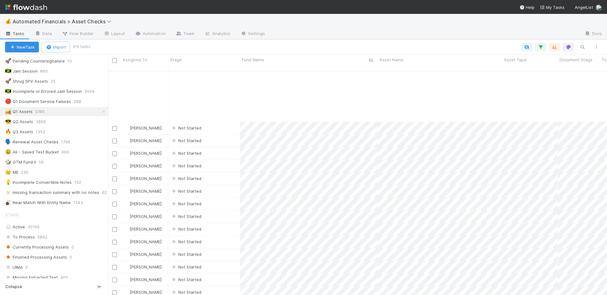
scroll to position [420, 0]
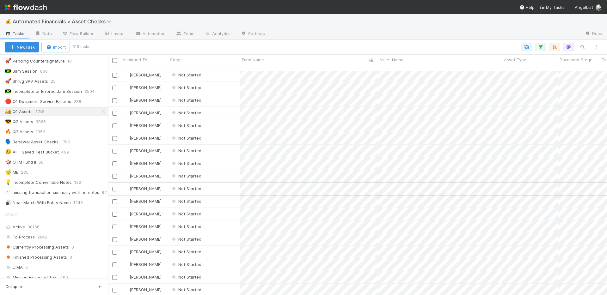
click at [217, 186] on div "Not Started" at bounding box center [204, 189] width 72 height 12
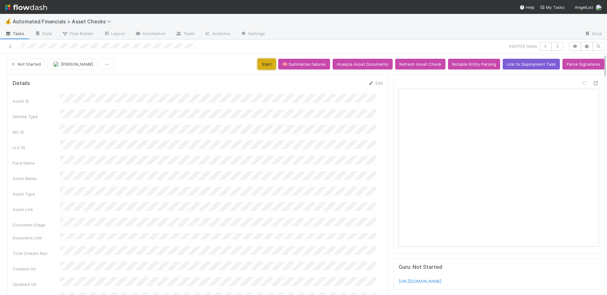
click at [262, 65] on button "Start" at bounding box center [266, 64] width 18 height 11
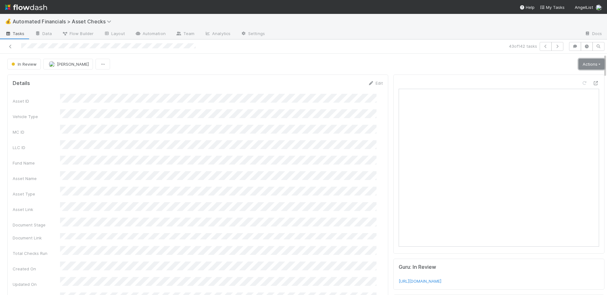
click at [578, 64] on link "Actions" at bounding box center [591, 64] width 26 height 11
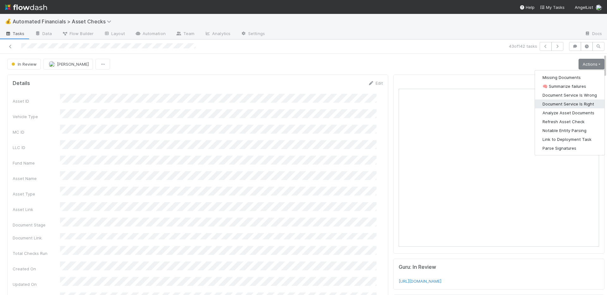
click at [557, 104] on button "Document Service Is Right" at bounding box center [569, 104] width 69 height 9
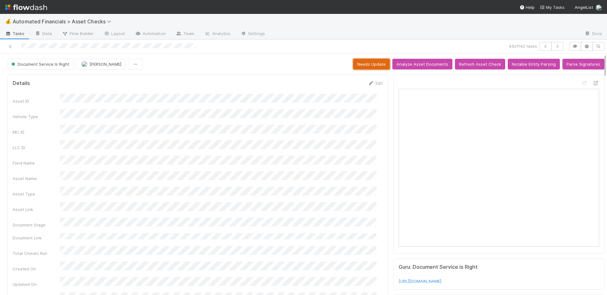
click at [373, 66] on button "Needs Update" at bounding box center [371, 64] width 37 height 11
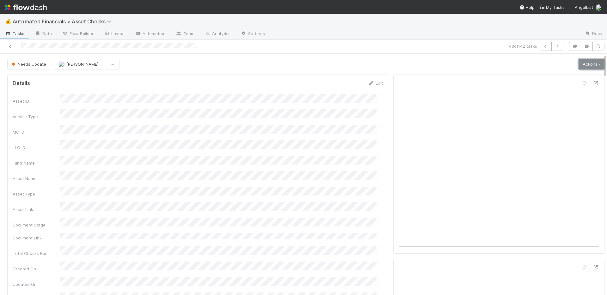
click at [578, 64] on link "Actions" at bounding box center [591, 64] width 26 height 11
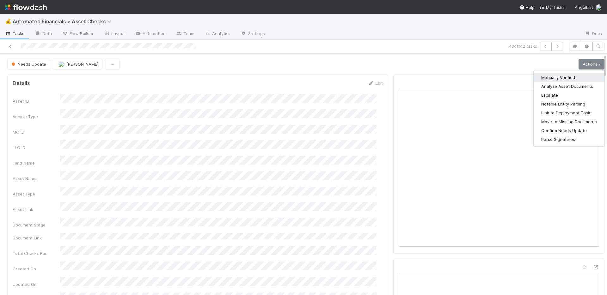
click at [564, 76] on button "Manually Verified" at bounding box center [568, 77] width 71 height 9
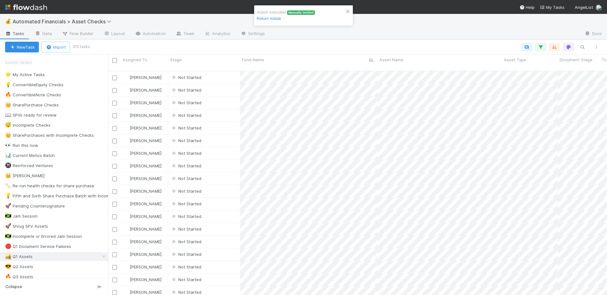
scroll to position [225, 494]
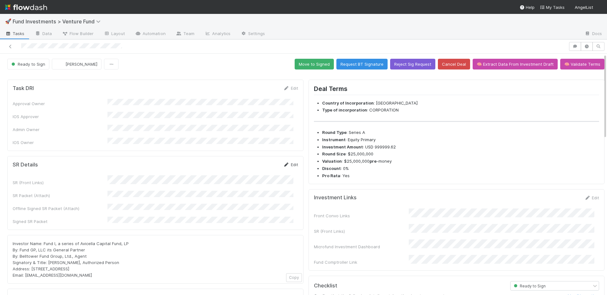
click at [289, 162] on link "Edit" at bounding box center [290, 164] width 15 height 5
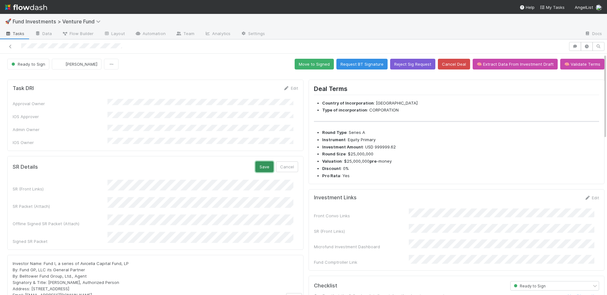
click at [258, 161] on button "Save" at bounding box center [264, 166] width 18 height 11
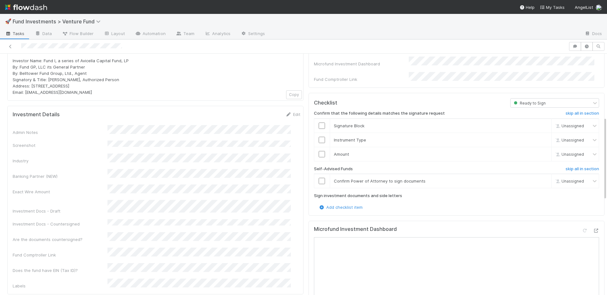
scroll to position [318, 0]
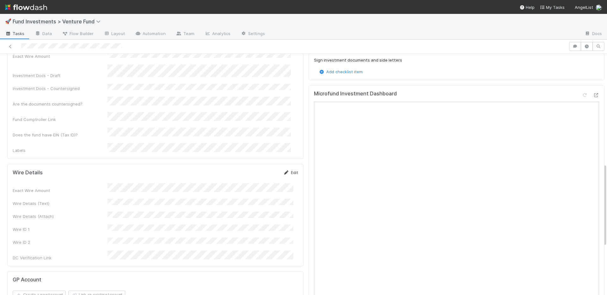
click at [287, 170] on link "Edit" at bounding box center [290, 172] width 15 height 5
click at [258, 169] on button "Save" at bounding box center [264, 174] width 18 height 11
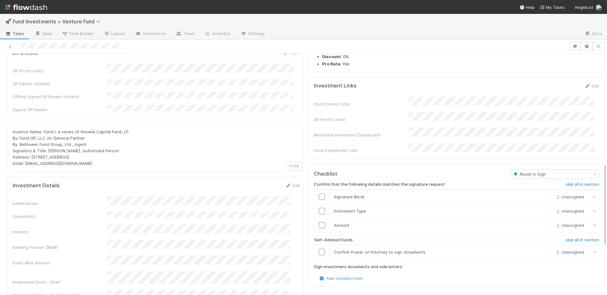
scroll to position [0, 0]
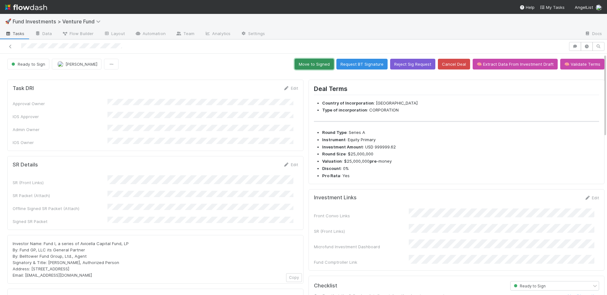
click at [310, 64] on button "Move to Signed" at bounding box center [313, 64] width 39 height 11
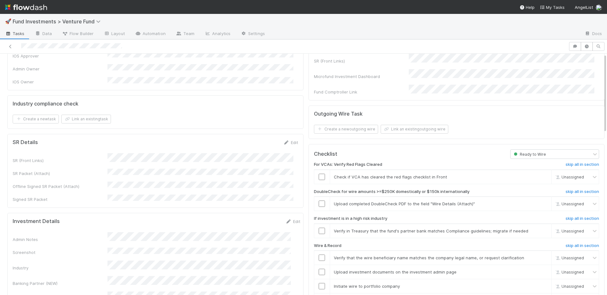
scroll to position [130, 0]
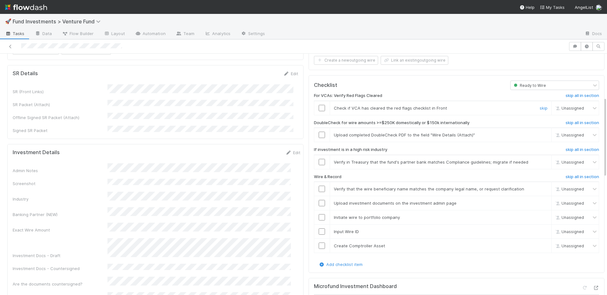
drag, startPoint x: 315, startPoint y: 101, endPoint x: 317, endPoint y: 110, distance: 8.9
click at [318, 105] on input "checkbox" at bounding box center [321, 108] width 6 height 6
click at [318, 132] on input "checkbox" at bounding box center [321, 135] width 6 height 6
drag, startPoint x: 535, startPoint y: 155, endPoint x: 420, endPoint y: 193, distance: 120.6
click at [539, 160] on link "skip" at bounding box center [543, 162] width 8 height 5
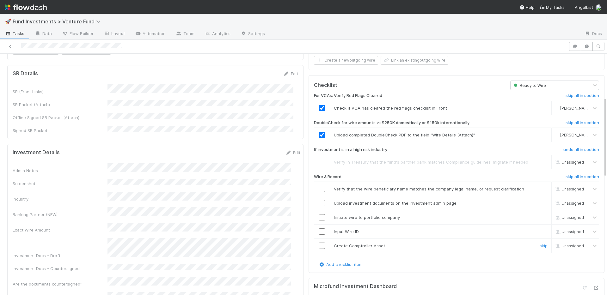
drag, startPoint x: 316, startPoint y: 242, endPoint x: 315, endPoint y: 232, distance: 9.5
click at [318, 243] on input "checkbox" at bounding box center [321, 246] width 6 height 6
drag, startPoint x: 315, startPoint y: 226, endPoint x: 319, endPoint y: 214, distance: 12.3
click at [318, 228] on input "checkbox" at bounding box center [321, 231] width 6 height 6
click at [318, 214] on input "checkbox" at bounding box center [321, 217] width 6 height 6
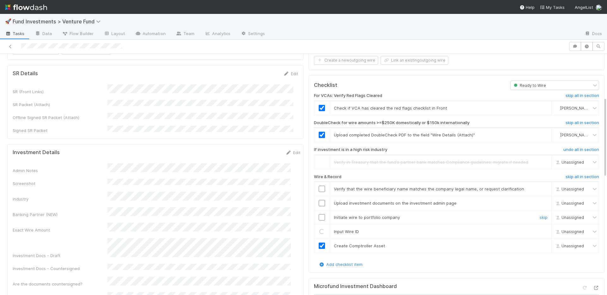
checkbox input "true"
click at [318, 200] on input "checkbox" at bounding box center [321, 203] width 6 height 6
click at [318, 186] on input "checkbox" at bounding box center [321, 189] width 6 height 6
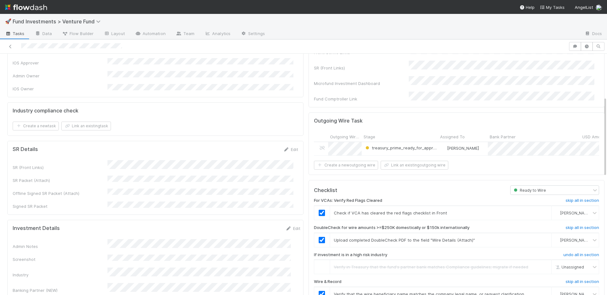
scroll to position [0, 0]
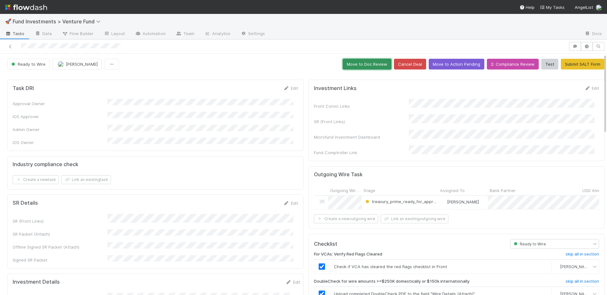
click at [357, 63] on button "Move to Doc Review" at bounding box center [366, 64] width 49 height 11
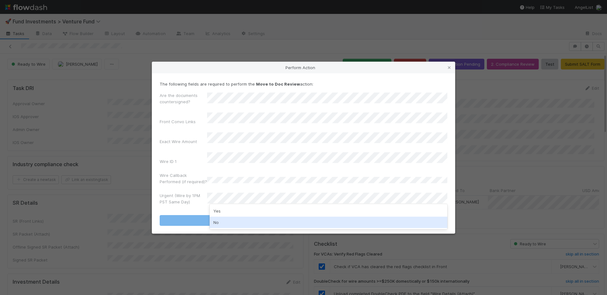
click at [229, 220] on div "No" at bounding box center [328, 222] width 238 height 11
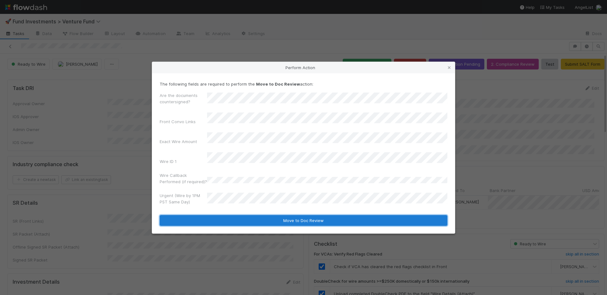
click at [234, 215] on button "Move to Doc Review" at bounding box center [303, 220] width 287 height 11
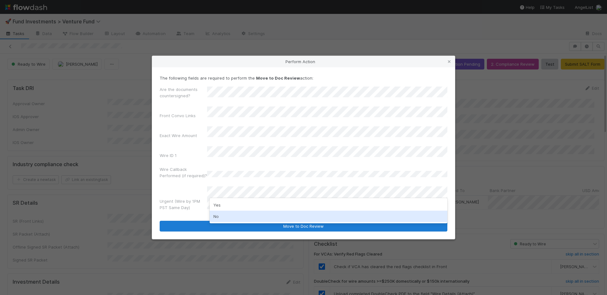
drag, startPoint x: 240, startPoint y: 212, endPoint x: 243, endPoint y: 216, distance: 4.4
click at [240, 213] on div "No" at bounding box center [328, 216] width 238 height 11
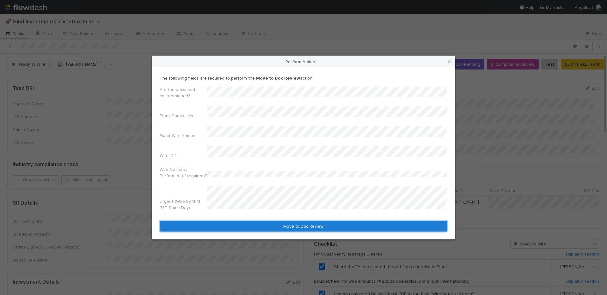
click at [243, 221] on button "Move to Doc Review" at bounding box center [303, 226] width 287 height 11
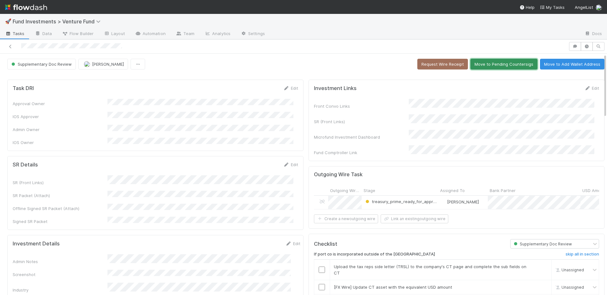
click at [479, 63] on button "Move to Pending Countersigs" at bounding box center [503, 64] width 67 height 11
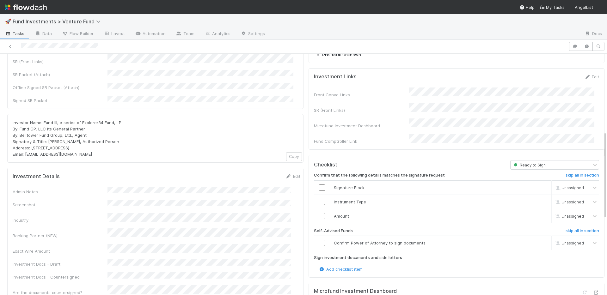
scroll to position [78, 0]
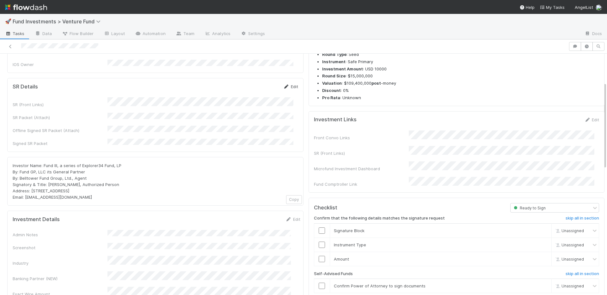
click at [287, 84] on link "Edit" at bounding box center [290, 86] width 15 height 5
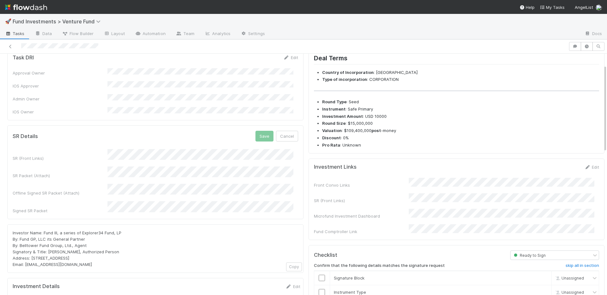
scroll to position [27, 0]
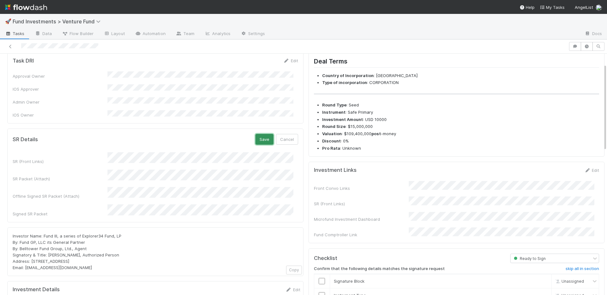
click at [256, 134] on button "Save" at bounding box center [264, 139] width 18 height 11
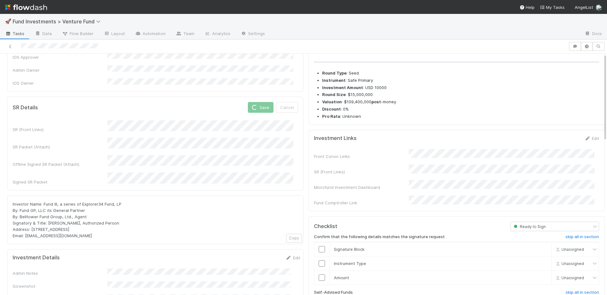
scroll to position [127, 0]
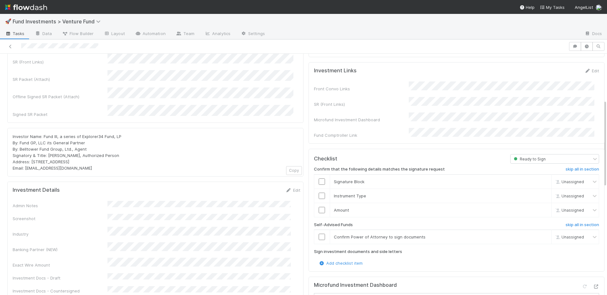
click at [245, 151] on div "Investor Name: Fund III, a series of Explorer34 Fund, LP By: Fund GP, LLC its G…" at bounding box center [155, 152] width 285 height 38
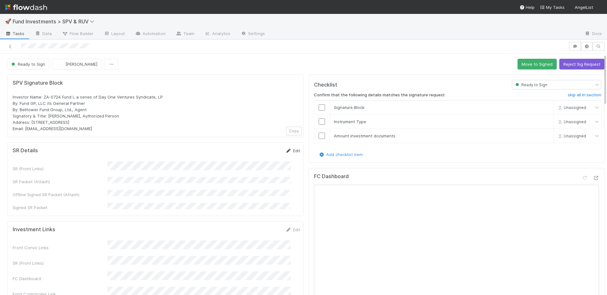
click at [285, 148] on link "Edit" at bounding box center [292, 150] width 15 height 5
click at [257, 149] on button "Save" at bounding box center [266, 153] width 18 height 11
click at [525, 65] on button "Move to Signed" at bounding box center [536, 64] width 39 height 11
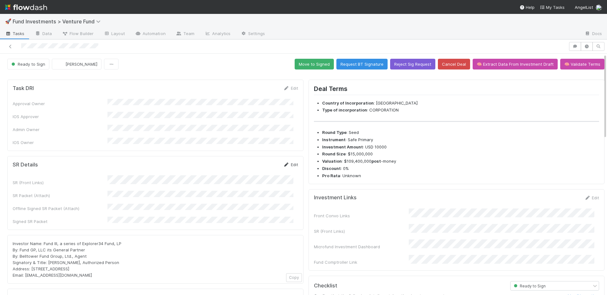
click at [290, 162] on link "Edit" at bounding box center [290, 164] width 15 height 5
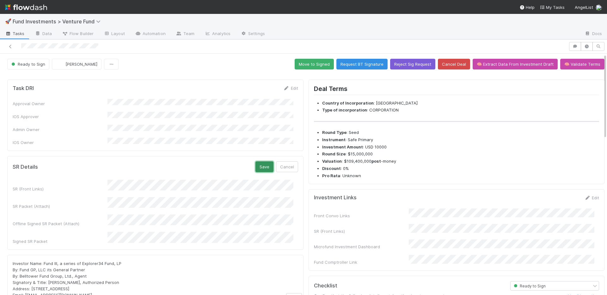
click at [255, 162] on button "Save" at bounding box center [264, 166] width 18 height 11
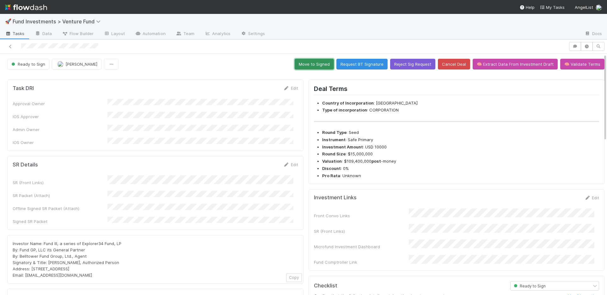
click at [315, 67] on button "Move to Signed" at bounding box center [313, 64] width 39 height 11
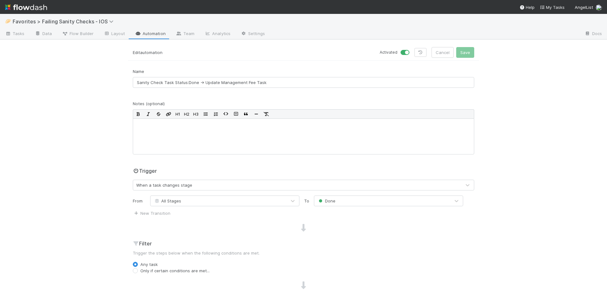
scroll to position [119, 0]
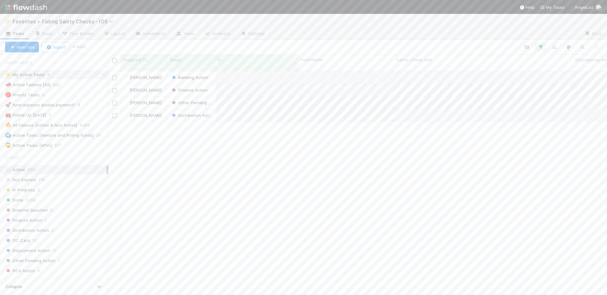
scroll to position [225, 494]
